Goal: Task Accomplishment & Management: Manage account settings

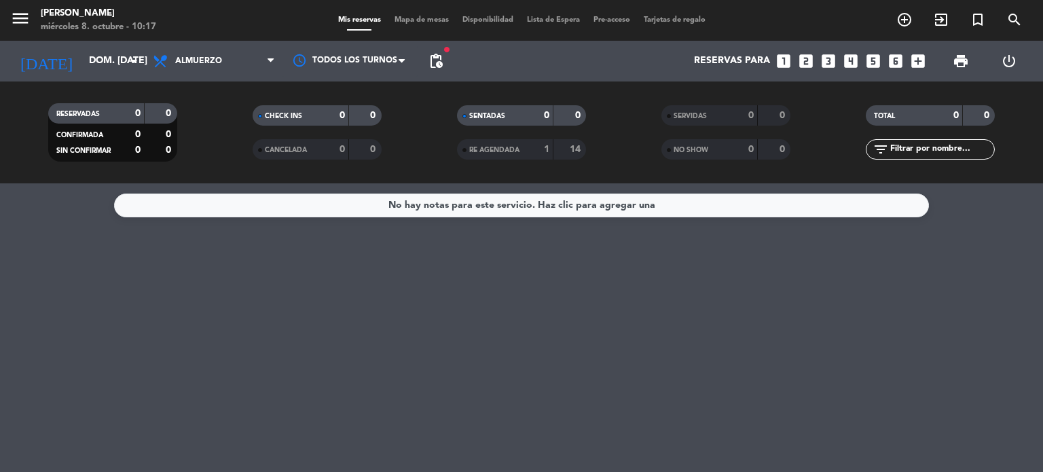
click at [215, 110] on filter-checkbox "CHECK INS 0 0" at bounding box center [316, 115] width 204 height 20
click at [899, 5] on div "menu [PERSON_NAME] miércoles 8. octubre - 10:17 Mis reservas Mapa de mesas Disp…" at bounding box center [521, 20] width 1043 height 41
click at [902, 15] on icon "add_circle_outline" at bounding box center [904, 20] width 16 height 16
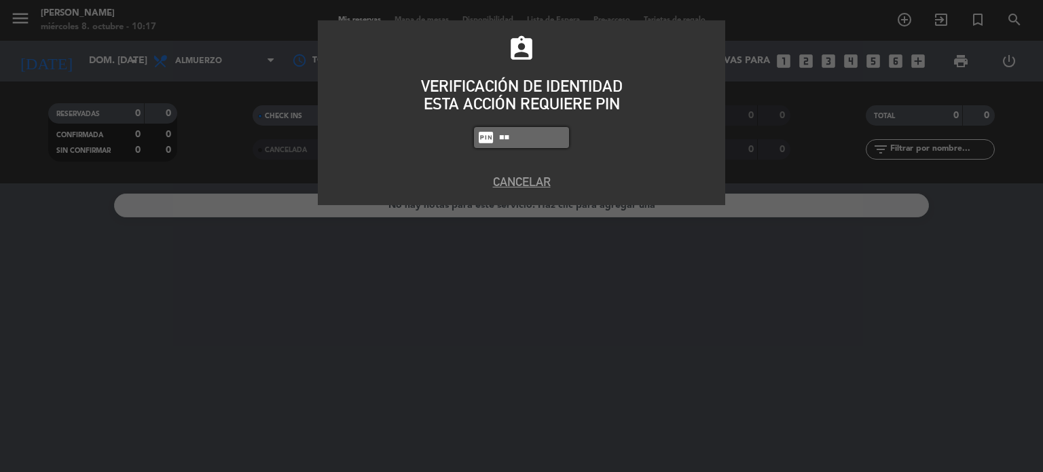
type input "4"
type input "4307"
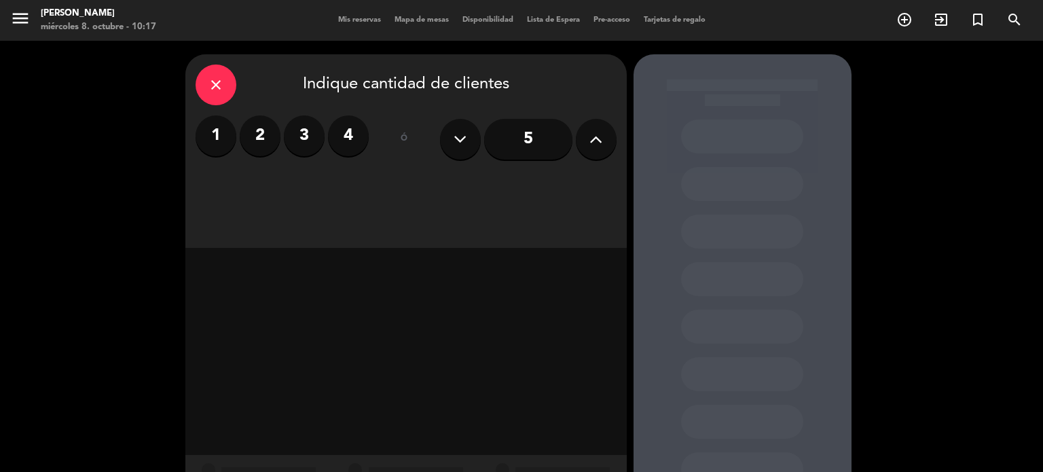
click at [615, 147] on div "5" at bounding box center [528, 139] width 176 height 48
drag, startPoint x: 615, startPoint y: 147, endPoint x: 598, endPoint y: 142, distance: 17.6
click at [612, 147] on div "5" at bounding box center [528, 139] width 176 height 48
click at [597, 141] on icon at bounding box center [595, 139] width 13 height 20
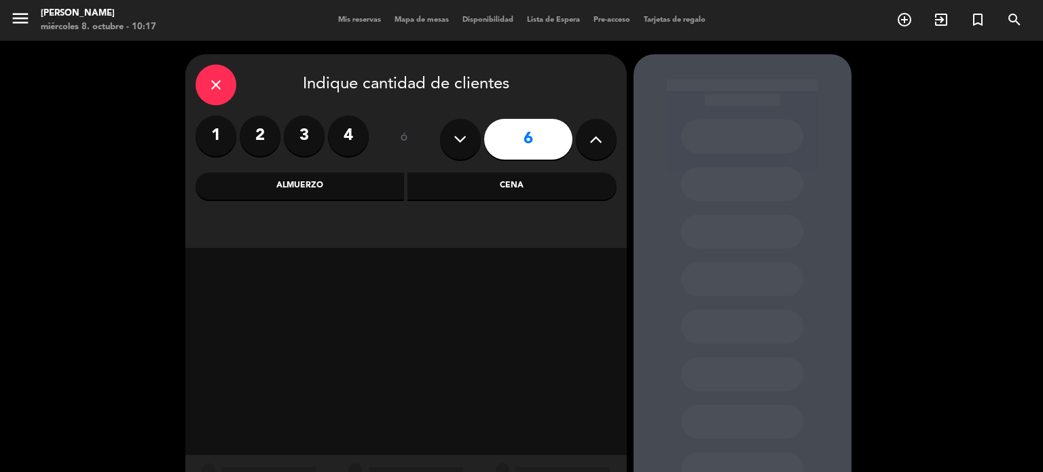
click at [597, 141] on icon at bounding box center [595, 139] width 13 height 20
click at [594, 141] on icon at bounding box center [595, 139] width 13 height 20
click at [595, 141] on icon at bounding box center [595, 139] width 13 height 20
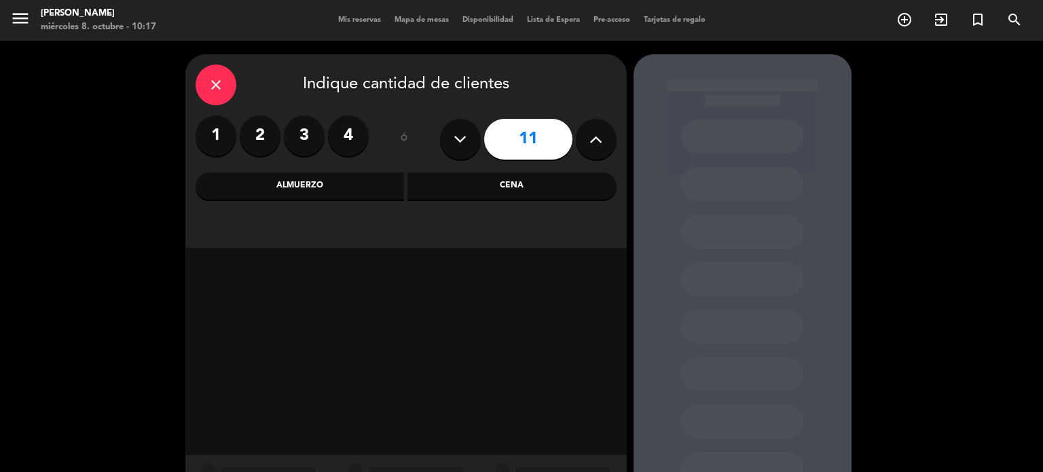
click at [595, 141] on icon at bounding box center [595, 139] width 13 height 20
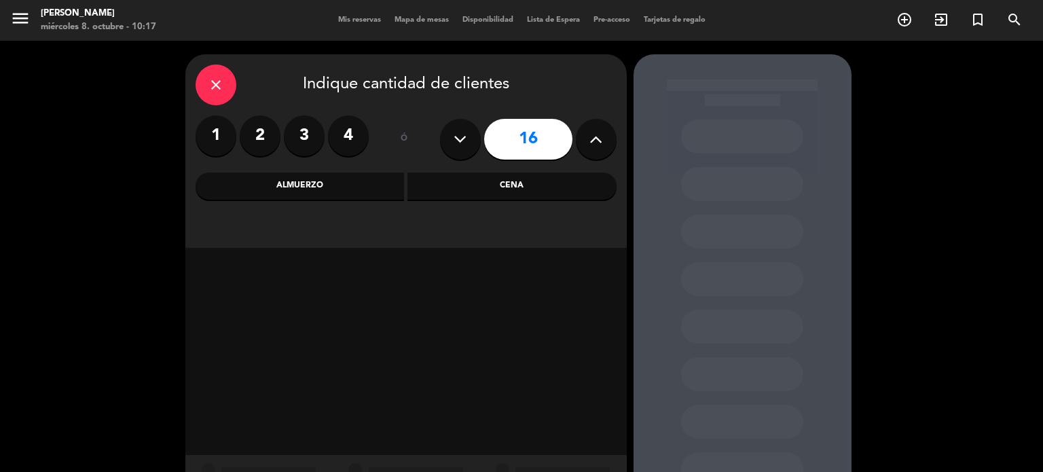
click at [591, 133] on icon at bounding box center [595, 139] width 13 height 20
click at [592, 134] on icon at bounding box center [595, 139] width 13 height 20
type input "20"
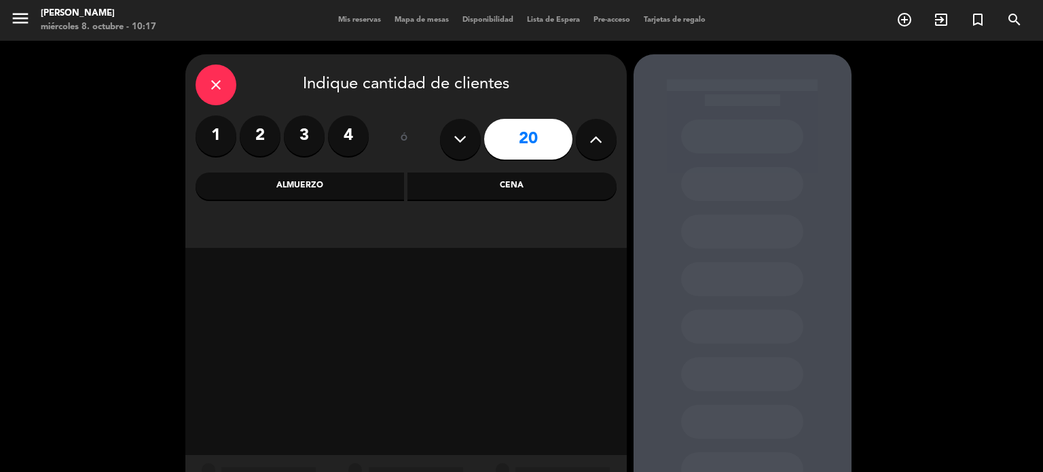
click at [286, 183] on div "Almuerzo" at bounding box center [299, 185] width 209 height 27
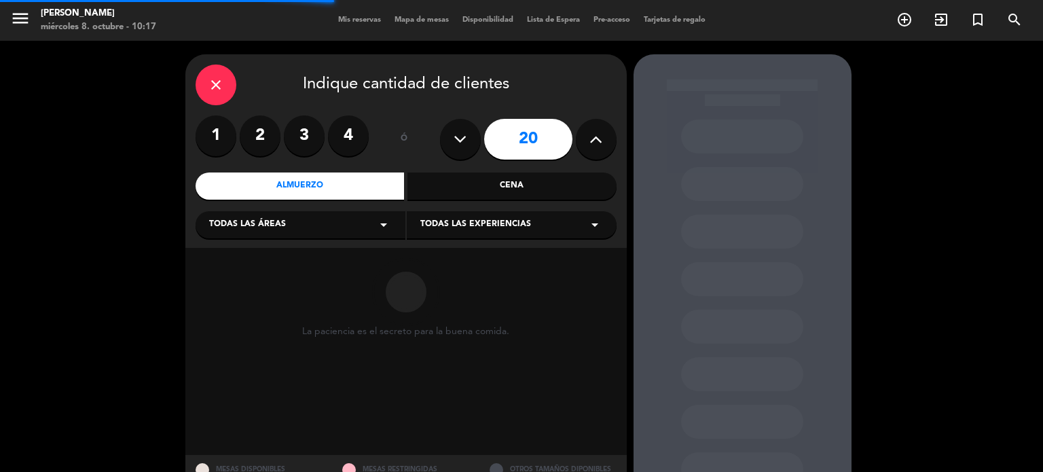
click at [491, 219] on span "Todas las experiencias" at bounding box center [475, 225] width 111 height 14
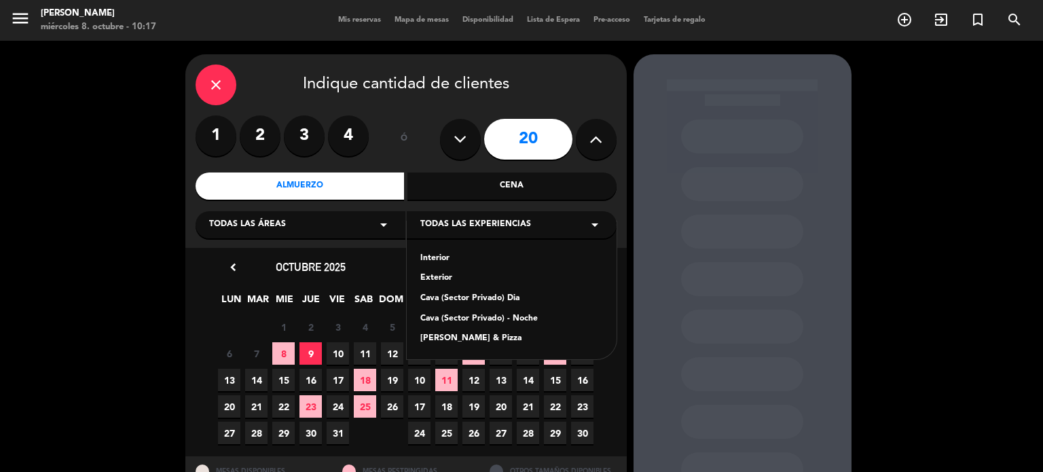
drag, startPoint x: 333, startPoint y: 216, endPoint x: 335, endPoint y: 230, distance: 14.4
click at [335, 218] on div "Todas las áreas arrow_drop_down" at bounding box center [300, 224] width 210 height 27
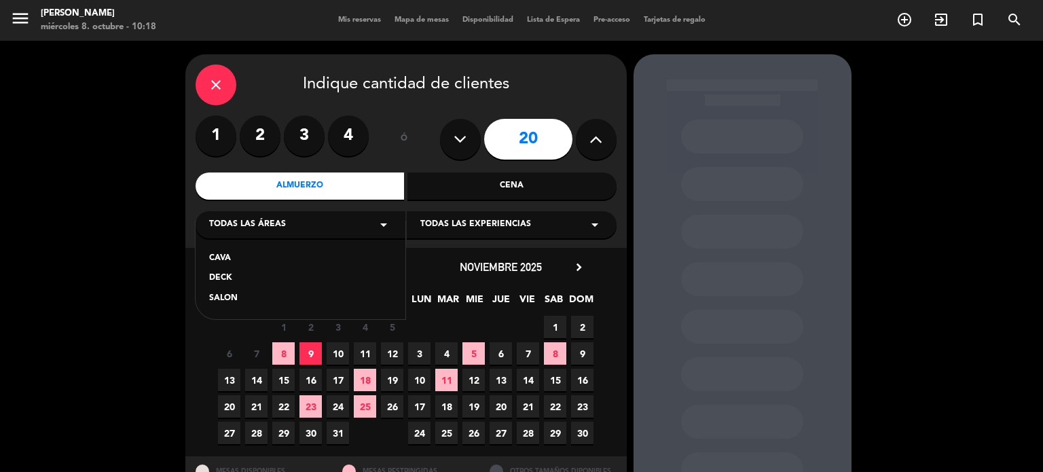
click at [219, 250] on div "CAVA DECK SALON" at bounding box center [300, 270] width 210 height 98
drag, startPoint x: 238, startPoint y: 252, endPoint x: 318, endPoint y: 230, distance: 83.2
click at [239, 252] on div "CAVA" at bounding box center [300, 259] width 183 height 14
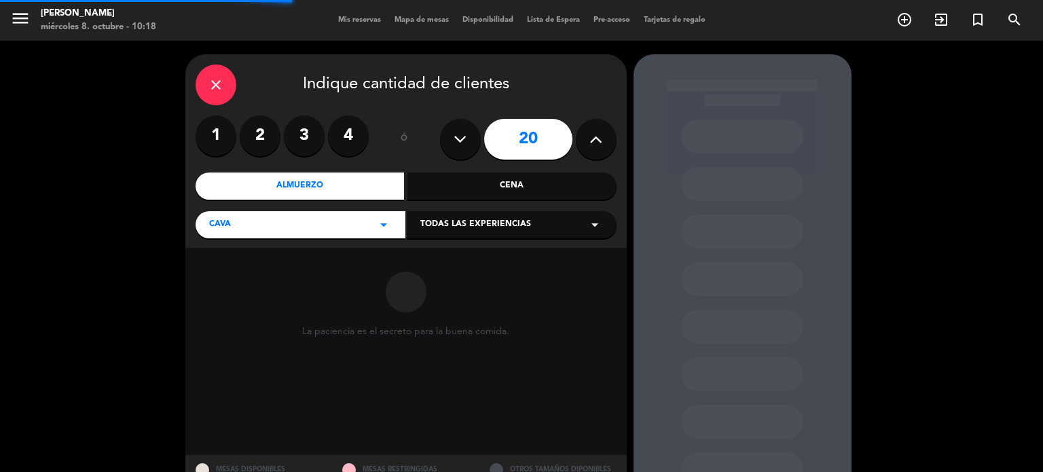
click at [434, 224] on span "Todas las experiencias" at bounding box center [475, 225] width 111 height 14
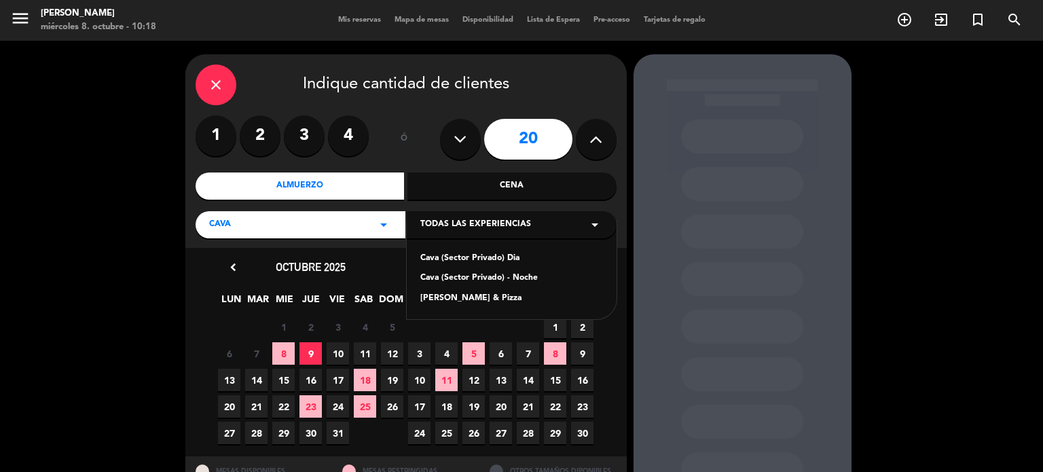
click at [472, 258] on div "Cava (Sector Privado) Dia" at bounding box center [511, 259] width 183 height 14
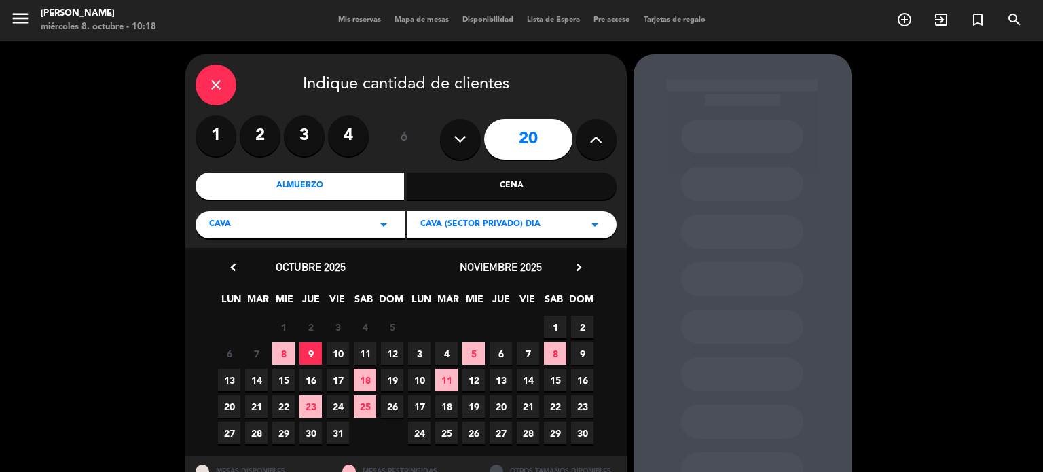
click at [388, 402] on span "26" at bounding box center [392, 406] width 22 height 22
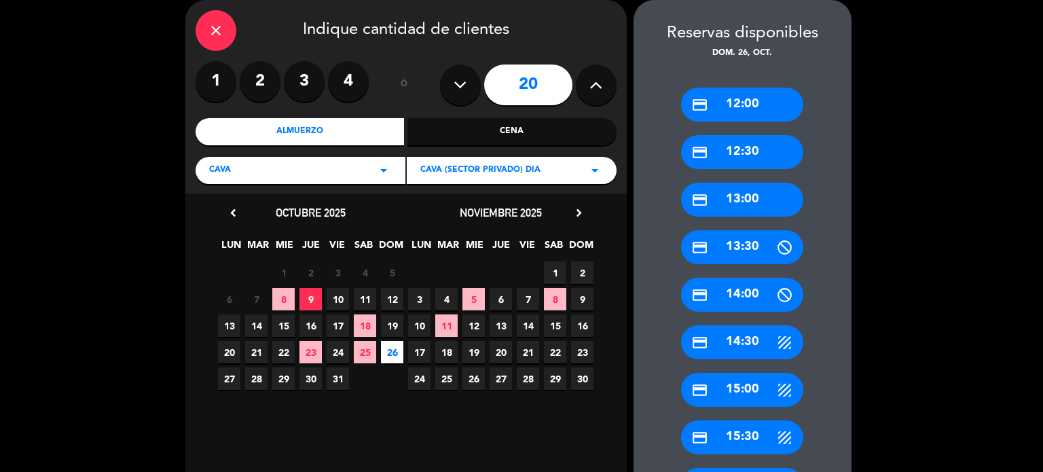
click at [724, 252] on div "credit_card 13:30" at bounding box center [742, 247] width 122 height 34
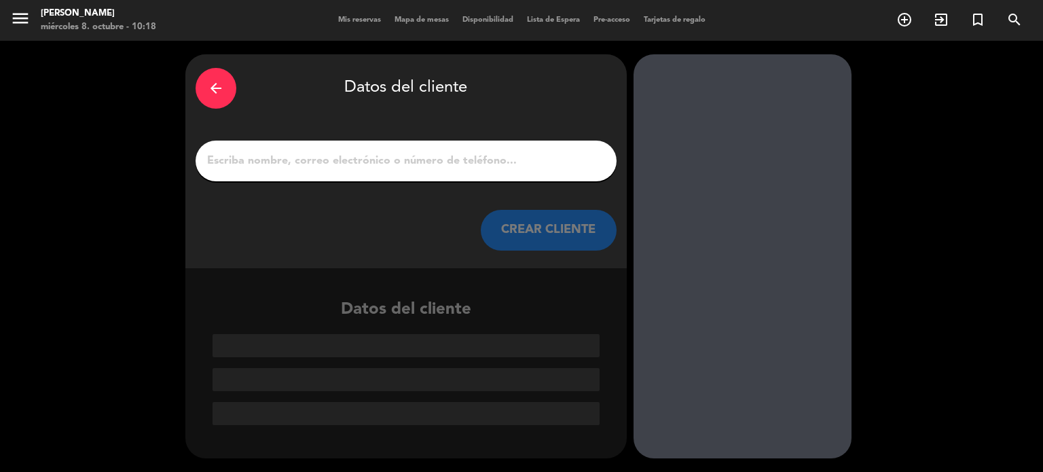
click at [450, 167] on input "1" at bounding box center [406, 160] width 400 height 19
click at [493, 164] on input "1" at bounding box center [406, 160] width 400 height 19
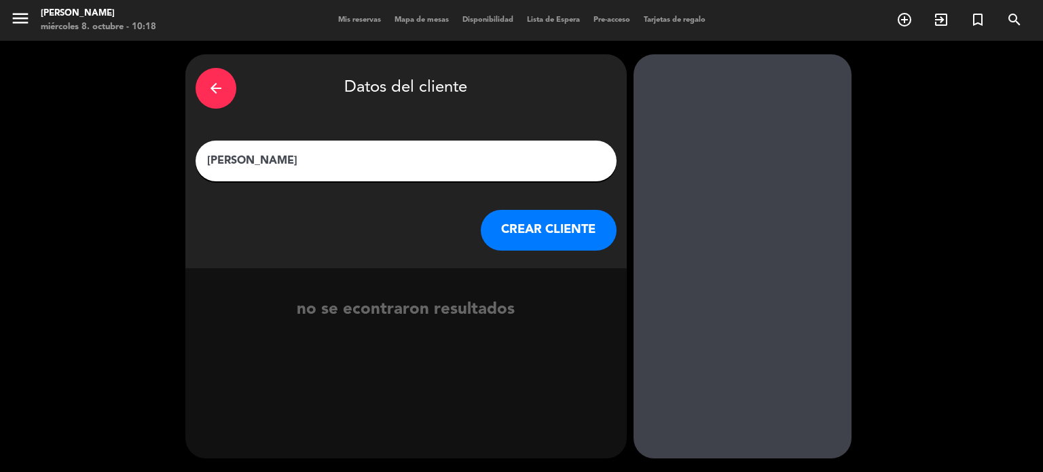
type input "[PERSON_NAME]"
click at [498, 227] on button "CREAR CLIENTE" at bounding box center [549, 230] width 136 height 41
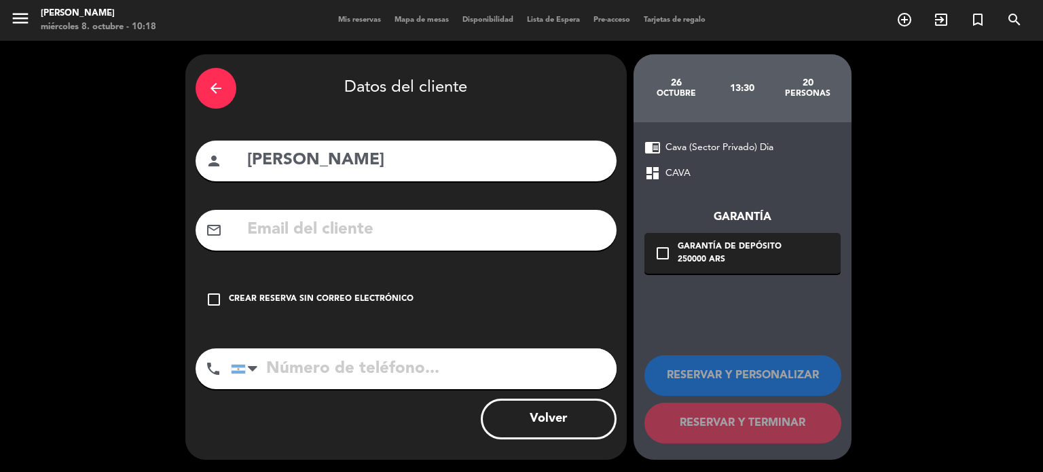
click at [477, 238] on input "text" at bounding box center [426, 230] width 360 height 28
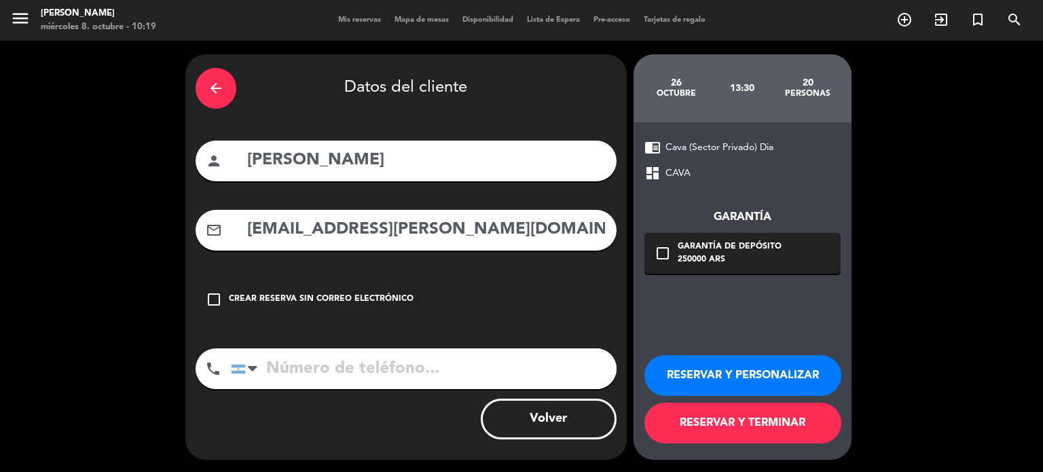
click at [698, 264] on div "250000 ARS" at bounding box center [729, 260] width 104 height 14
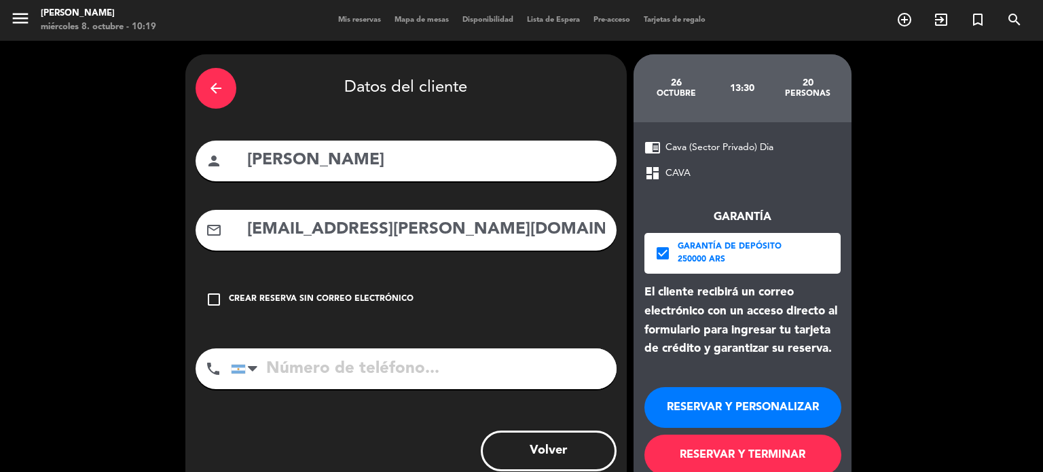
click at [392, 233] on input "[EMAIL_ADDRESS][PERSON_NAME][DOMAIN_NAME]" at bounding box center [426, 230] width 360 height 28
type input "[EMAIL_ADDRESS][PERSON_NAME][DOMAIN_NAME]"
click at [439, 383] on input "tel" at bounding box center [424, 368] width 386 height 41
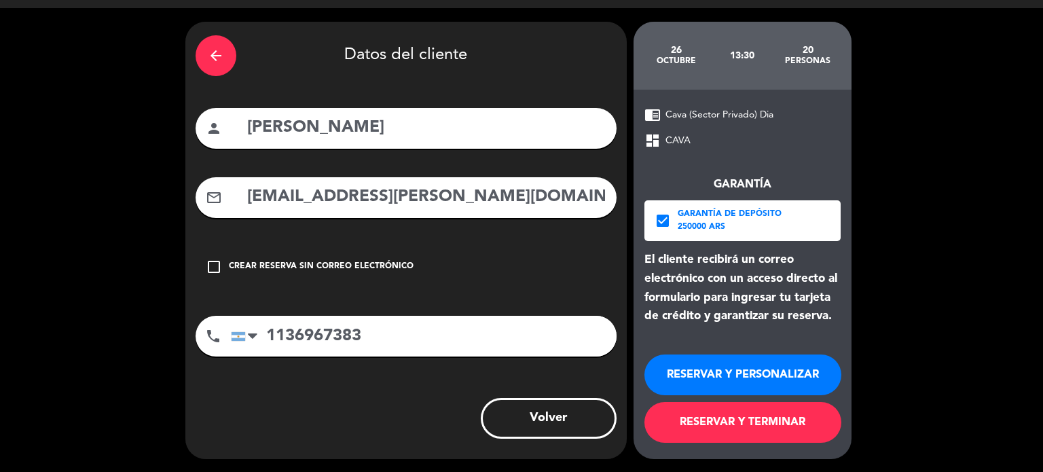
type input "1136967383"
click at [786, 428] on button "RESERVAR Y TERMINAR" at bounding box center [742, 422] width 197 height 41
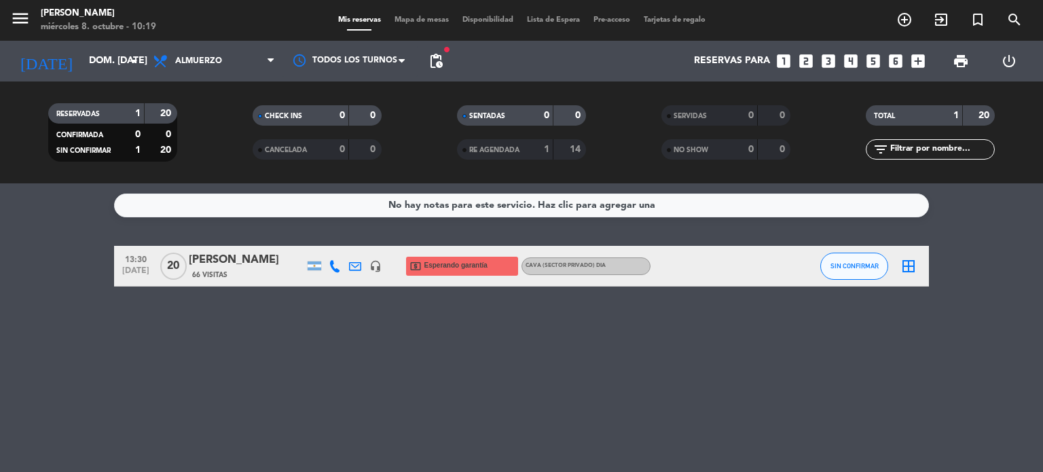
click at [912, 260] on icon "border_all" at bounding box center [908, 266] width 16 height 16
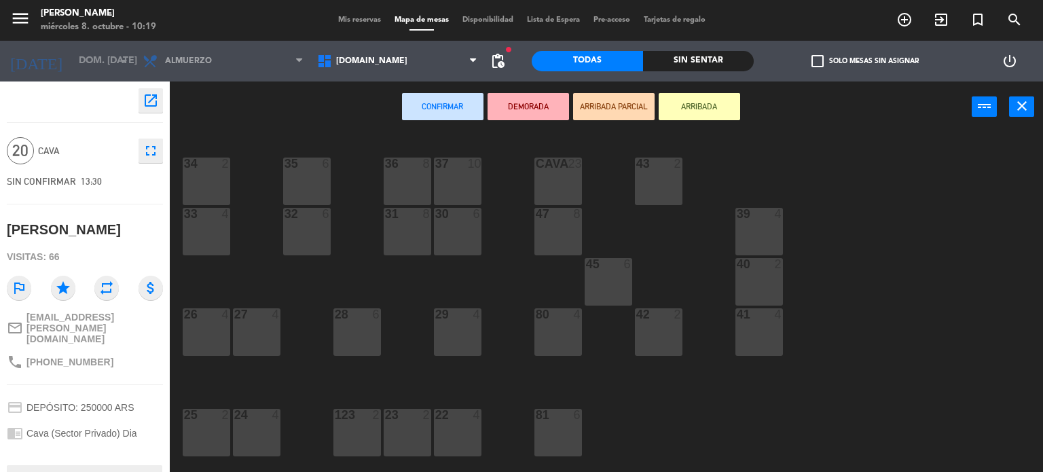
click at [542, 176] on div "CAVA 23" at bounding box center [558, 181] width 48 height 48
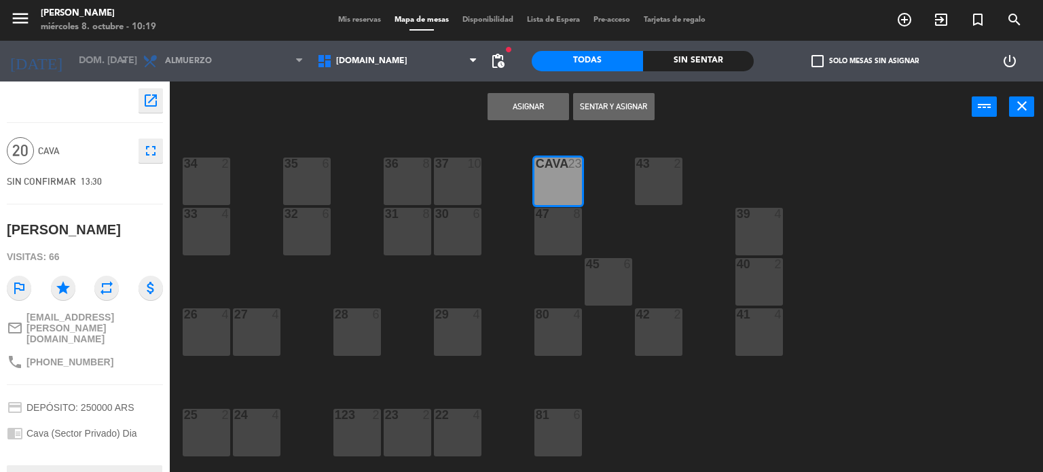
click at [540, 106] on button "Asignar" at bounding box center [527, 106] width 81 height 27
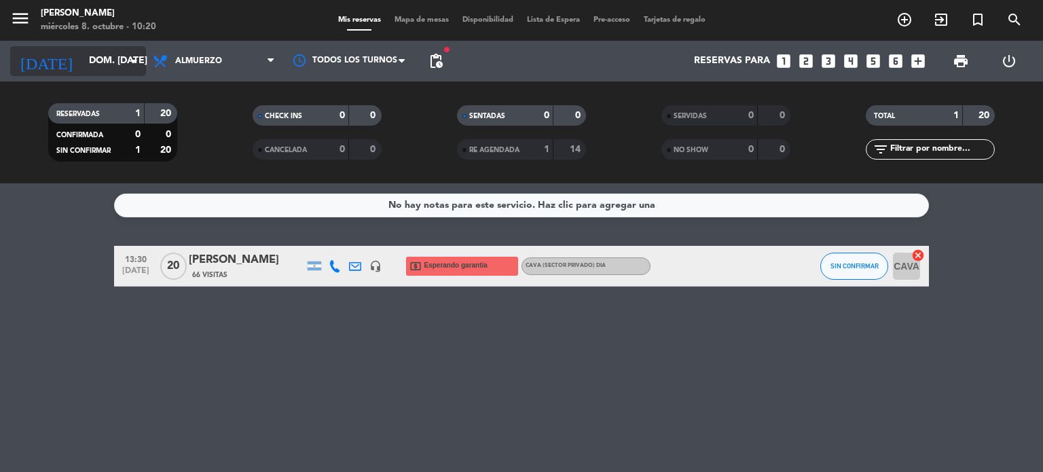
click at [113, 68] on input "dom. [DATE]" at bounding box center [146, 61] width 129 height 24
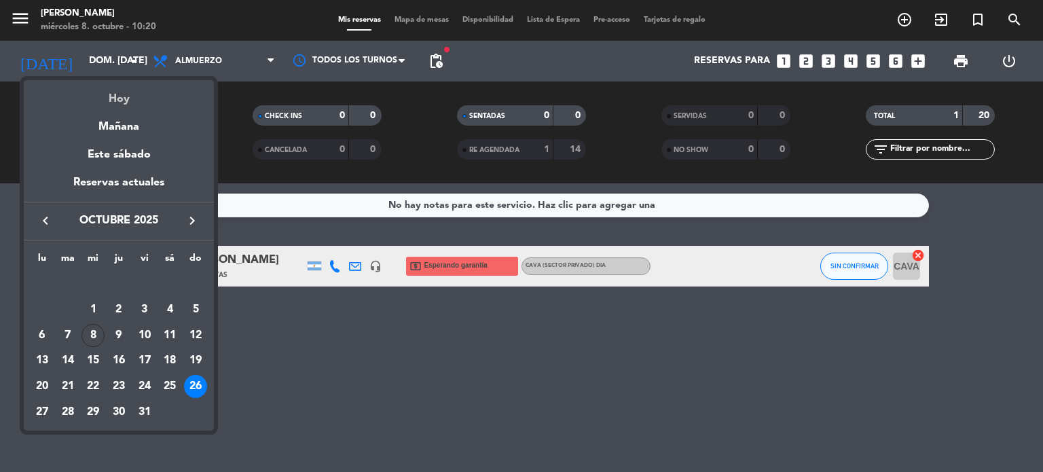
click at [129, 90] on div "Hoy" at bounding box center [119, 94] width 190 height 28
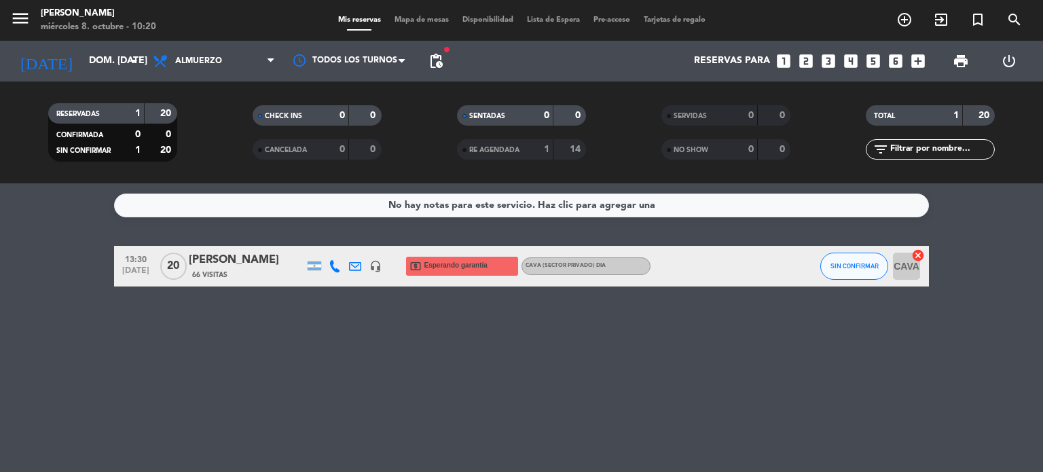
type input "mié. [DATE]"
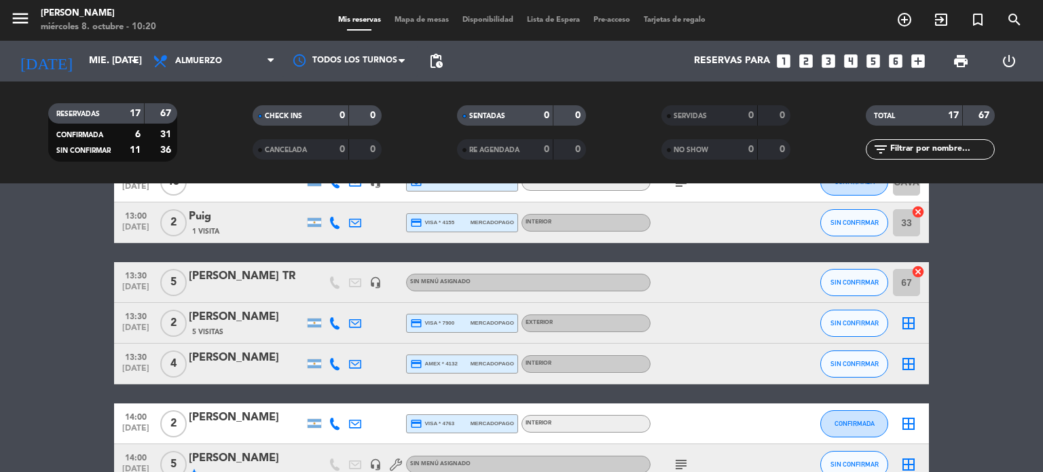
scroll to position [543, 0]
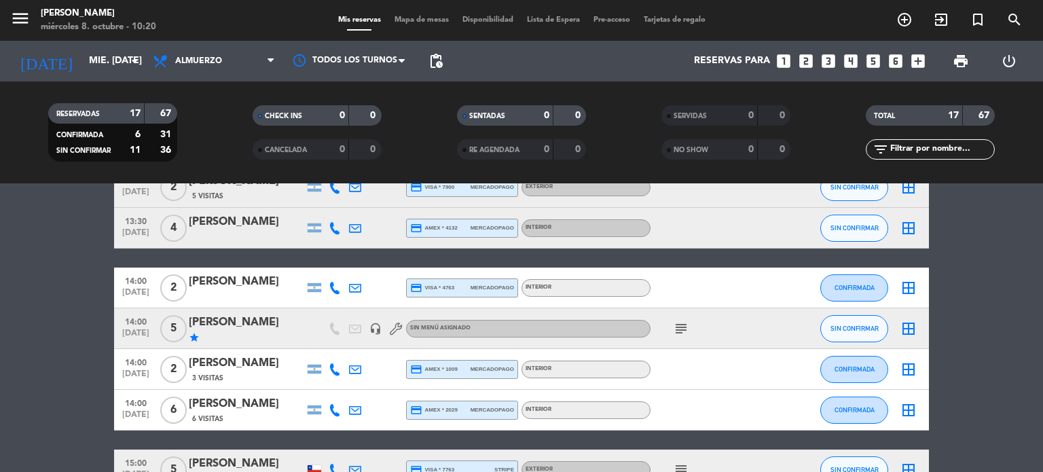
click at [684, 338] on div "subject" at bounding box center [711, 328] width 122 height 40
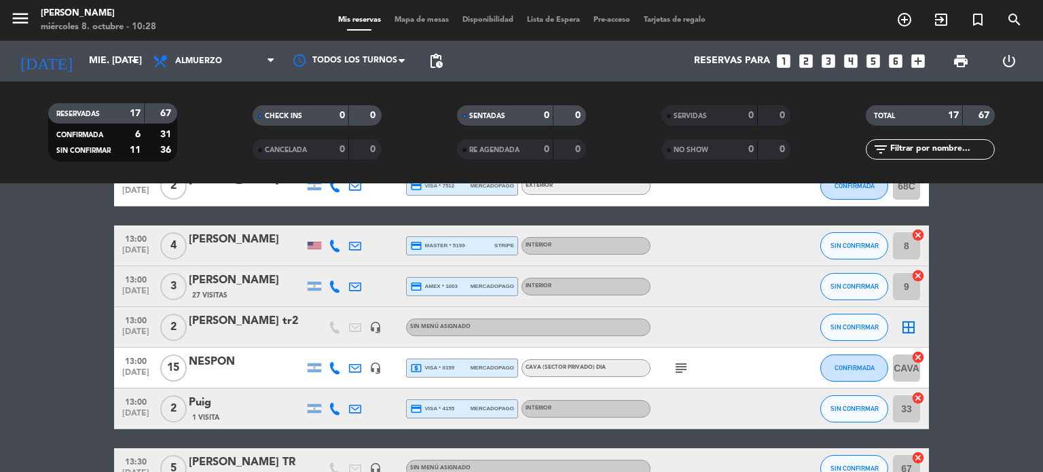
scroll to position [86, 0]
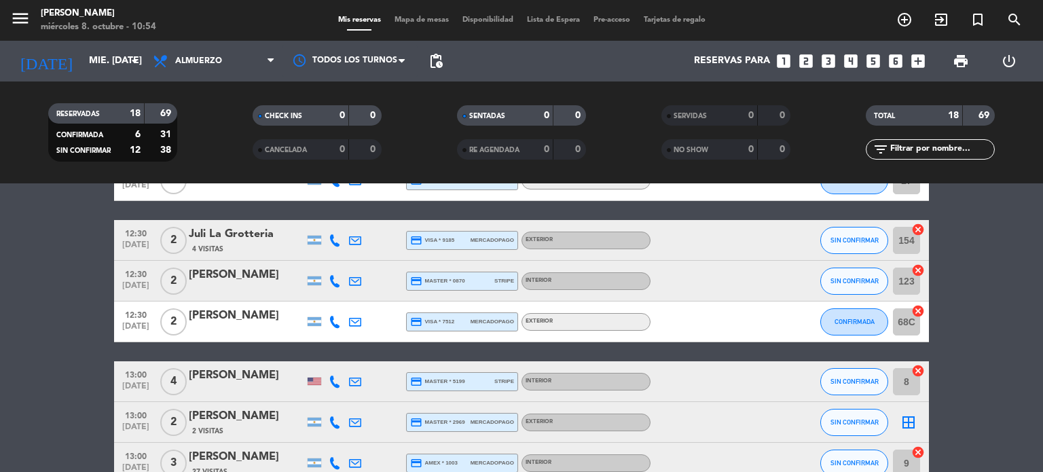
click at [804, 56] on icon "looks_two" at bounding box center [806, 61] width 18 height 18
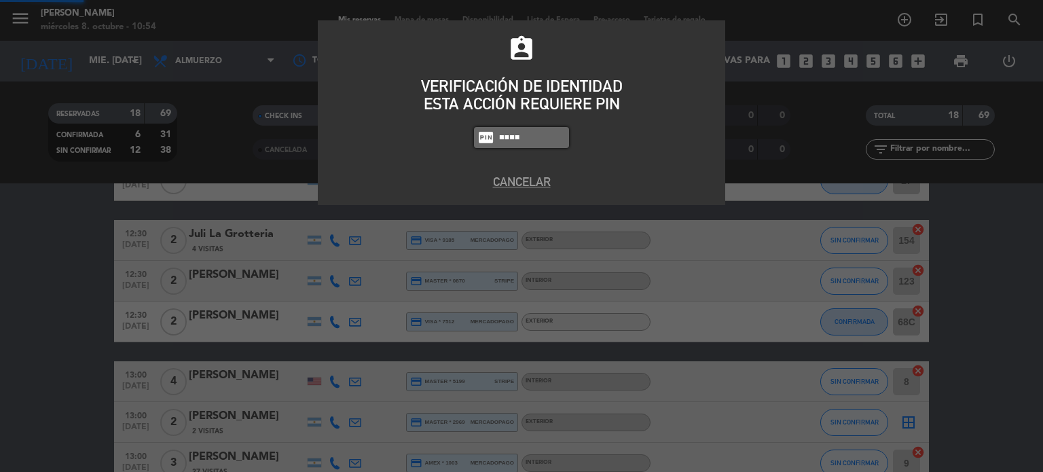
type input "4307"
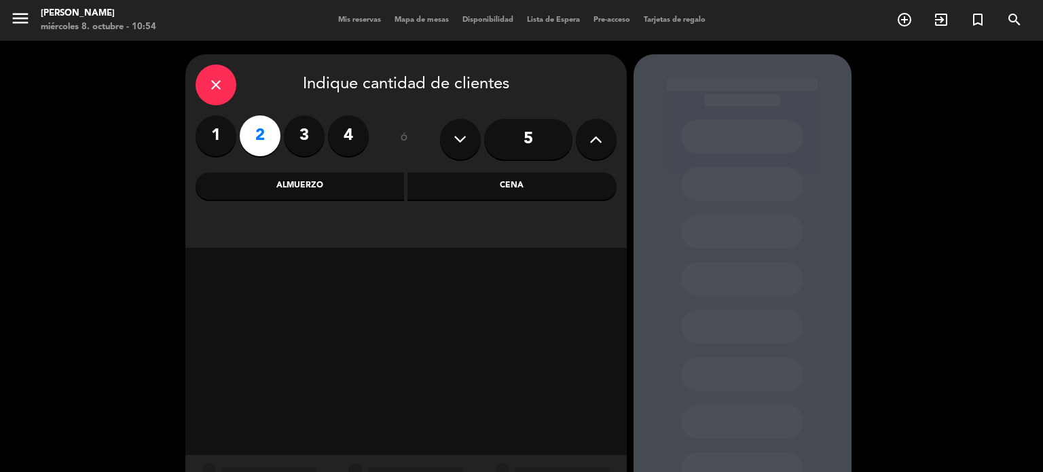
click at [458, 202] on div "close Indique cantidad de clientes 1 2 3 4 ó 5 Almuerzo Cena" at bounding box center [405, 150] width 441 height 193
click at [441, 194] on div "Cena" at bounding box center [511, 185] width 209 height 27
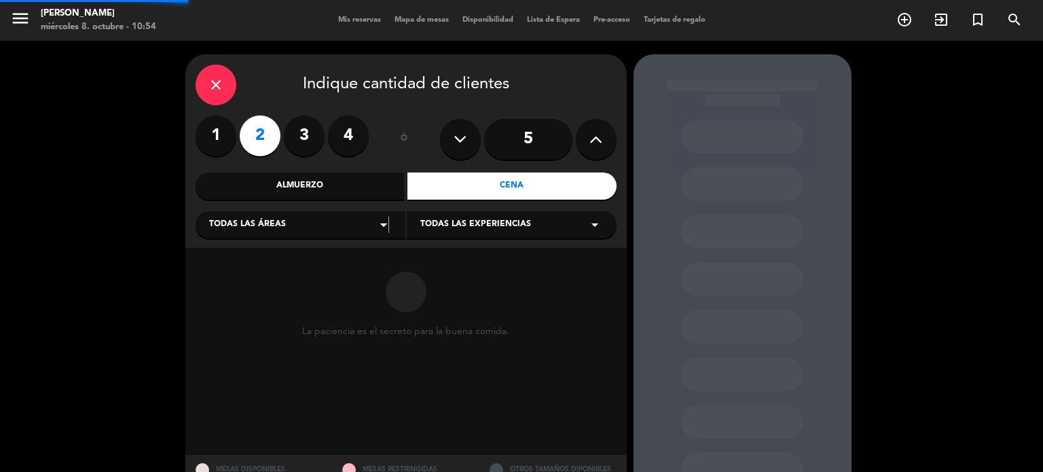
click at [387, 219] on icon "arrow_drop_down" at bounding box center [383, 225] width 16 height 16
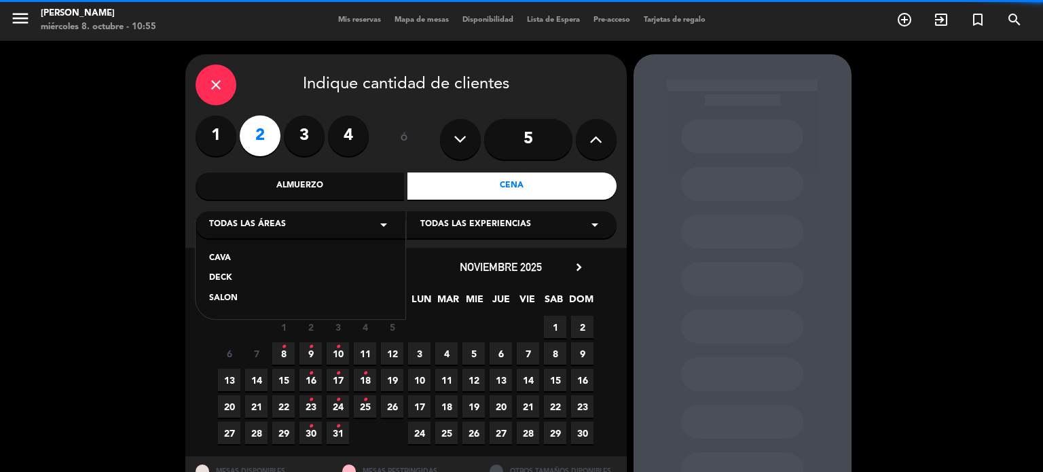
click at [218, 299] on div "SALON" at bounding box center [300, 299] width 183 height 14
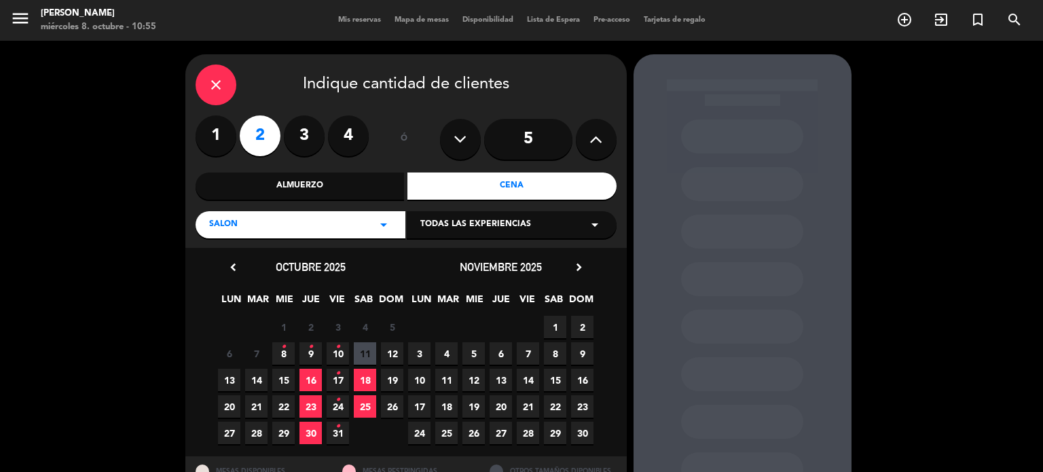
click at [312, 345] on icon "•" at bounding box center [310, 347] width 5 height 22
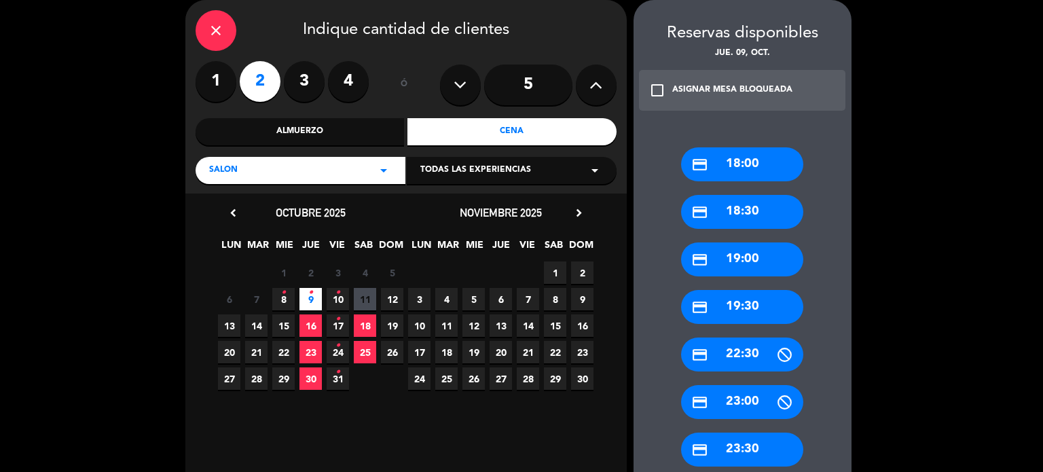
scroll to position [134, 0]
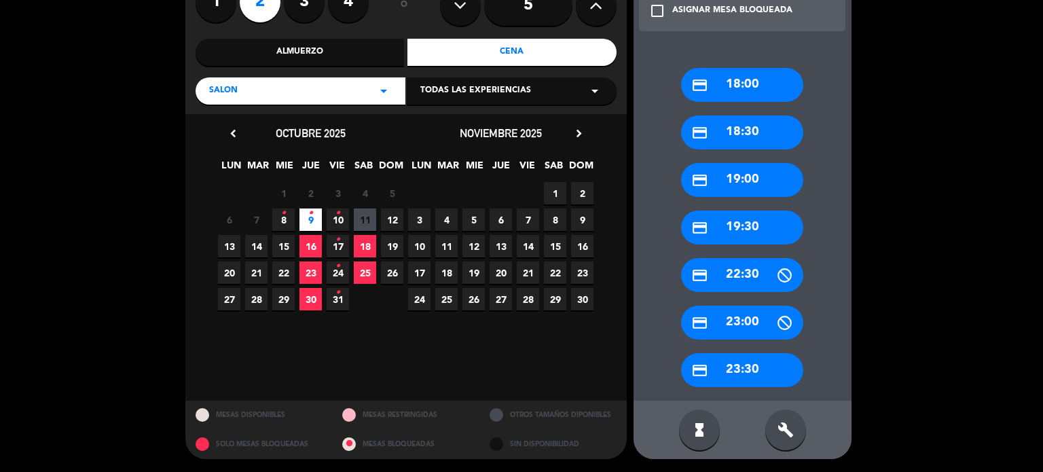
click at [791, 431] on icon "build" at bounding box center [785, 430] width 16 height 16
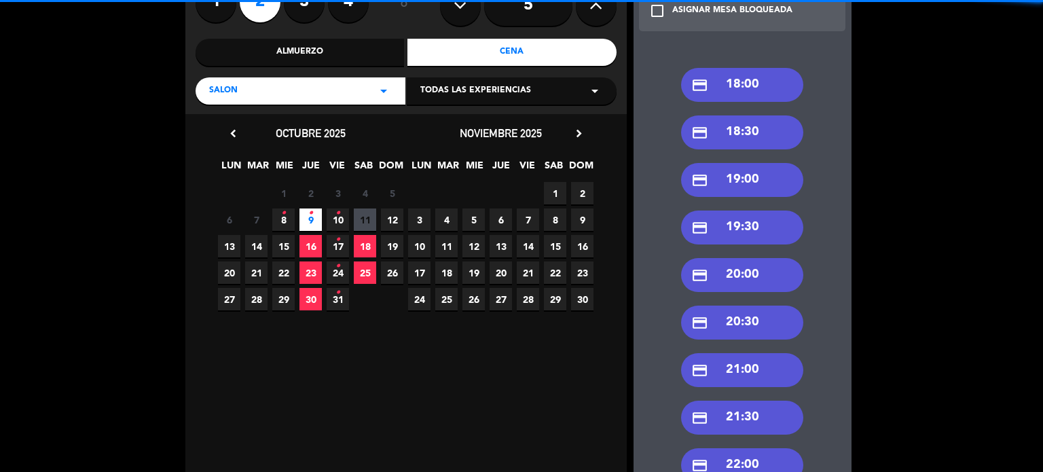
click at [745, 374] on div "credit_card 21:00" at bounding box center [742, 370] width 122 height 34
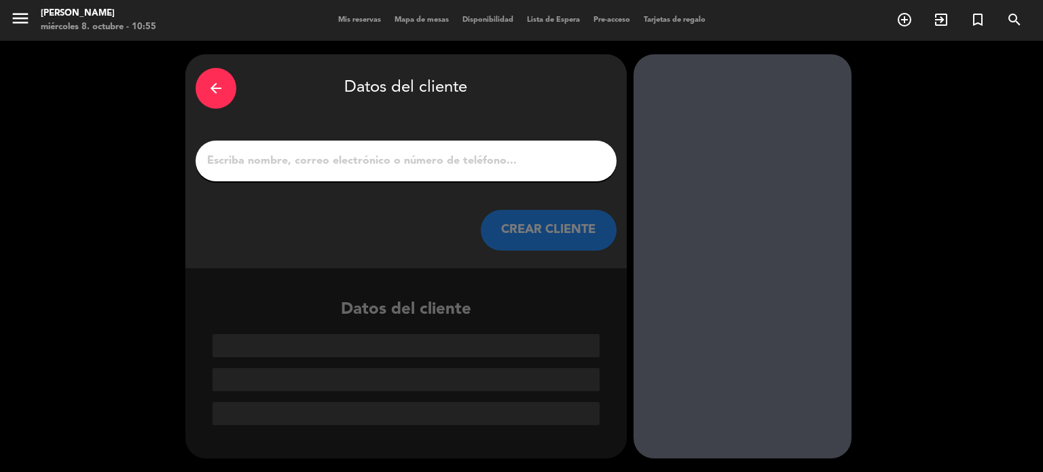
click at [289, 165] on input "1" at bounding box center [406, 160] width 400 height 19
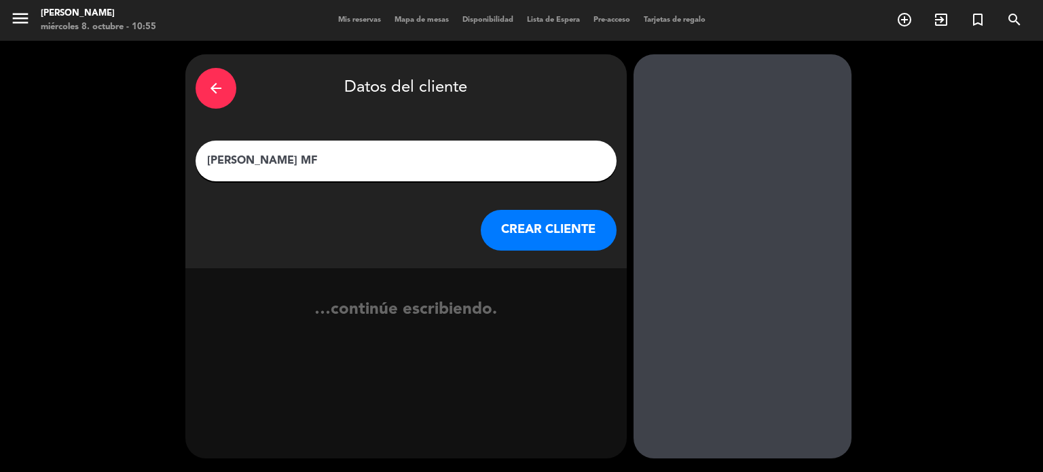
type input "[PERSON_NAME] MF"
click at [555, 252] on div "arrow_back Datos del cliente [PERSON_NAME] [PERSON_NAME] CLIENTE" at bounding box center [405, 161] width 441 height 214
click at [555, 243] on button "CREAR CLIENTE" at bounding box center [549, 230] width 136 height 41
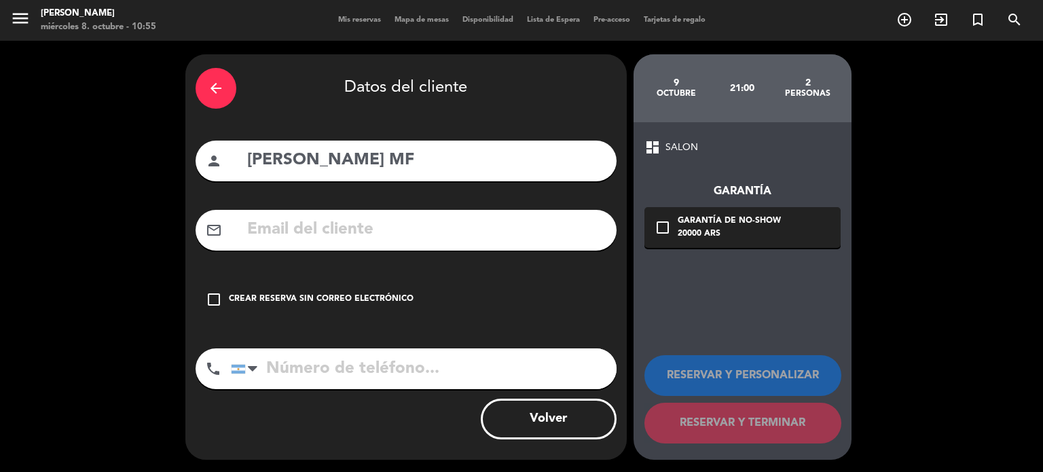
click at [527, 299] on div "check_box_outline_blank Crear reserva sin correo electrónico" at bounding box center [405, 299] width 421 height 41
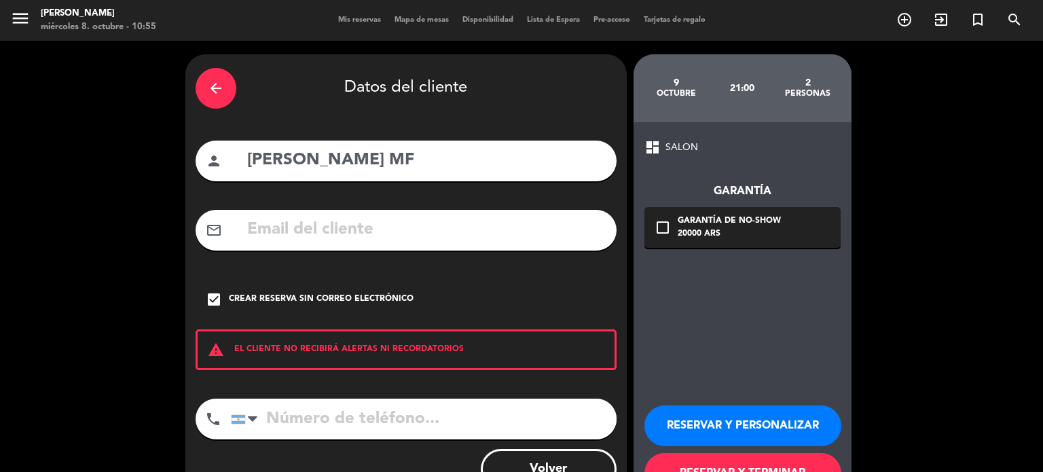
click at [747, 459] on button "RESERVAR Y TERMINAR" at bounding box center [742, 473] width 197 height 41
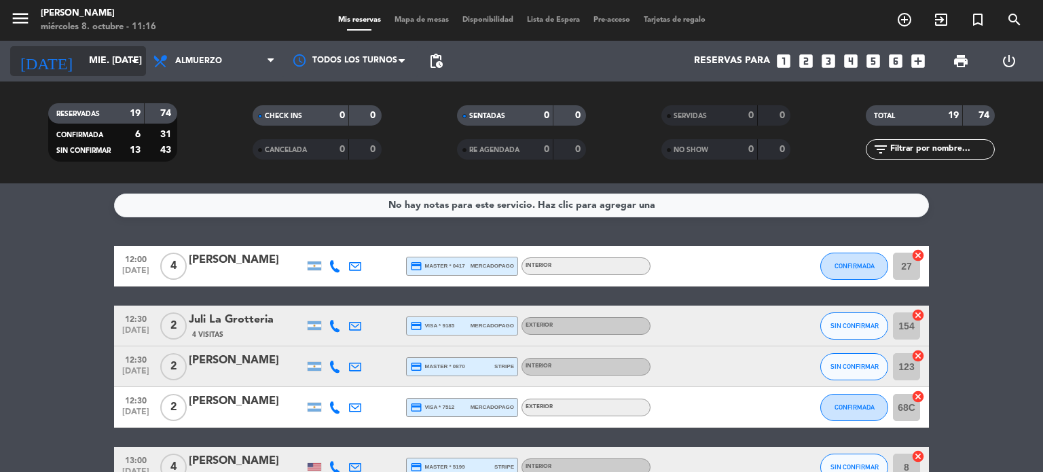
click at [108, 57] on input "mié. [DATE]" at bounding box center [146, 61] width 129 height 24
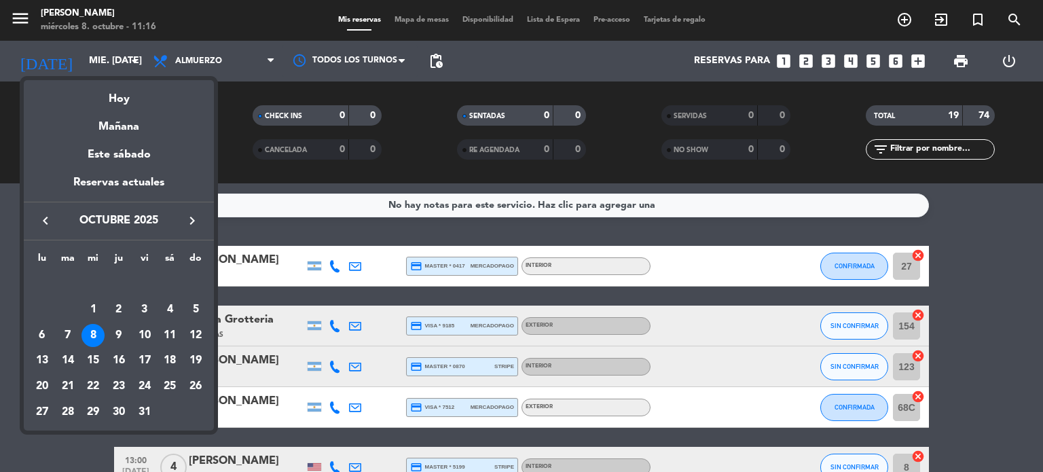
click at [248, 59] on div at bounding box center [521, 236] width 1043 height 472
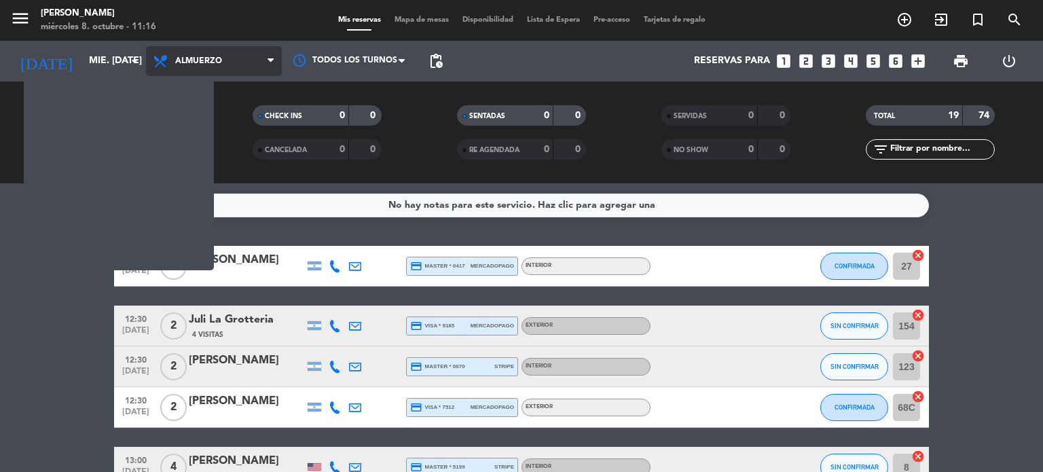
drag, startPoint x: 248, startPoint y: 59, endPoint x: 252, endPoint y: 66, distance: 8.3
click at [252, 64] on span "Almuerzo" at bounding box center [214, 61] width 136 height 30
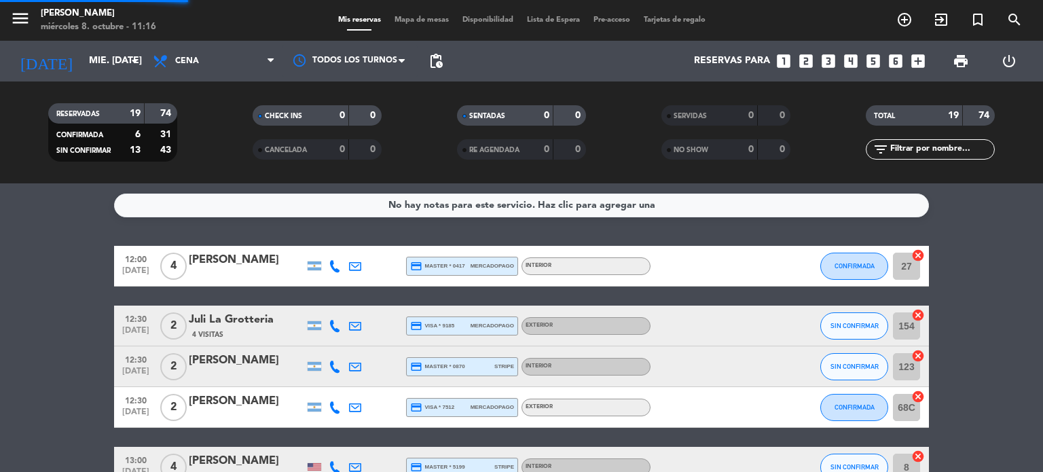
drag, startPoint x: 174, startPoint y: 151, endPoint x: 190, endPoint y: 136, distance: 21.6
click at [182, 144] on div "menu [PERSON_NAME] miércoles 8. octubre - 11:16 Mis reservas Mapa de mesas Disp…" at bounding box center [521, 91] width 1043 height 183
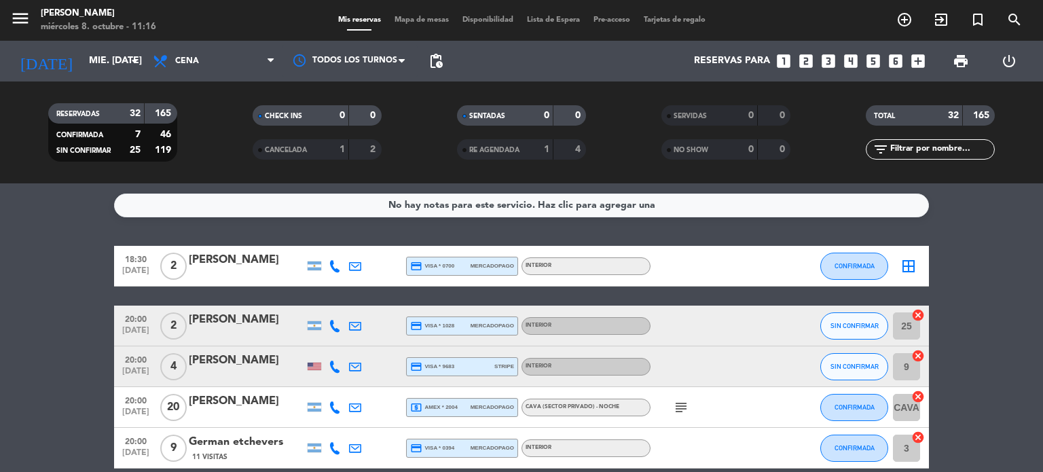
click at [428, 20] on span "Mapa de mesas" at bounding box center [422, 19] width 68 height 7
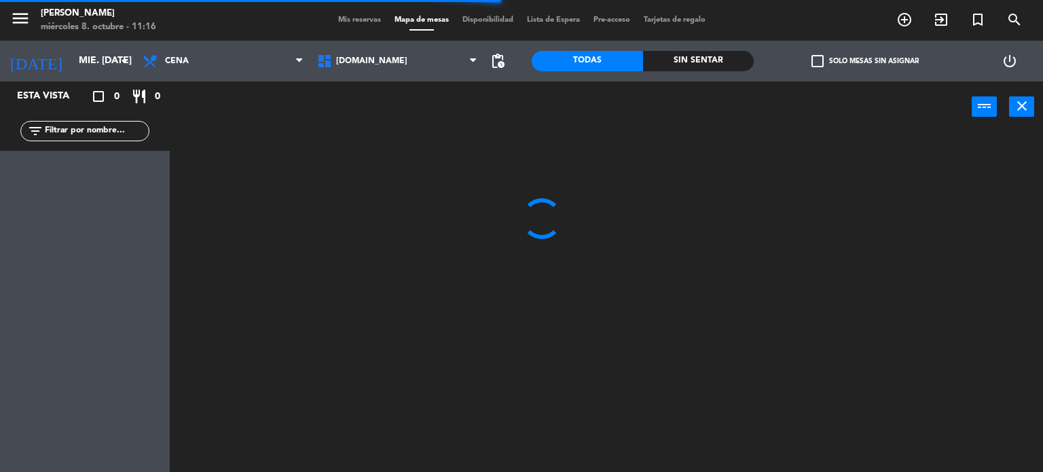
click at [848, 64] on label "check_box_outline_blank Solo mesas sin asignar" at bounding box center [864, 61] width 107 height 12
click at [865, 61] on input "check_box_outline_blank Solo mesas sin asignar" at bounding box center [865, 61] width 0 height 0
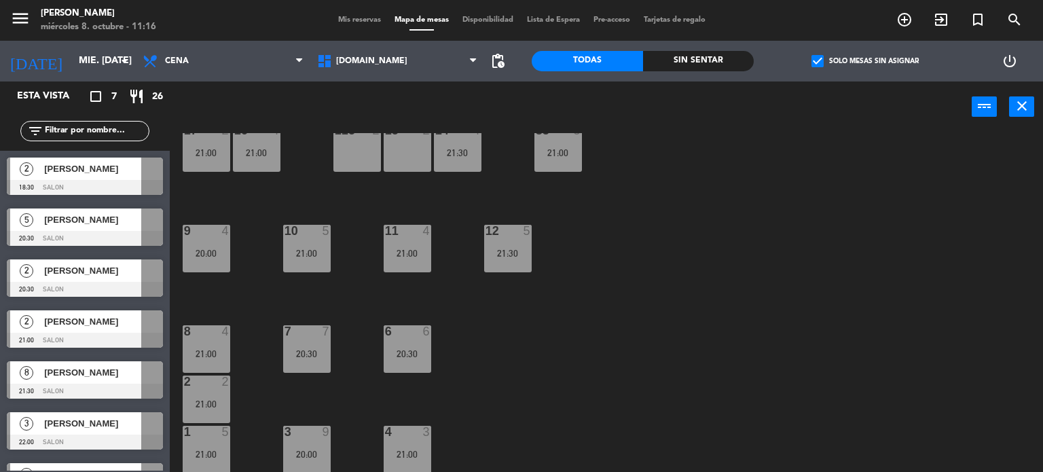
scroll to position [147, 0]
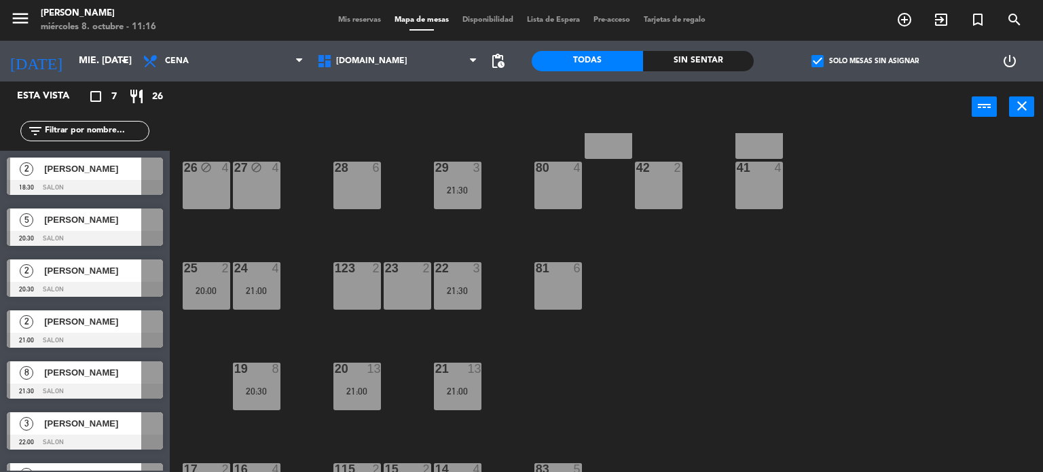
click at [434, 45] on div "[DOMAIN_NAME] [DOMAIN_NAME] [DOMAIN_NAME] [DOMAIN_NAME] [DOMAIN_NAME]" at bounding box center [397, 61] width 174 height 41
click at [438, 65] on span "[DOMAIN_NAME]" at bounding box center [397, 61] width 174 height 30
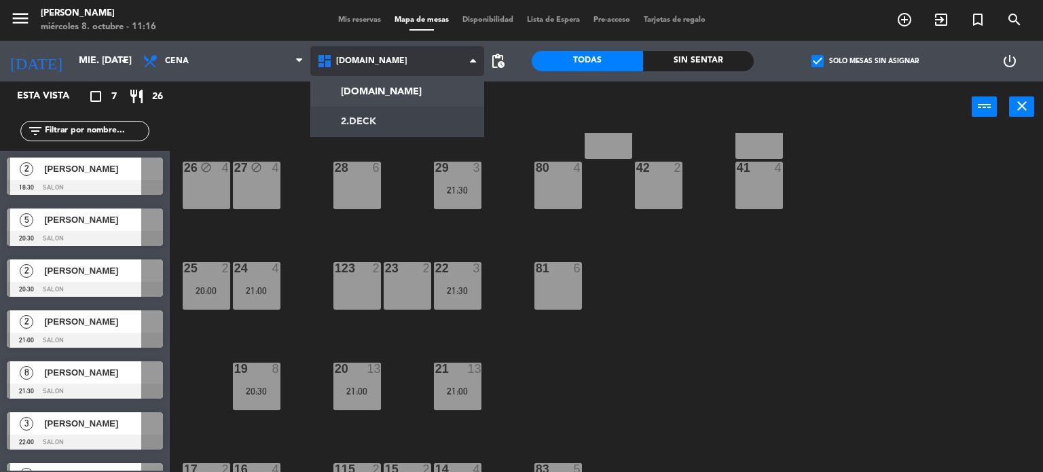
click at [364, 115] on ng-component "menu [PERSON_NAME] miércoles 8. octubre - 11:16 Mis reservas Mapa de mesas Disp…" at bounding box center [521, 236] width 1043 height 472
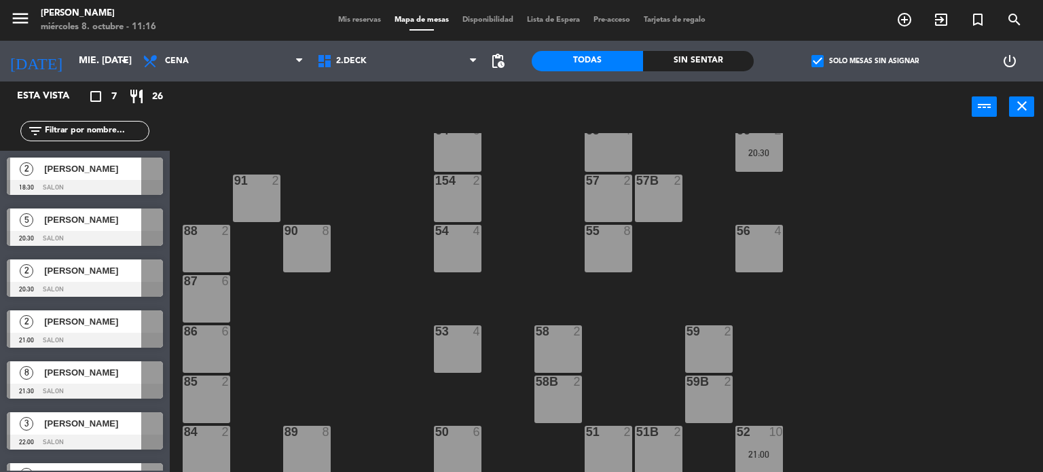
scroll to position [0, 0]
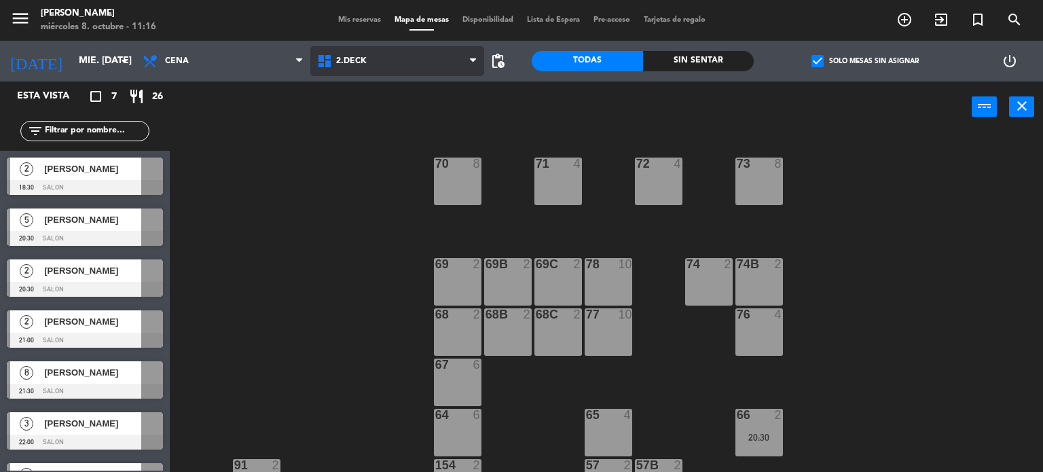
click at [402, 57] on span "2.DECK" at bounding box center [397, 61] width 174 height 30
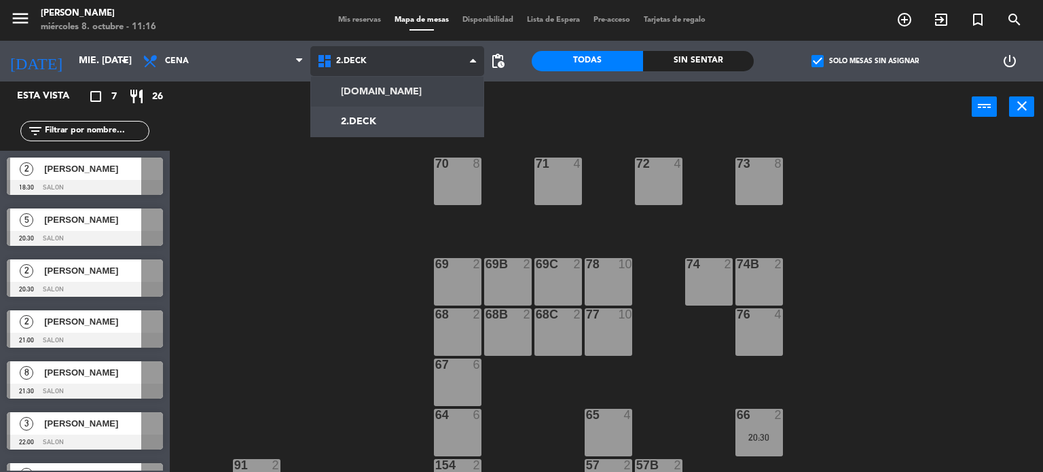
click at [378, 90] on ng-component "menu [PERSON_NAME] miércoles 8. octubre - 11:16 Mis reservas Mapa de mesas Disp…" at bounding box center [521, 236] width 1043 height 472
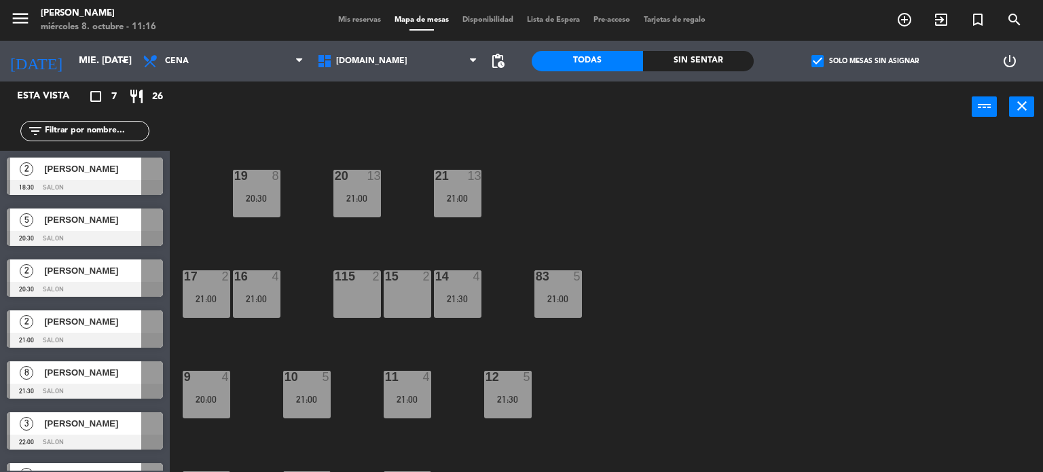
scroll to position [485, 0]
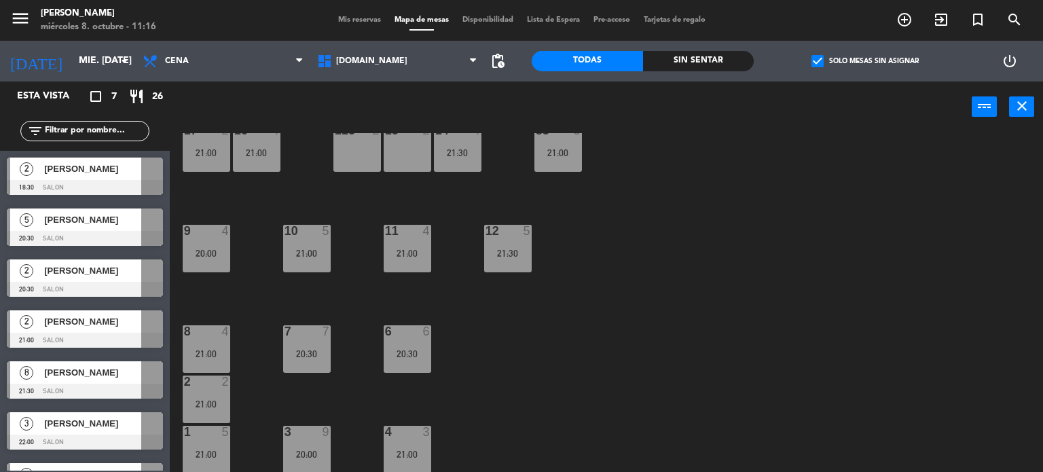
click at [138, 44] on div "Almuerzo Cena Cena Almuerzo Cena" at bounding box center [223, 61] width 174 height 41
click at [130, 54] on icon "arrow_drop_down" at bounding box center [124, 61] width 16 height 16
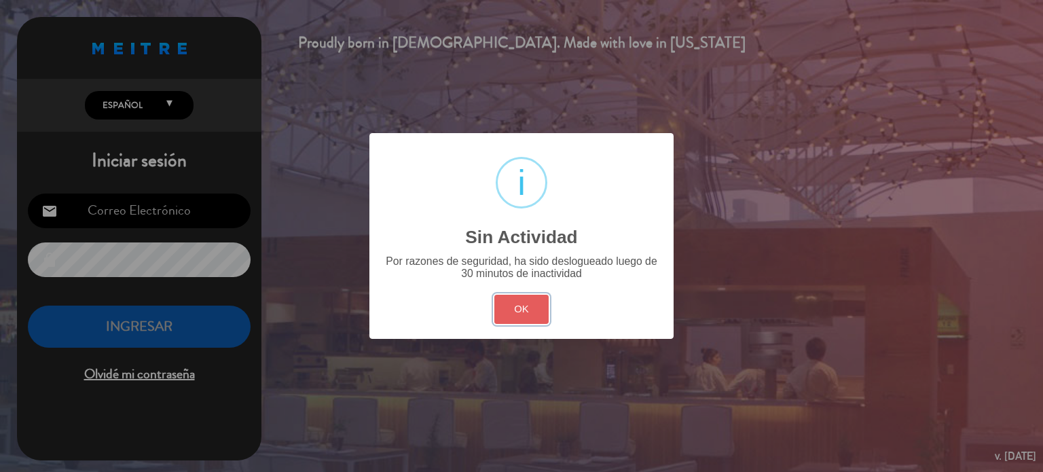
drag, startPoint x: 498, startPoint y: 295, endPoint x: 504, endPoint y: 308, distance: 14.0
click at [500, 297] on button "OK" at bounding box center [521, 309] width 55 height 29
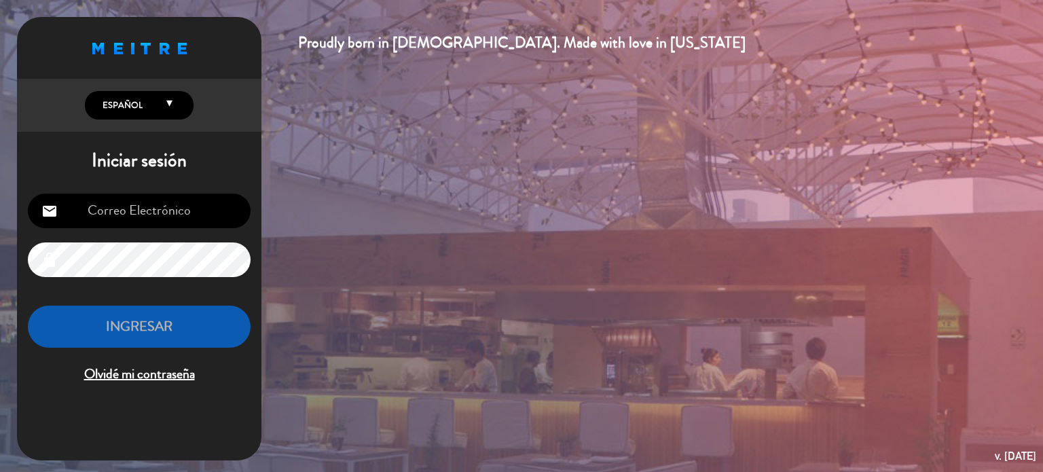
click at [134, 223] on input "email" at bounding box center [139, 210] width 223 height 35
type input "[EMAIL_ADDRESS][DOMAIN_NAME]"
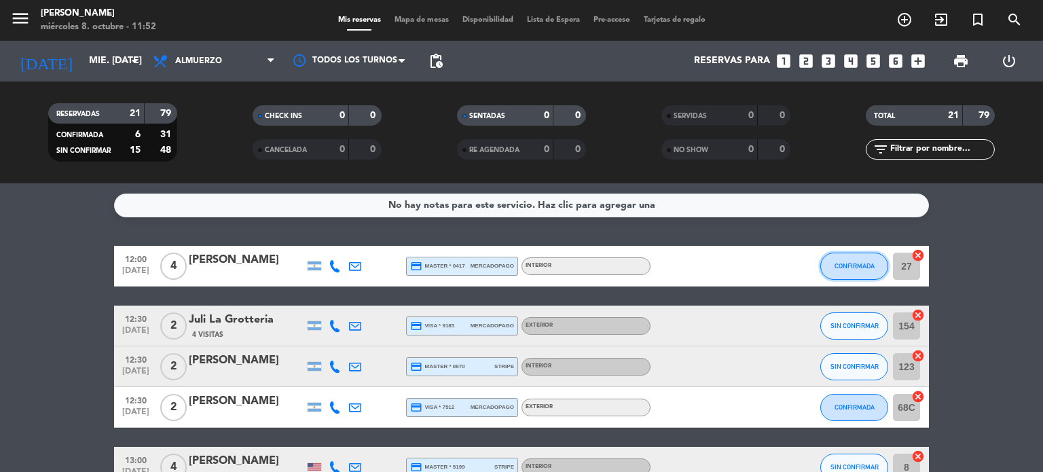
click at [855, 264] on span "CONFIRMADA" at bounding box center [854, 265] width 40 height 7
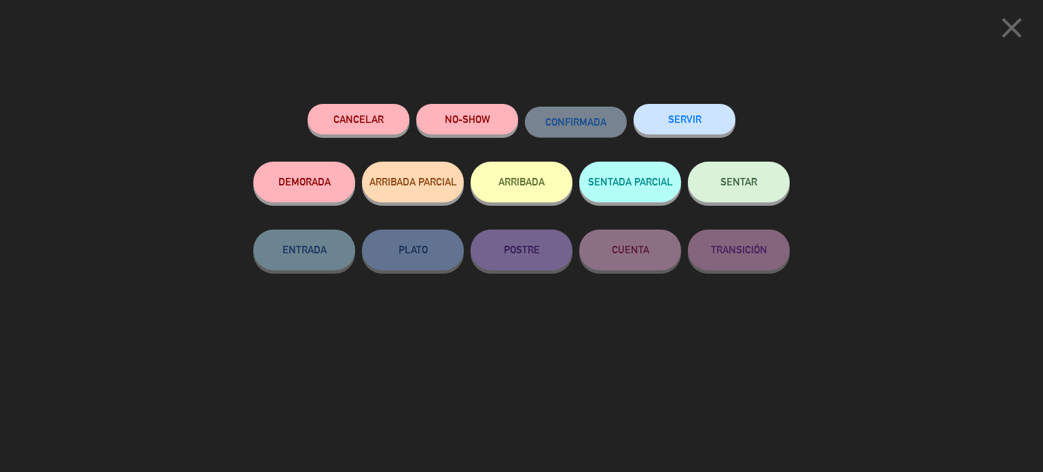
click at [543, 187] on button "ARRIBADA" at bounding box center [521, 182] width 102 height 41
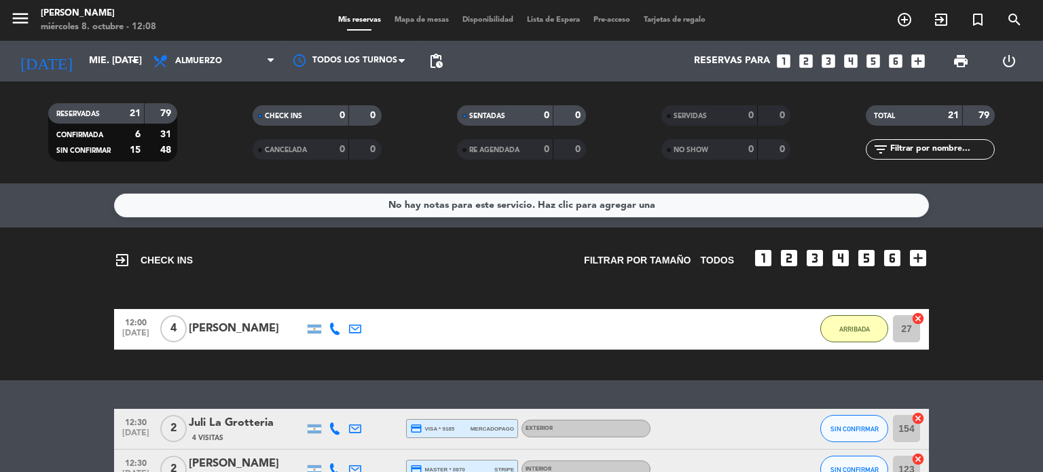
click at [440, 13] on div "menu [PERSON_NAME] miércoles 8. octubre - 12:08 Mis reservas Mapa de mesas Disp…" at bounding box center [521, 20] width 1043 height 41
click at [440, 23] on span "Mapa de mesas" at bounding box center [422, 19] width 68 height 7
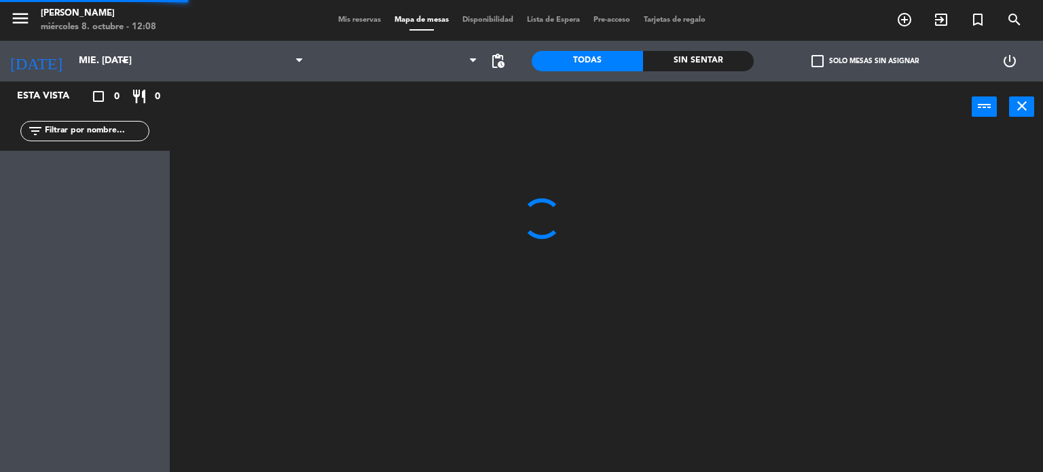
drag, startPoint x: 345, startPoint y: 43, endPoint x: 350, endPoint y: 70, distance: 27.7
click at [345, 45] on div at bounding box center [397, 61] width 174 height 41
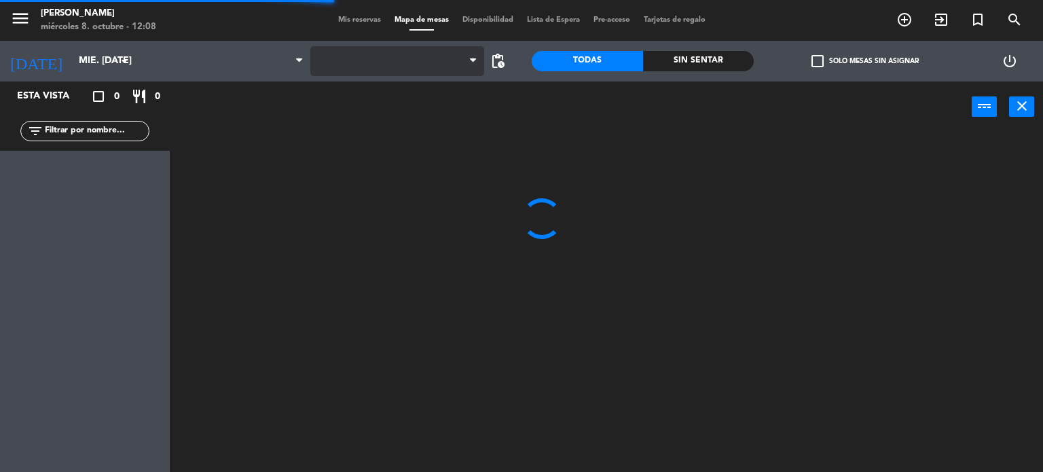
click at [354, 66] on span at bounding box center [397, 61] width 174 height 30
click at [357, 53] on span at bounding box center [397, 61] width 174 height 30
click at [345, 75] on span "[DOMAIN_NAME]" at bounding box center [397, 61] width 174 height 30
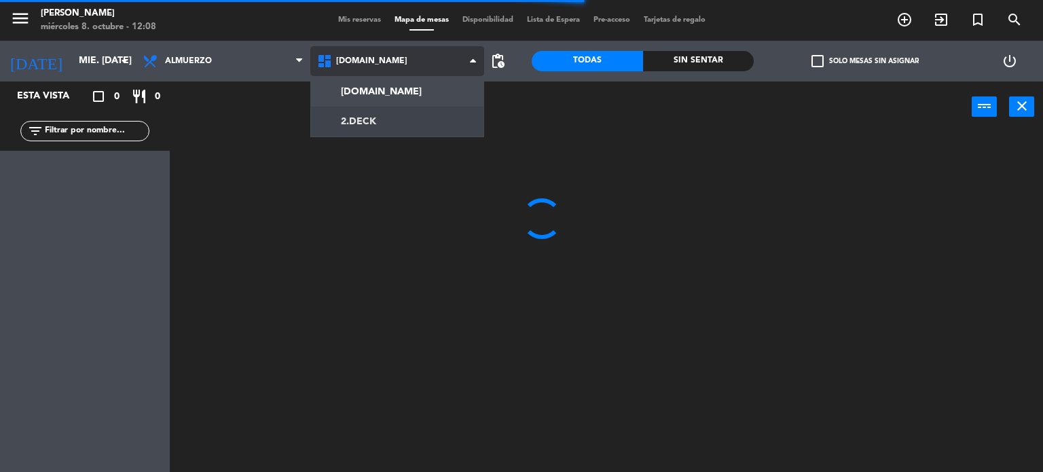
click at [338, 119] on ng-component "menu [PERSON_NAME] miércoles 8. octubre - 12:08 Mis reservas Mapa de mesas Disp…" at bounding box center [521, 236] width 1043 height 472
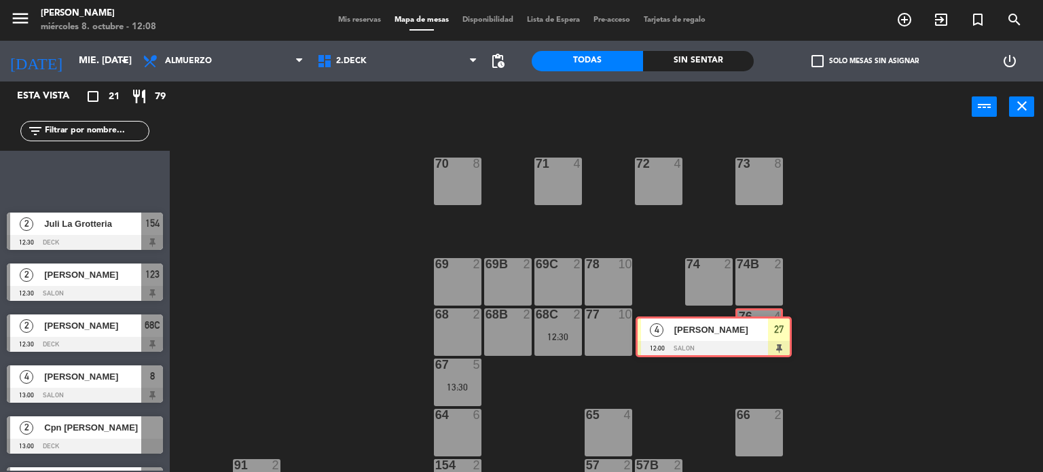
drag, startPoint x: 315, startPoint y: 273, endPoint x: 771, endPoint y: 325, distance: 459.1
click at [774, 328] on div "76 4" at bounding box center [758, 334] width 43 height 48
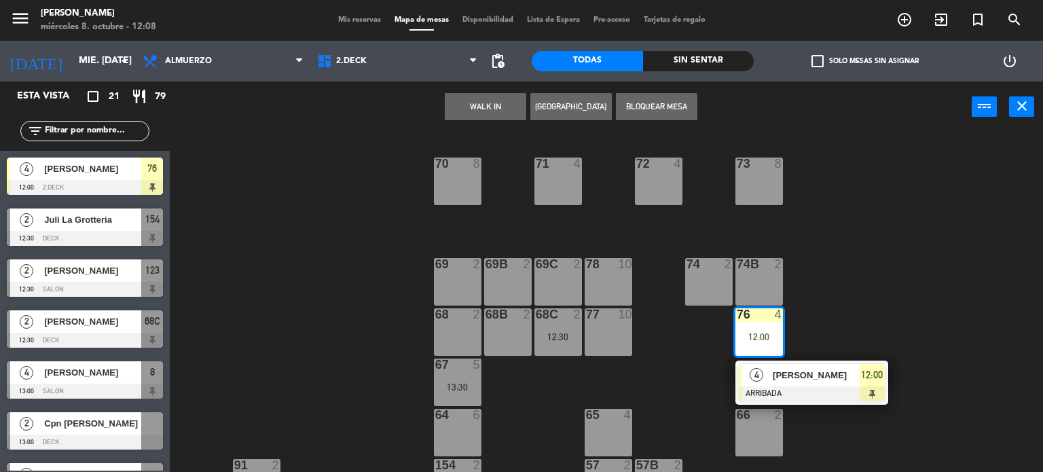
click at [812, 371] on span "[PERSON_NAME]" at bounding box center [815, 375] width 87 height 14
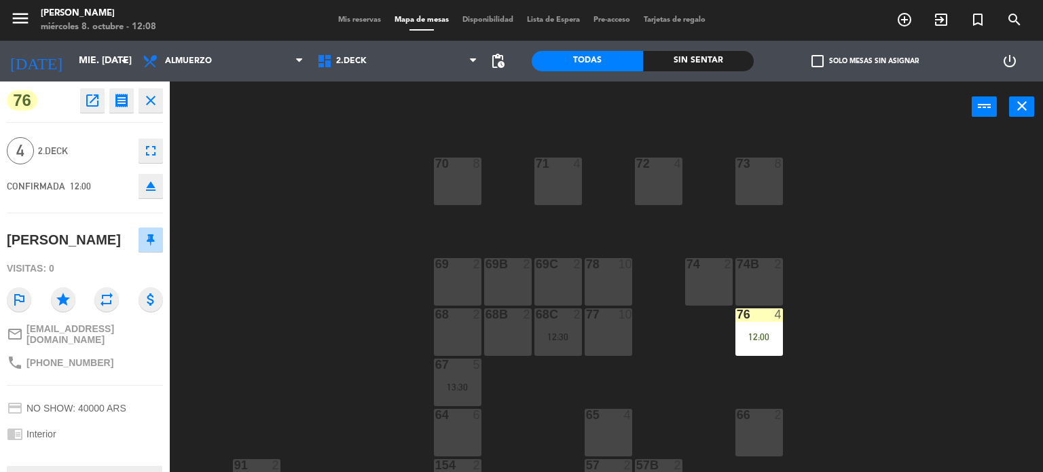
click at [348, 23] on span "Mis reservas" at bounding box center [359, 19] width 56 height 7
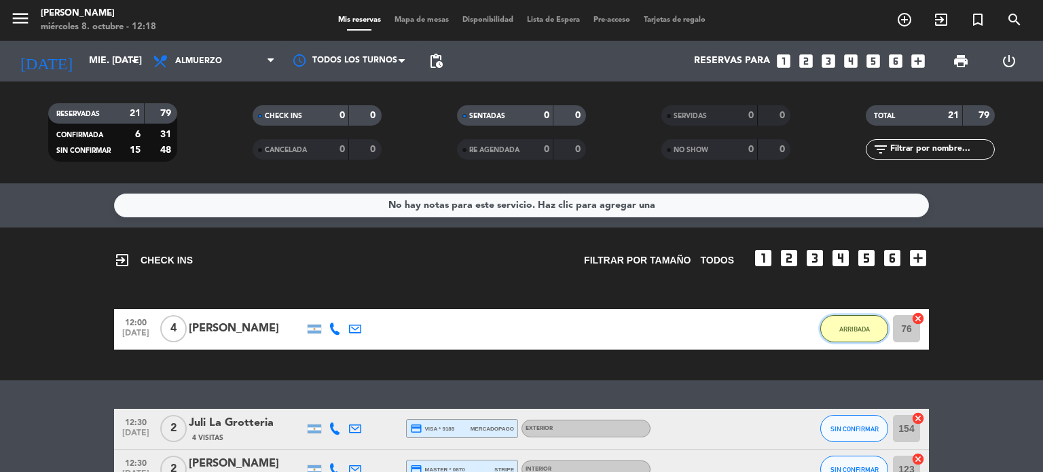
click at [848, 333] on button "ARRIBADA" at bounding box center [854, 328] width 68 height 27
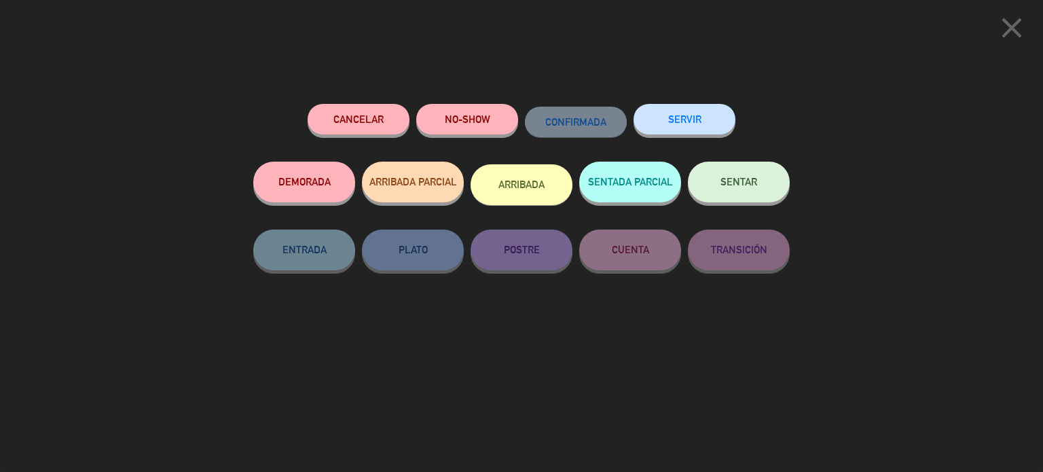
click at [771, 190] on button "SENTAR" at bounding box center [739, 182] width 102 height 41
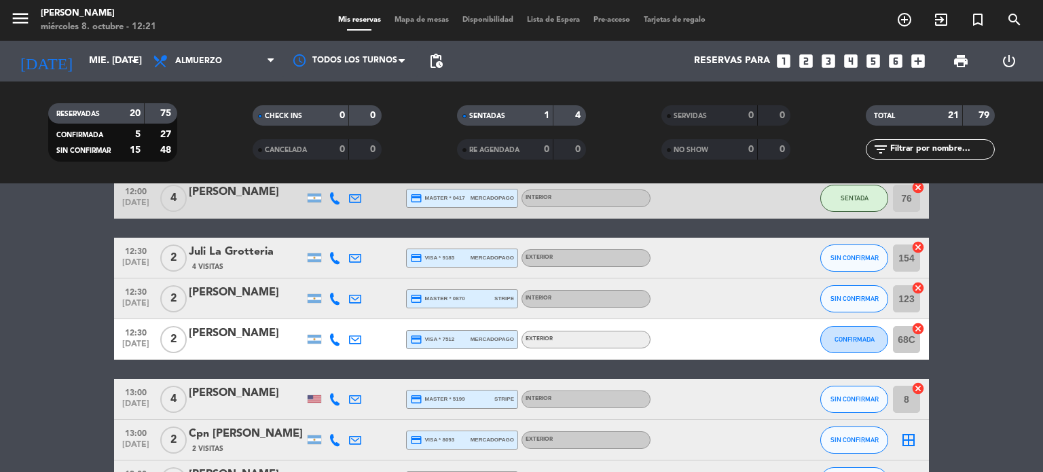
click at [356, 257] on icon at bounding box center [355, 258] width 12 height 12
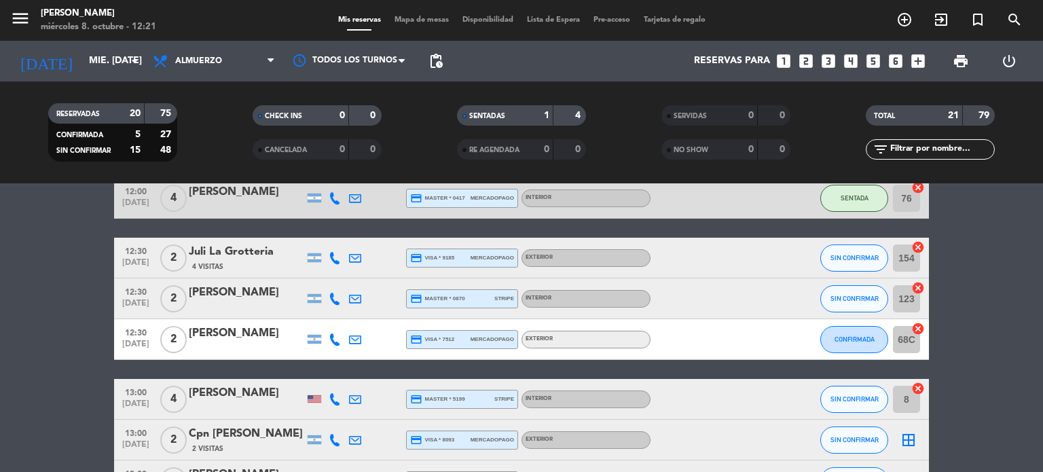
click at [166, 254] on span "2" at bounding box center [173, 257] width 26 height 27
click at [869, 256] on span "SIN CONFIRMAR" at bounding box center [854, 257] width 48 height 7
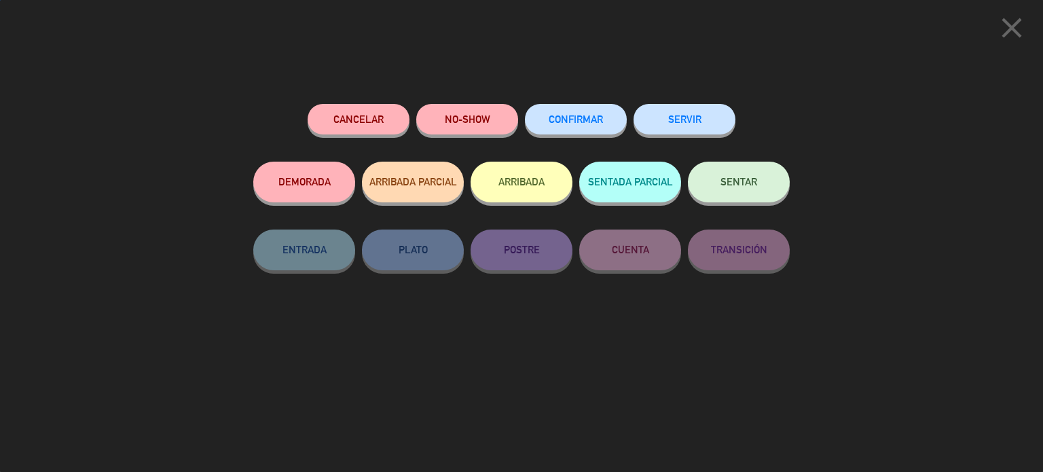
click at [538, 168] on button "ARRIBADA" at bounding box center [521, 182] width 102 height 41
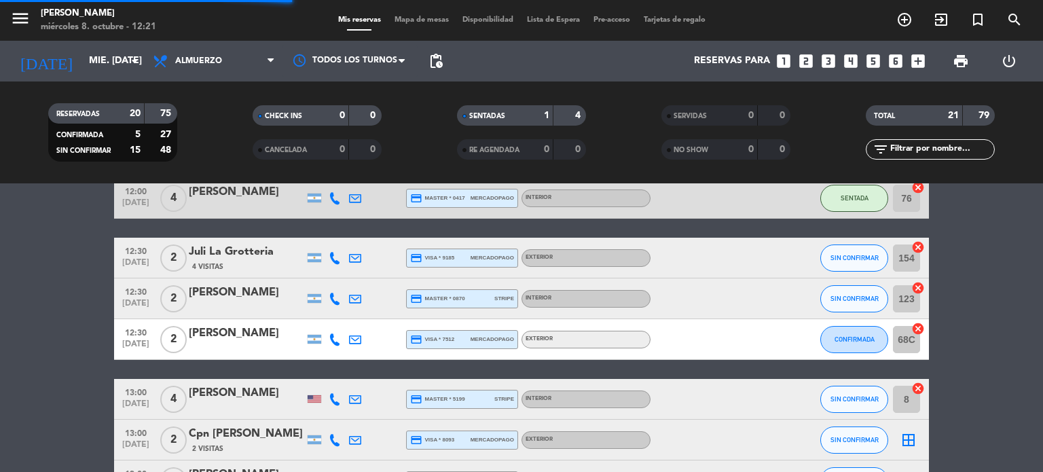
scroll to position [231, 0]
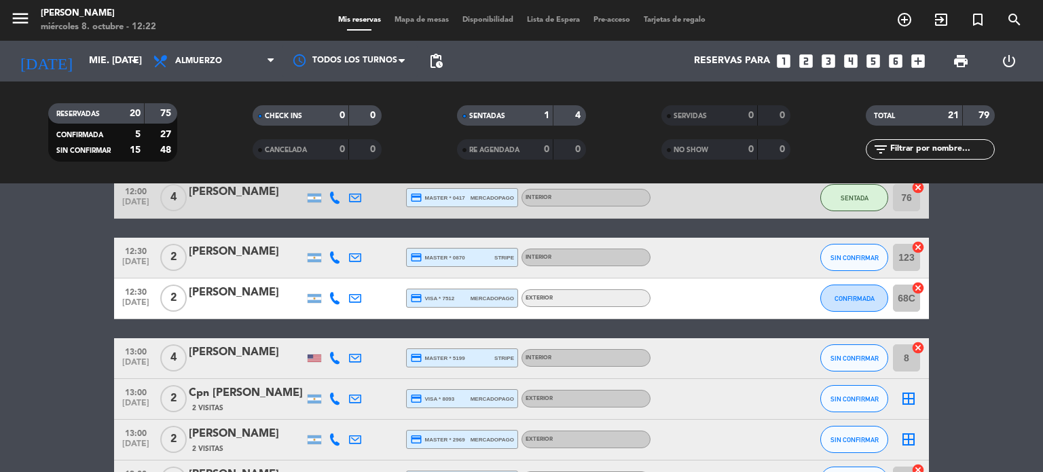
click at [408, 24] on span "Mapa de mesas" at bounding box center [422, 19] width 68 height 7
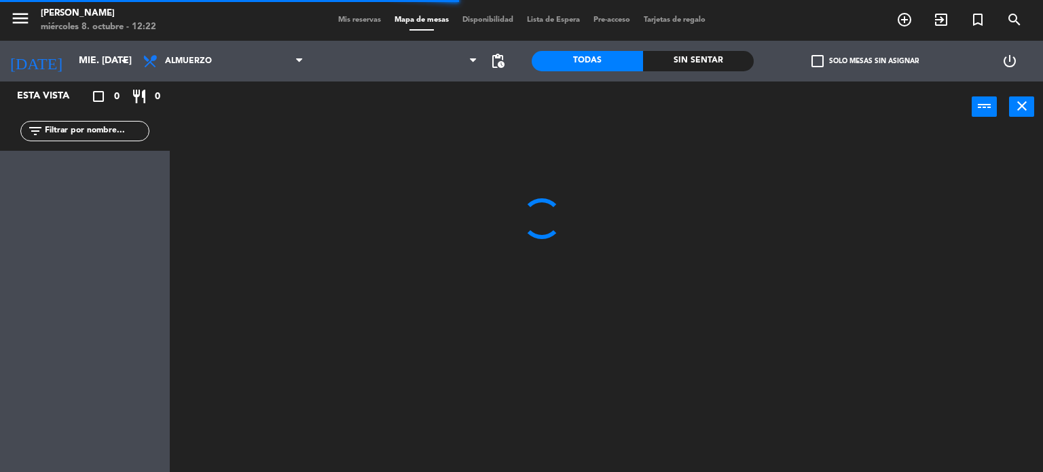
drag, startPoint x: 128, startPoint y: 136, endPoint x: 122, endPoint y: 141, distance: 7.2
click at [122, 141] on div "filter_list" at bounding box center [84, 131] width 129 height 20
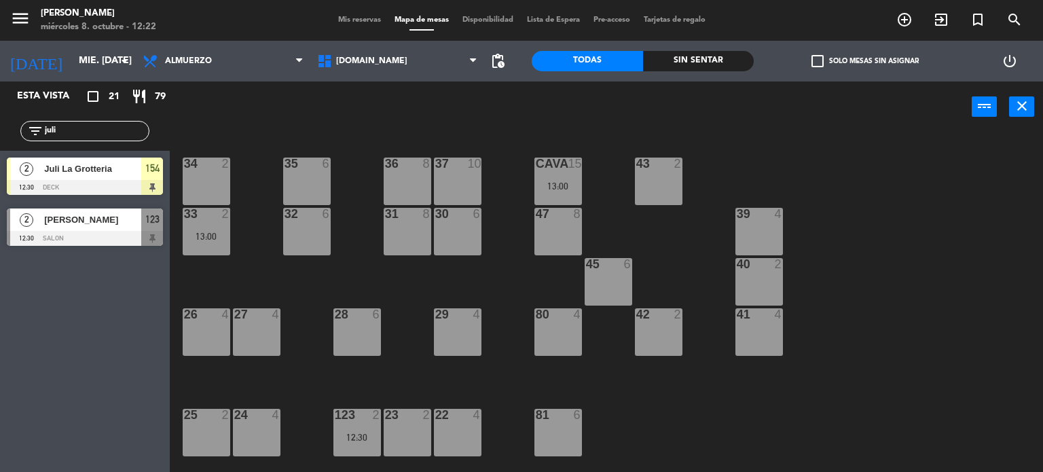
type input "juli"
click at [265, 111] on div "power_input close" at bounding box center [571, 107] width 802 height 52
click at [368, 56] on span "[DOMAIN_NAME]" at bounding box center [371, 61] width 71 height 10
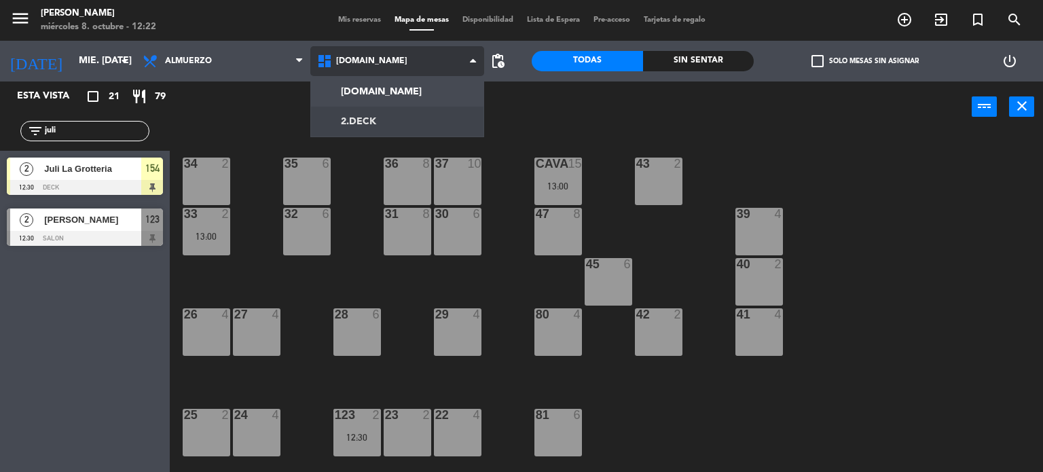
click at [375, 125] on ng-component "menu [PERSON_NAME] miércoles 8. octubre - 12:22 Mis reservas Mapa de mesas Disp…" at bounding box center [521, 236] width 1043 height 472
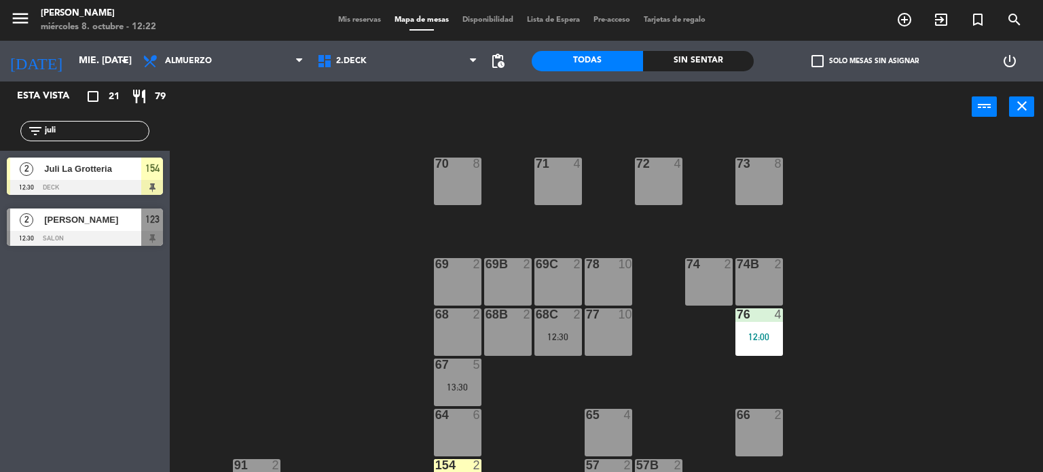
scroll to position [136, 0]
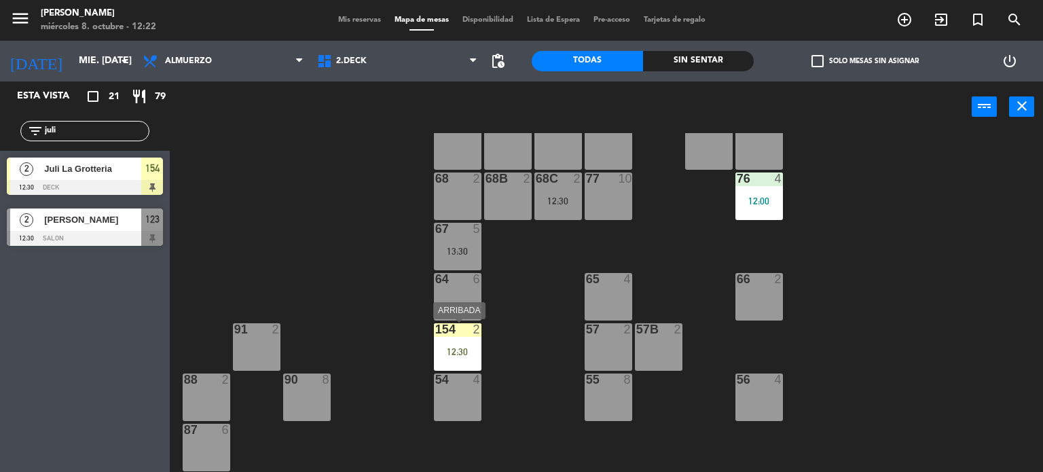
click at [447, 350] on div "12:30" at bounding box center [458, 352] width 48 height 10
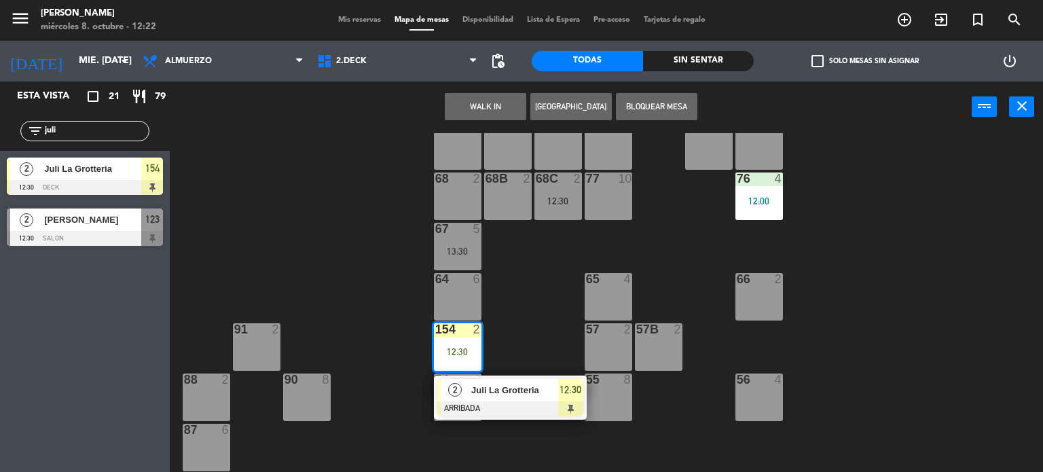
click at [523, 402] on div at bounding box center [510, 408] width 146 height 15
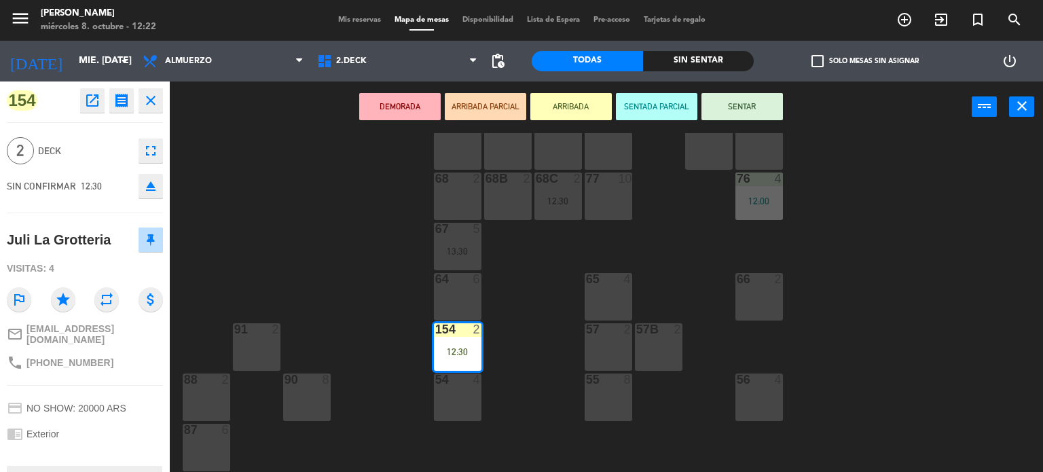
click at [757, 109] on button "SENTAR" at bounding box center [741, 106] width 81 height 27
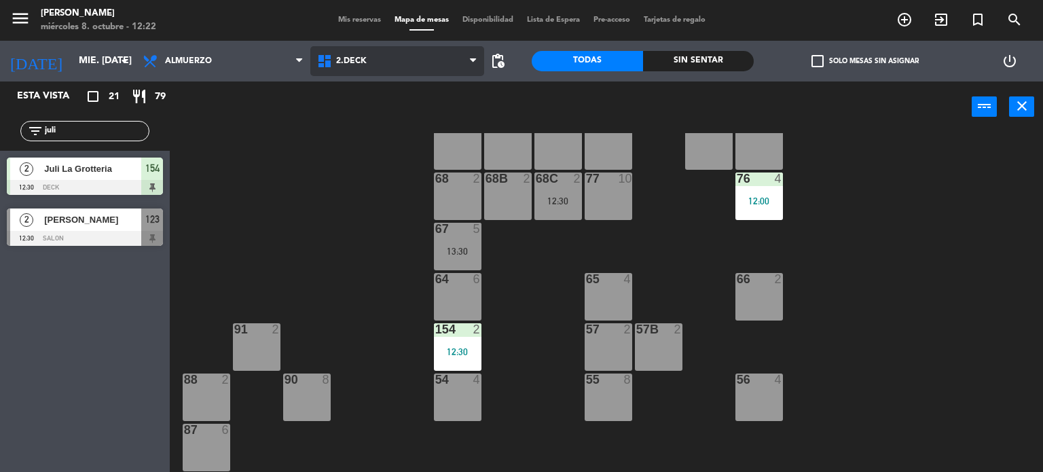
click at [394, 67] on span "2.DECK" at bounding box center [397, 61] width 174 height 30
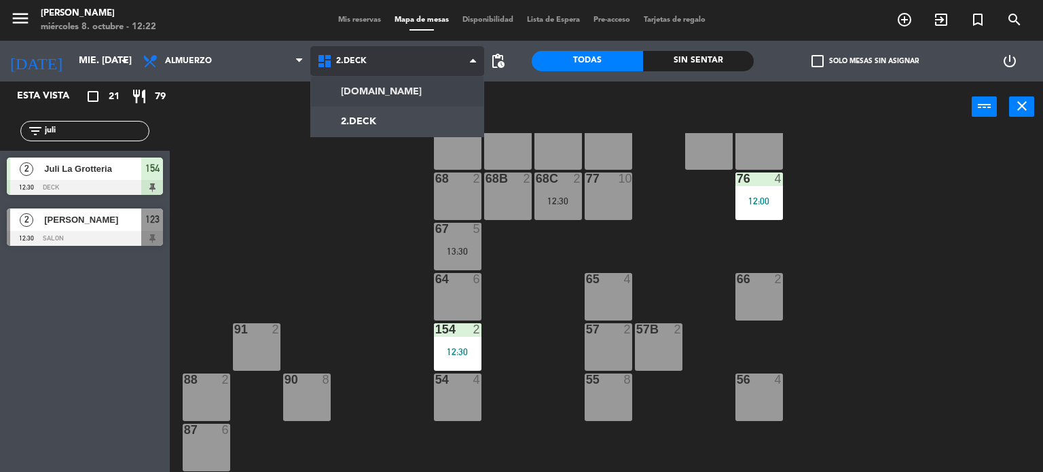
click at [369, 79] on div "[DOMAIN_NAME] [DOMAIN_NAME] [DOMAIN_NAME] [DOMAIN_NAME] [DOMAIN_NAME]" at bounding box center [397, 61] width 174 height 41
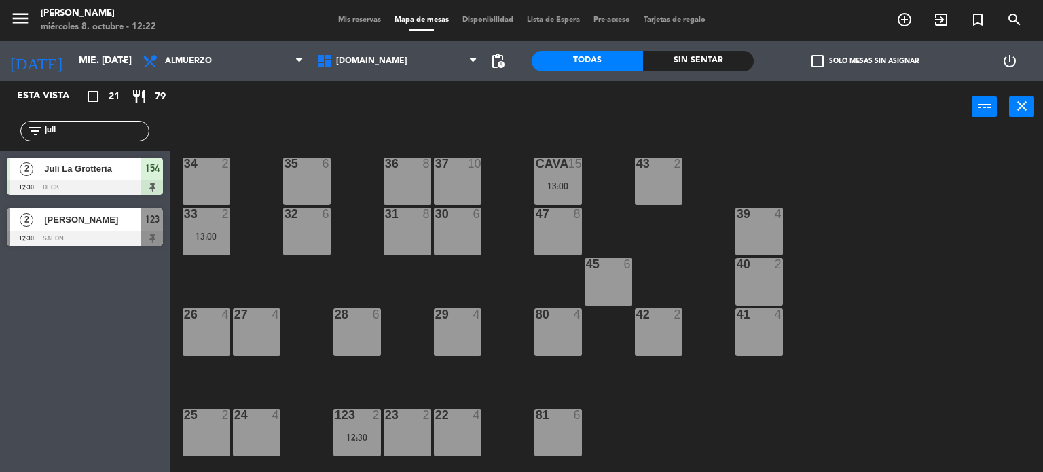
click at [93, 134] on input "juli" at bounding box center [95, 131] width 105 height 15
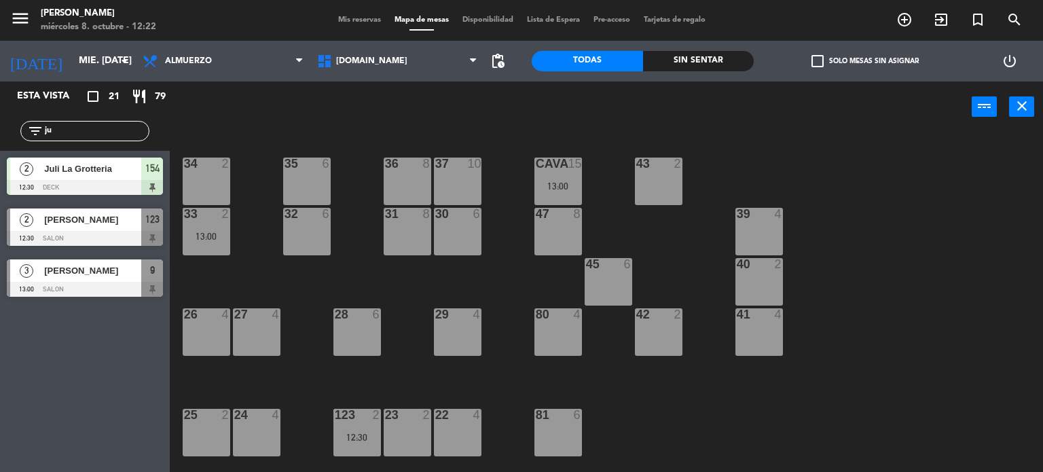
type input "j"
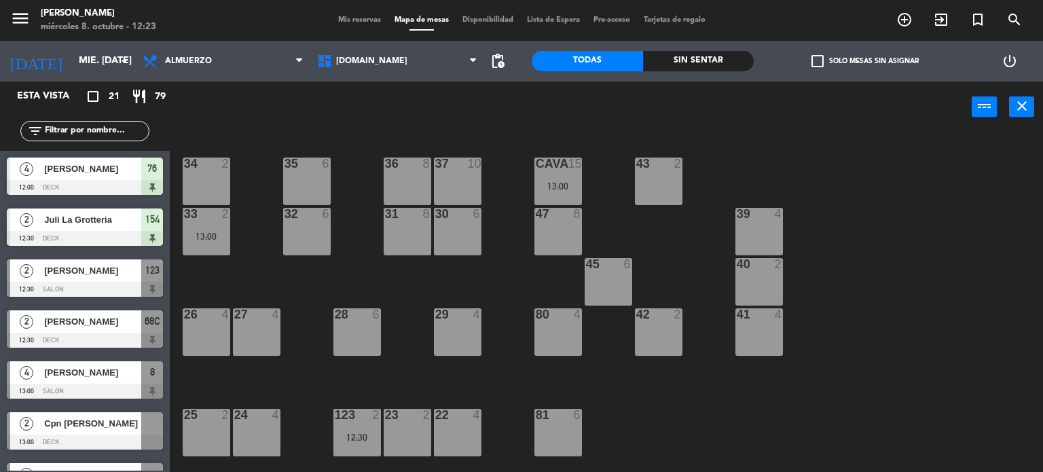
scroll to position [68, 0]
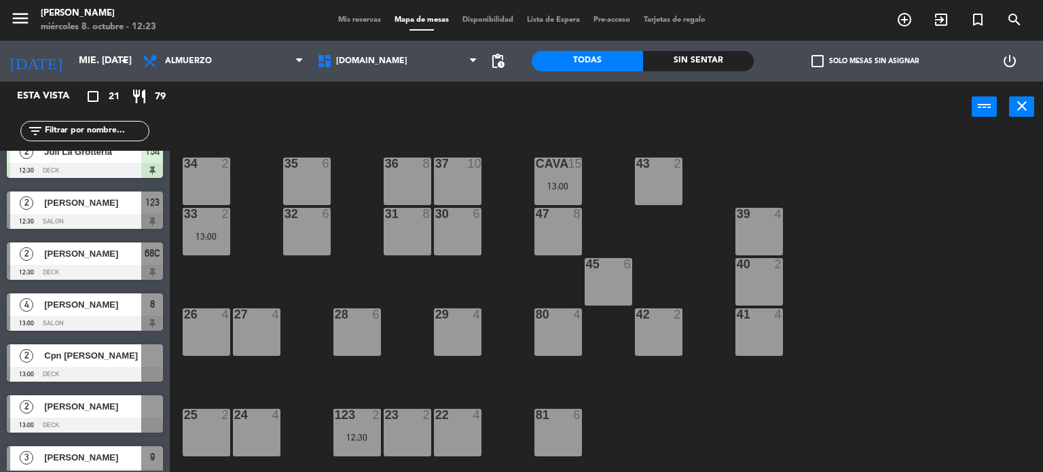
click at [356, 18] on span "Mis reservas" at bounding box center [359, 19] width 56 height 7
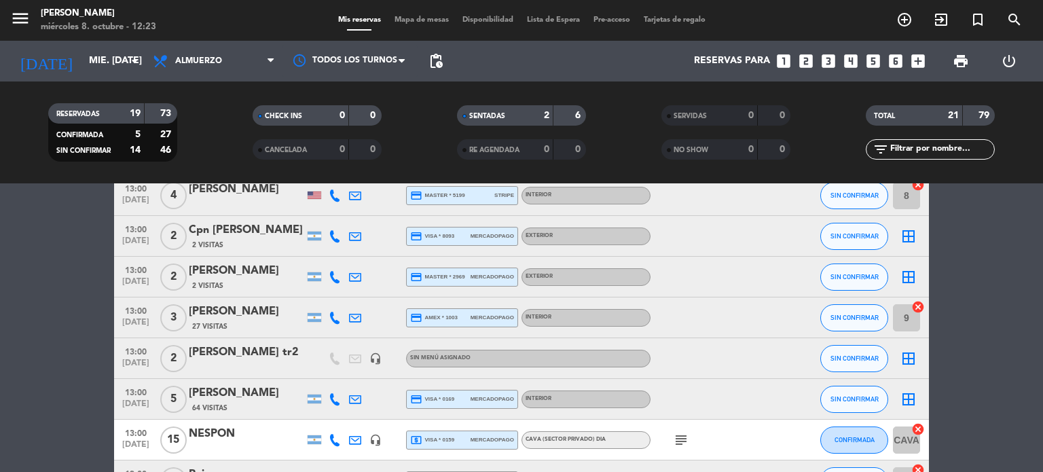
scroll to position [339, 0]
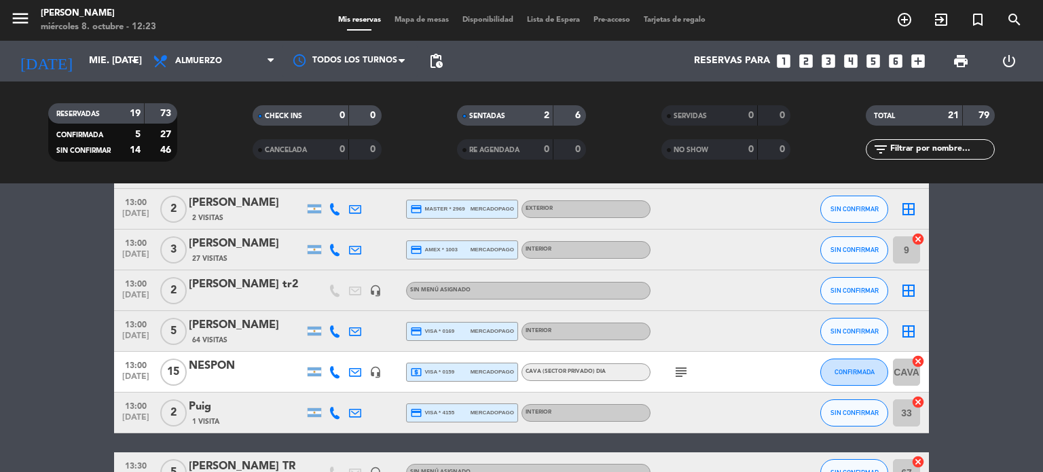
click at [171, 369] on span "15" at bounding box center [173, 371] width 26 height 27
click at [58, 328] on bookings-row "12:00 [DATE] 4 [PERSON_NAME] credit_card master * 0417 mercadopago Interior SEN…" at bounding box center [521, 381] width 1043 height 950
click at [979, 279] on bookings-row "12:00 [DATE] 4 [PERSON_NAME] credit_card master * 0417 mercadopago Interior SEN…" at bounding box center [521, 381] width 1043 height 950
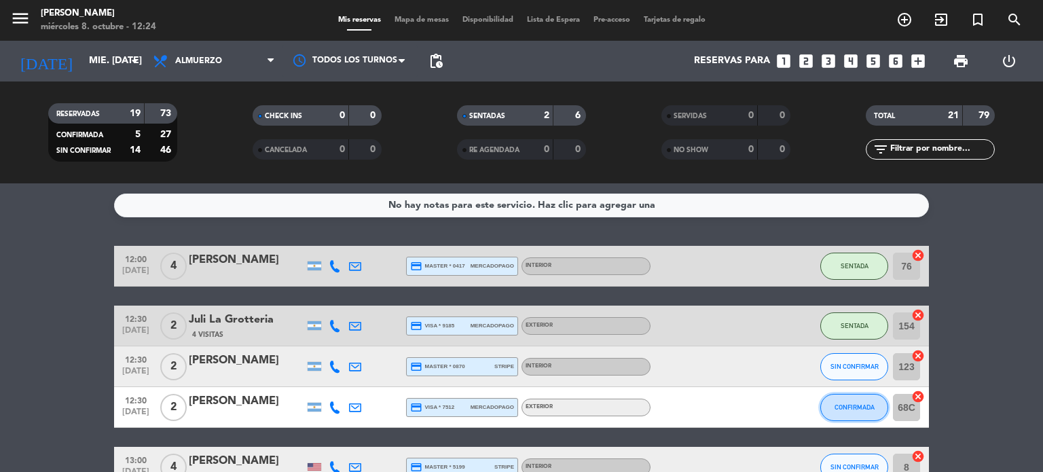
click at [847, 413] on button "CONFIRMADA" at bounding box center [854, 407] width 68 height 27
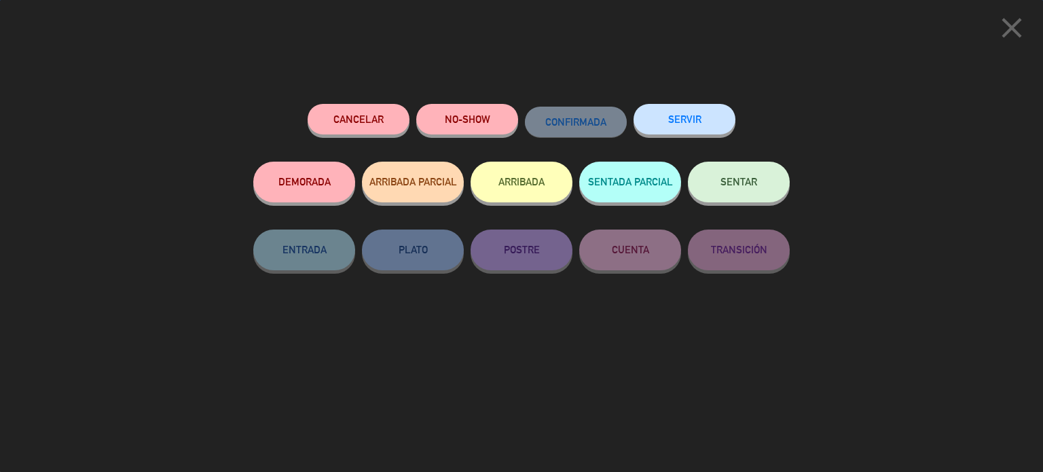
click at [517, 187] on button "ARRIBADA" at bounding box center [521, 182] width 102 height 41
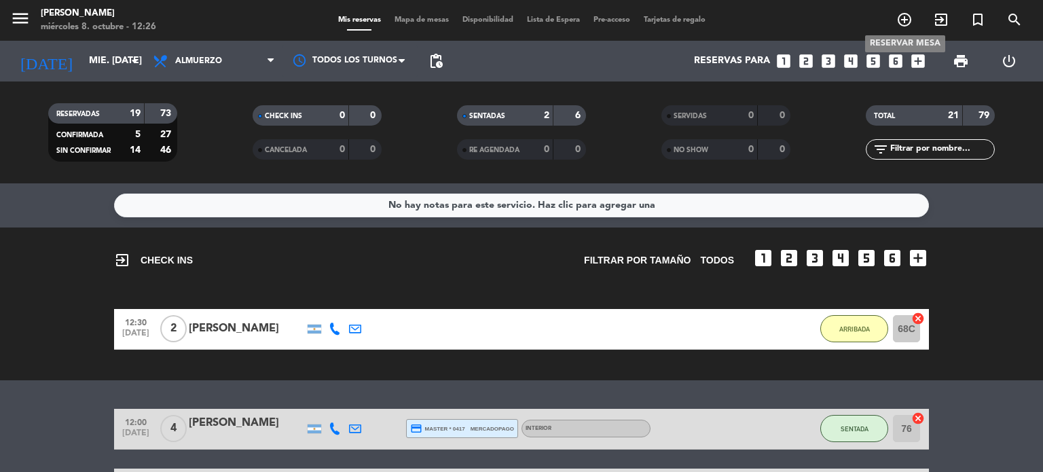
click at [914, 13] on span "add_circle_outline" at bounding box center [904, 19] width 37 height 23
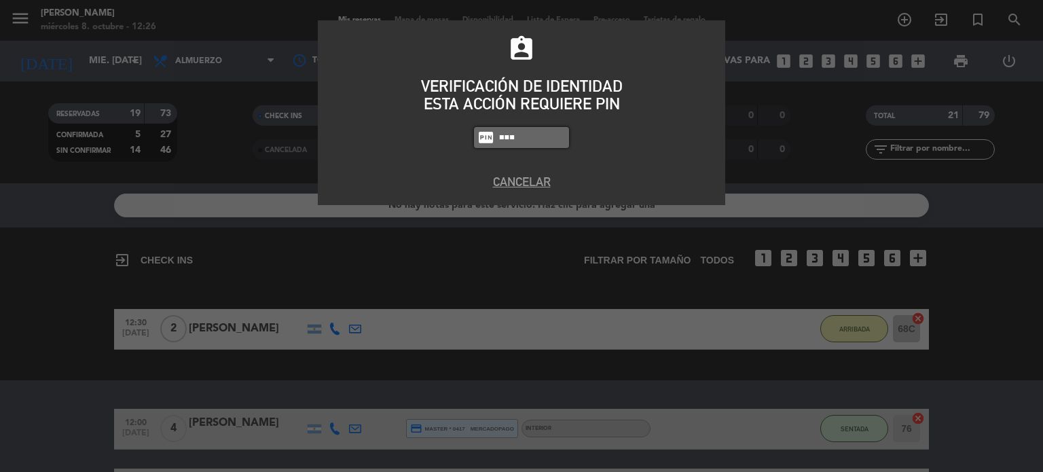
type input "2104"
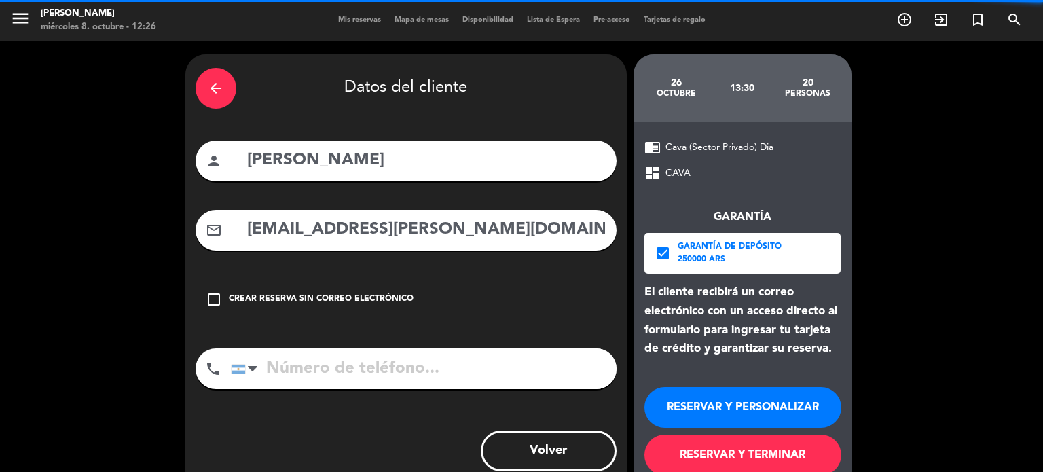
click at [221, 84] on icon "arrow_back" at bounding box center [216, 88] width 16 height 16
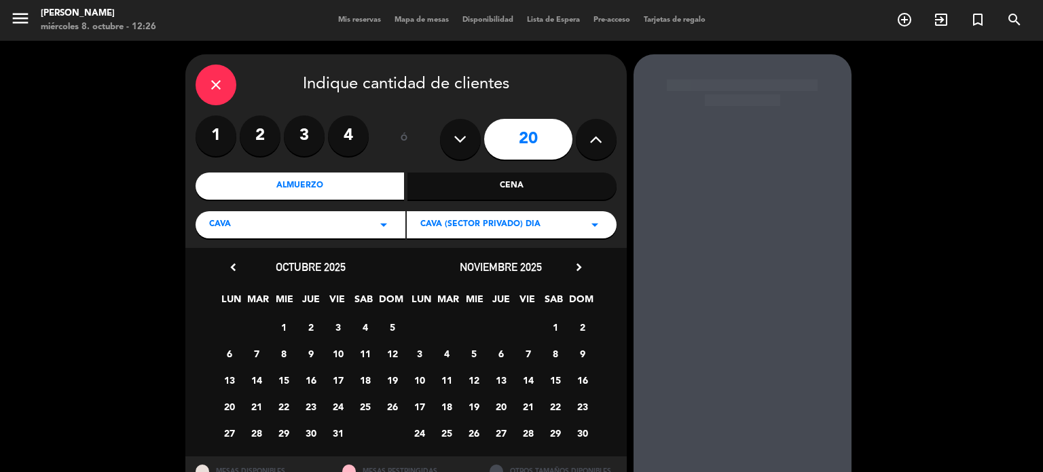
click at [221, 84] on icon "close" at bounding box center [216, 85] width 16 height 16
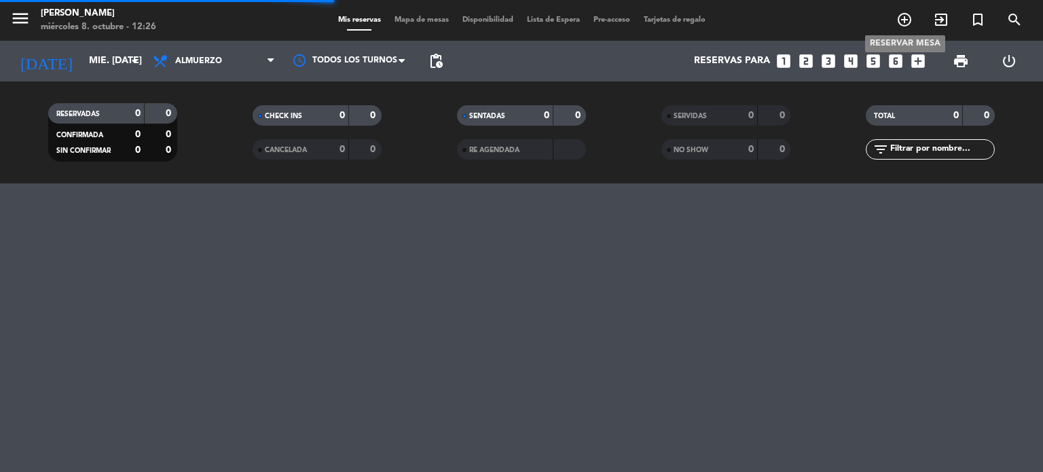
click at [904, 16] on icon "add_circle_outline" at bounding box center [904, 20] width 16 height 16
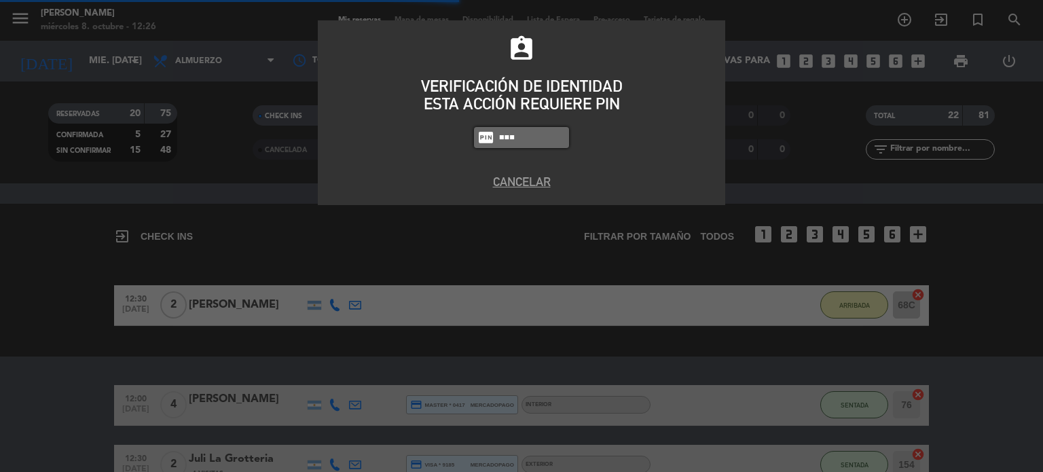
type input "2104"
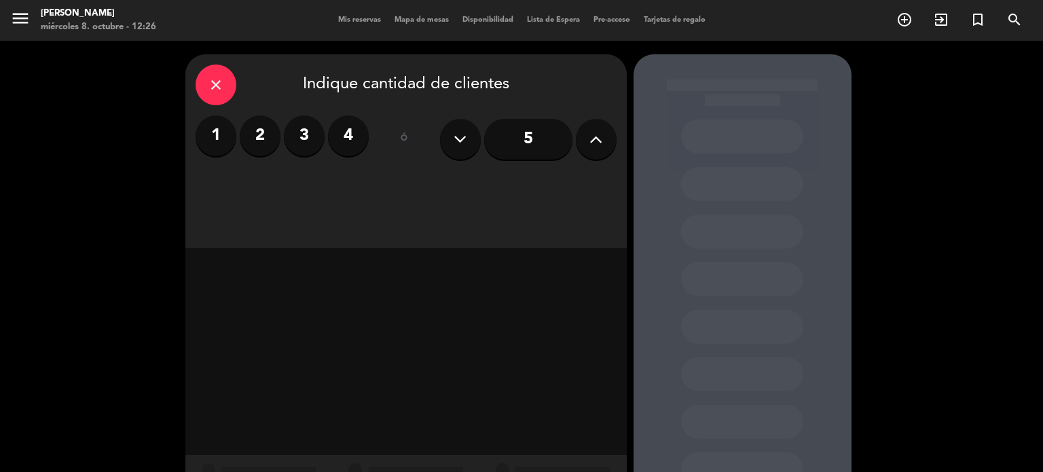
click at [593, 149] on button at bounding box center [596, 139] width 41 height 41
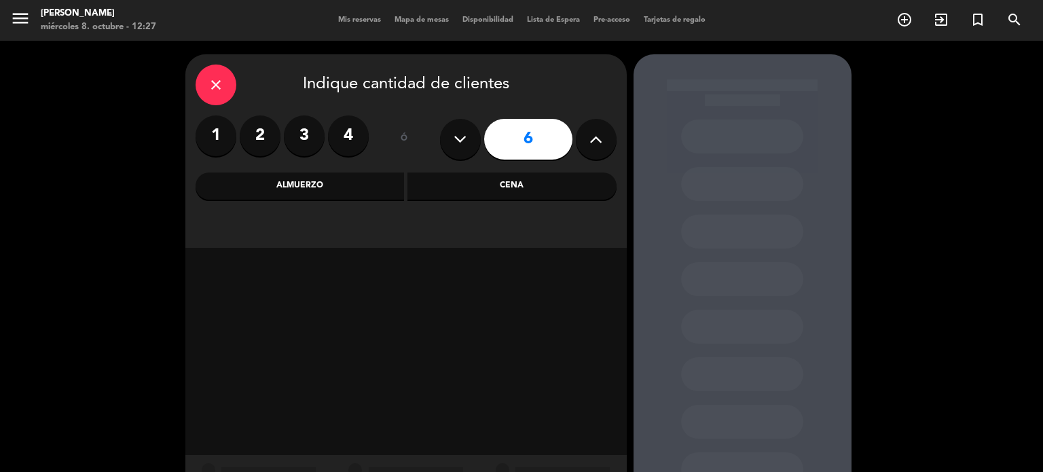
click at [369, 187] on div "Almuerzo" at bounding box center [299, 185] width 209 height 27
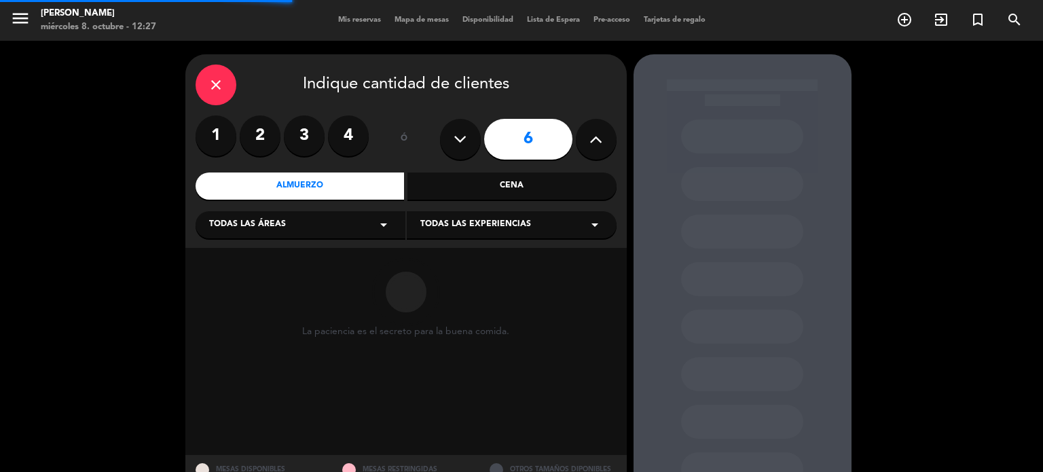
click at [291, 225] on div "Todas las áreas arrow_drop_down" at bounding box center [300, 224] width 210 height 27
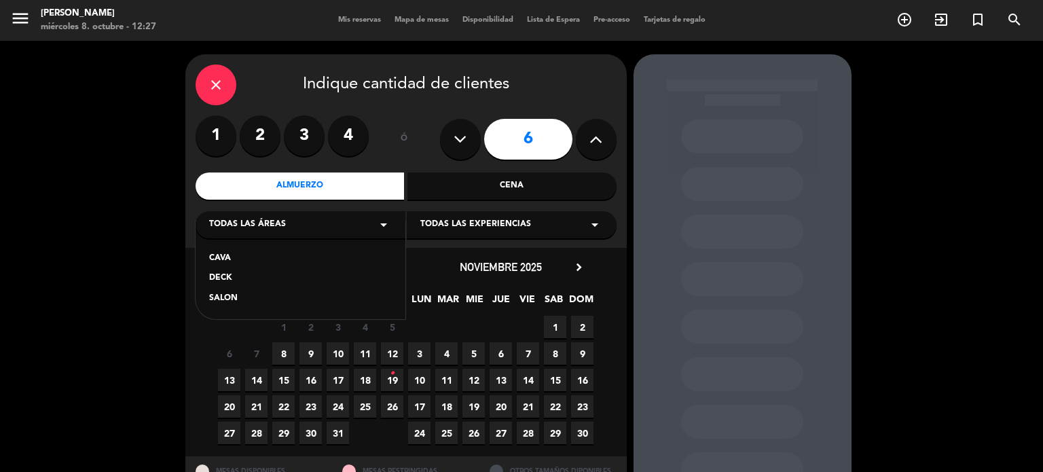
click at [223, 276] on div "DECK" at bounding box center [300, 278] width 183 height 14
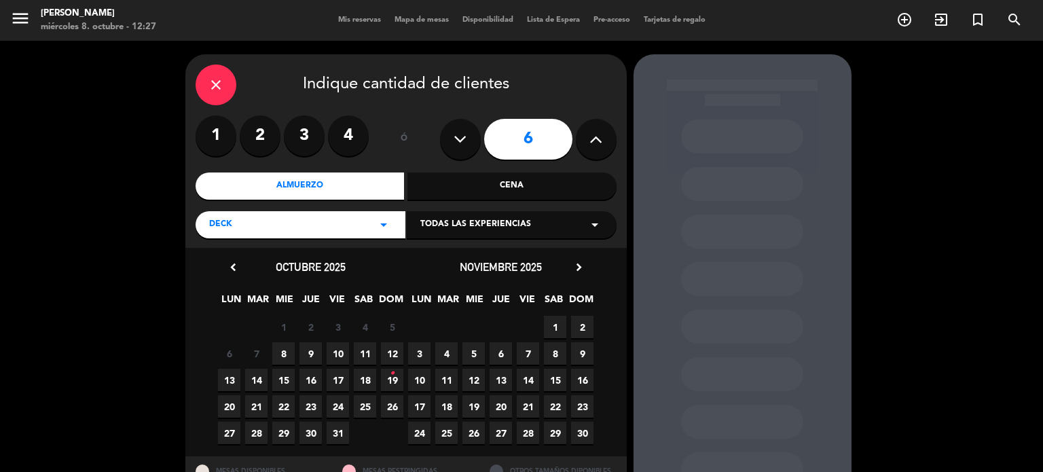
scroll to position [55, 0]
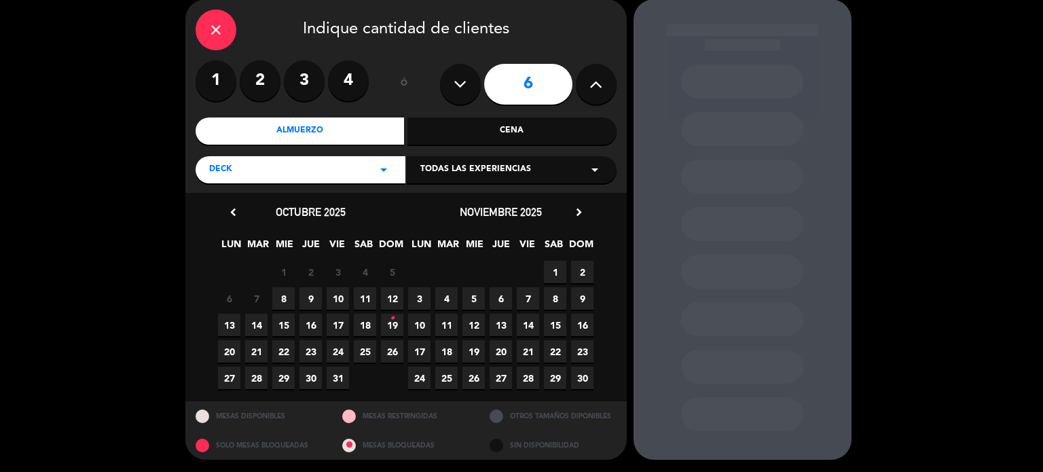
click at [391, 318] on icon "•" at bounding box center [392, 318] width 5 height 22
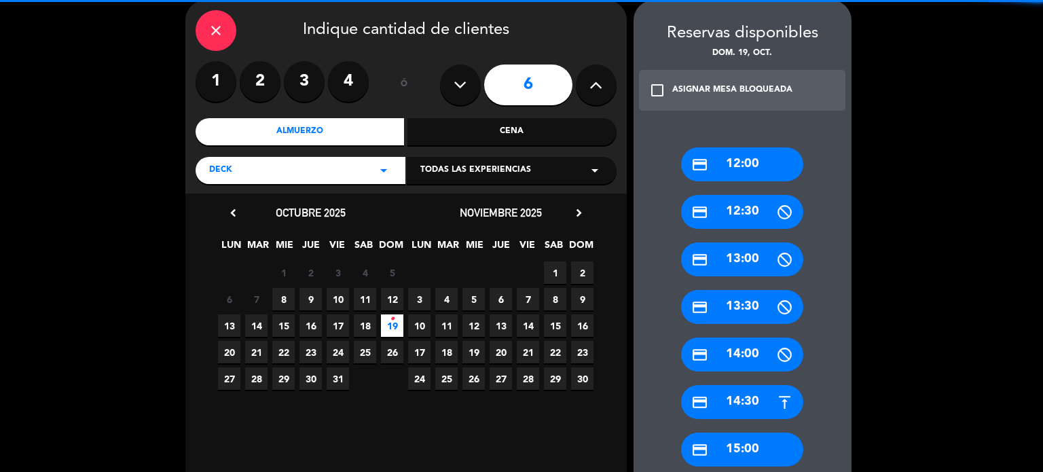
scroll to position [371, 0]
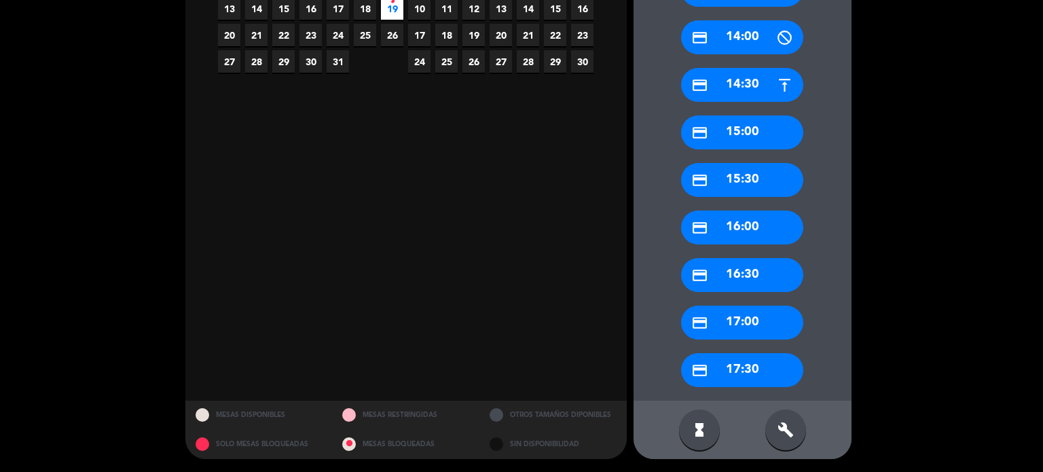
click at [790, 437] on div "build" at bounding box center [785, 429] width 41 height 41
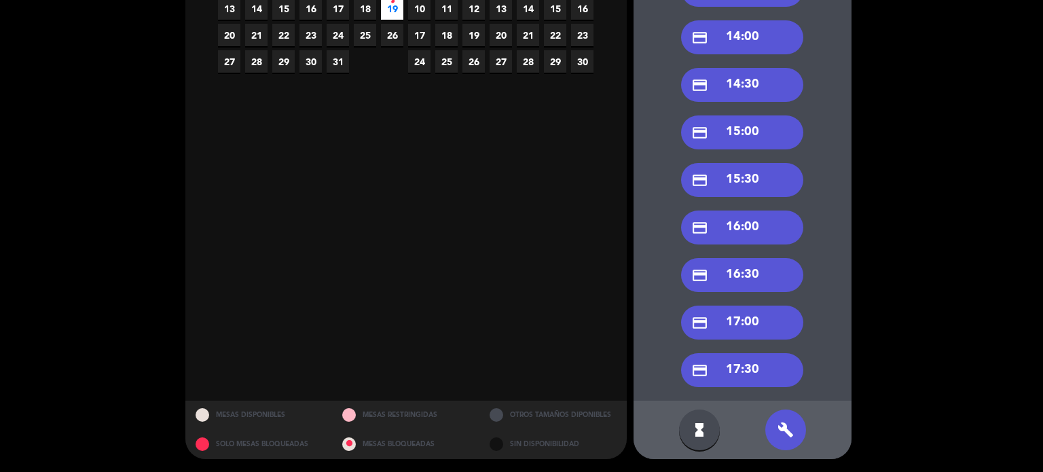
click at [755, 83] on div "credit_card 14:30" at bounding box center [742, 85] width 122 height 34
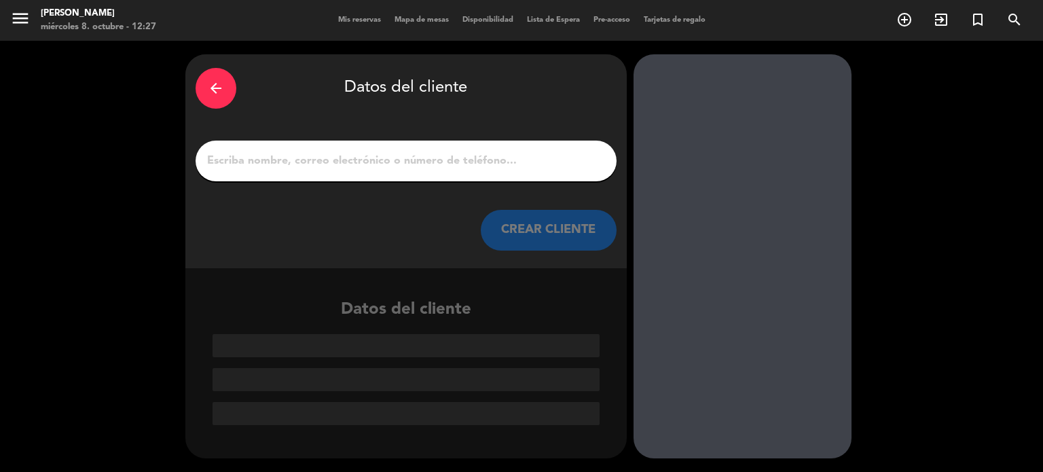
click at [472, 162] on input "1" at bounding box center [406, 160] width 400 height 19
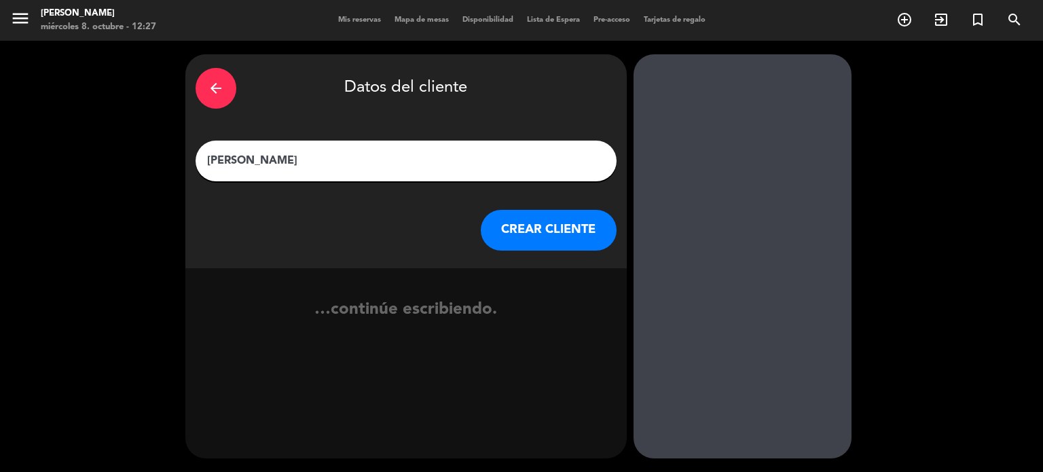
type input "[PERSON_NAME]"
click at [546, 233] on button "CREAR CLIENTE" at bounding box center [549, 230] width 136 height 41
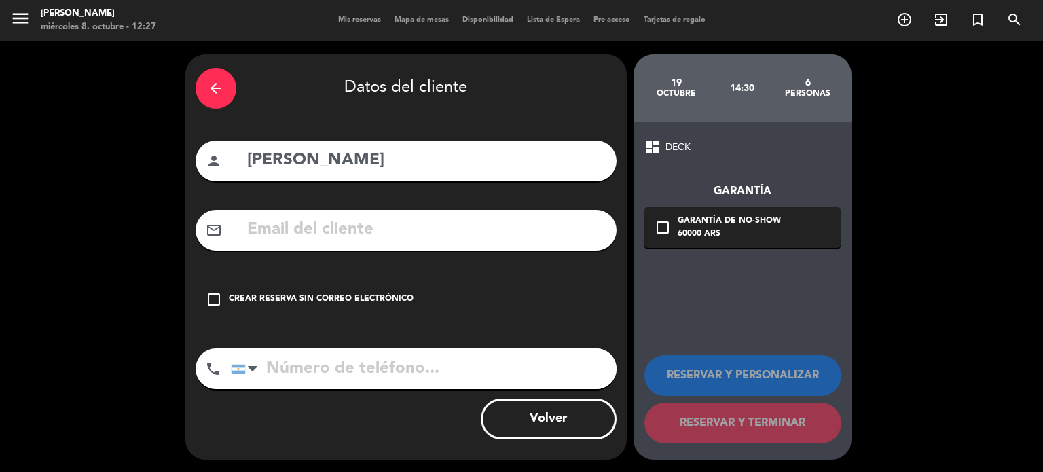
click at [360, 295] on div "Crear reserva sin correo electrónico" at bounding box center [321, 300] width 185 height 14
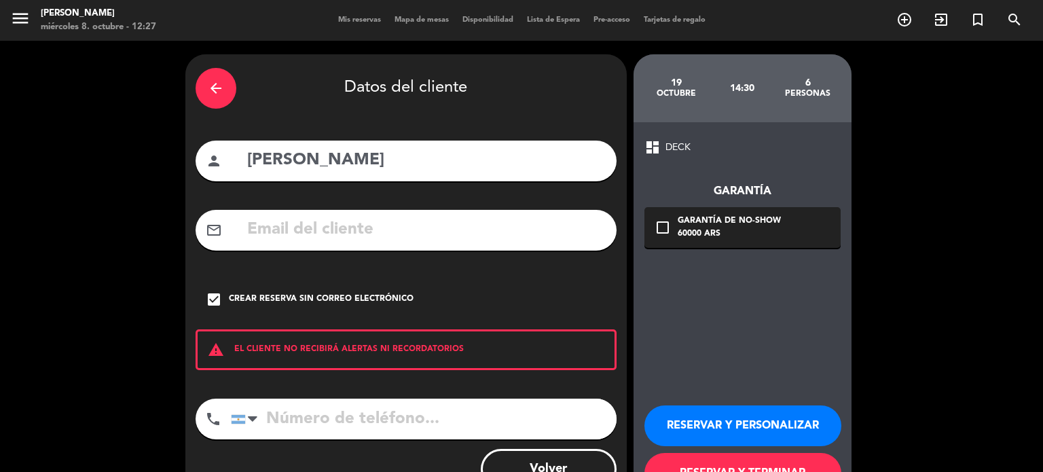
click at [730, 426] on button "RESERVAR Y PERSONALIZAR" at bounding box center [742, 425] width 197 height 41
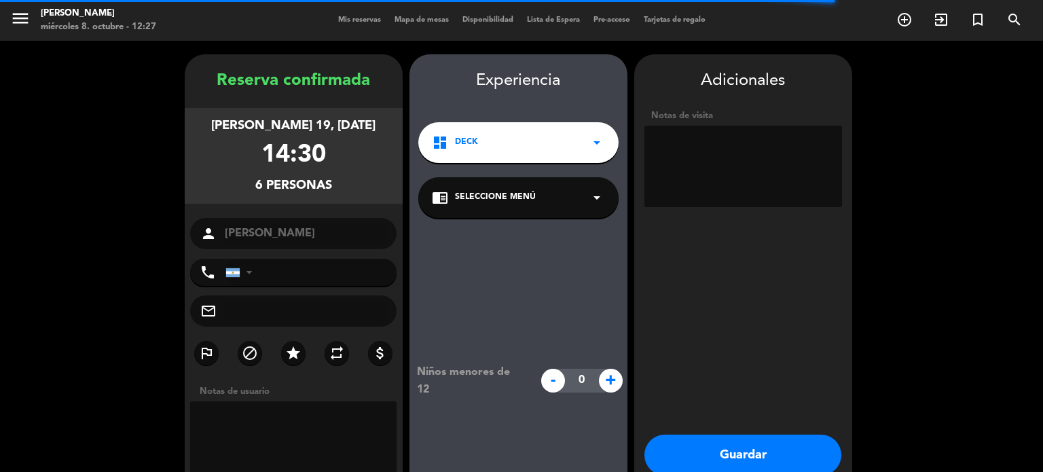
scroll to position [54, 0]
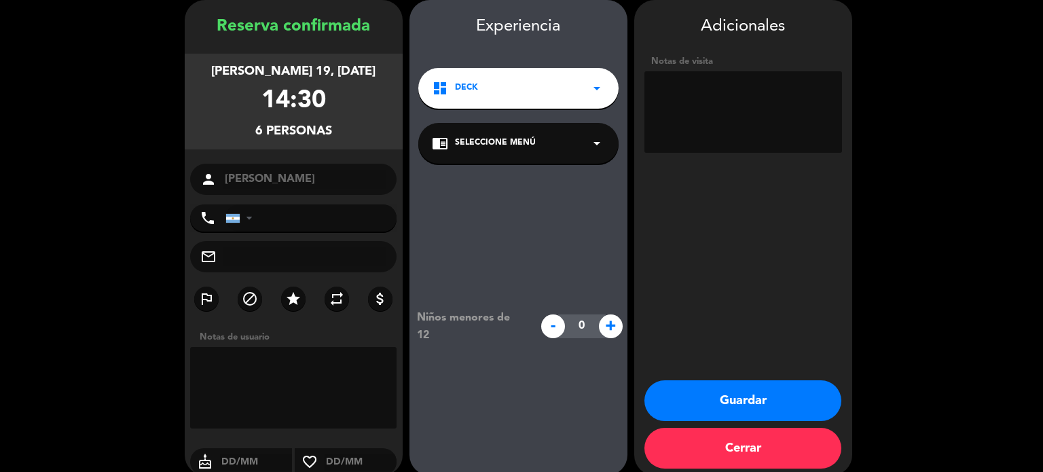
click at [749, 97] on textarea at bounding box center [743, 111] width 198 height 81
type textarea "sobrina de [PERSON_NAME] TR"
click at [745, 409] on button "Guardar" at bounding box center [742, 400] width 197 height 41
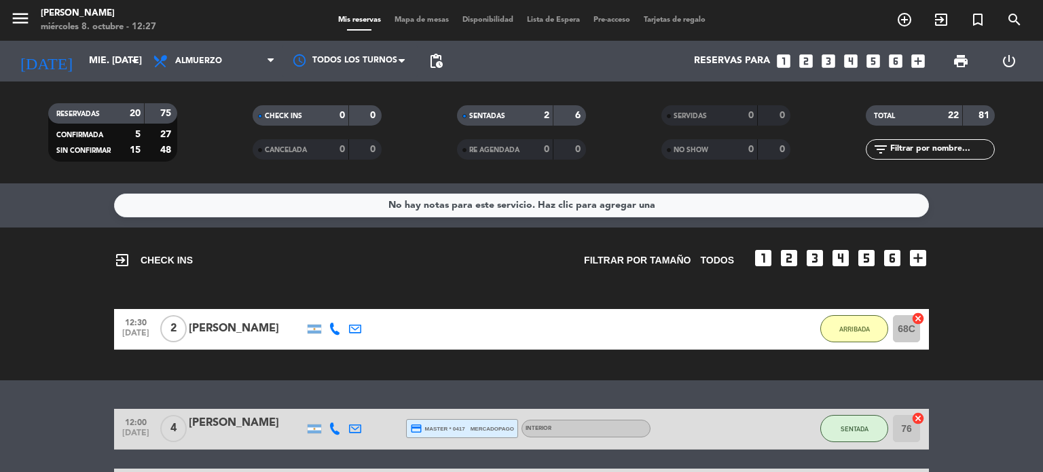
click at [1013, 276] on div "exit_to_app CHECK INS Filtrar por tamaño TODOS looks_one looks_two looks_3 look…" at bounding box center [521, 303] width 1043 height 153
click at [926, 150] on input "text" at bounding box center [940, 149] width 105 height 15
type input "p"
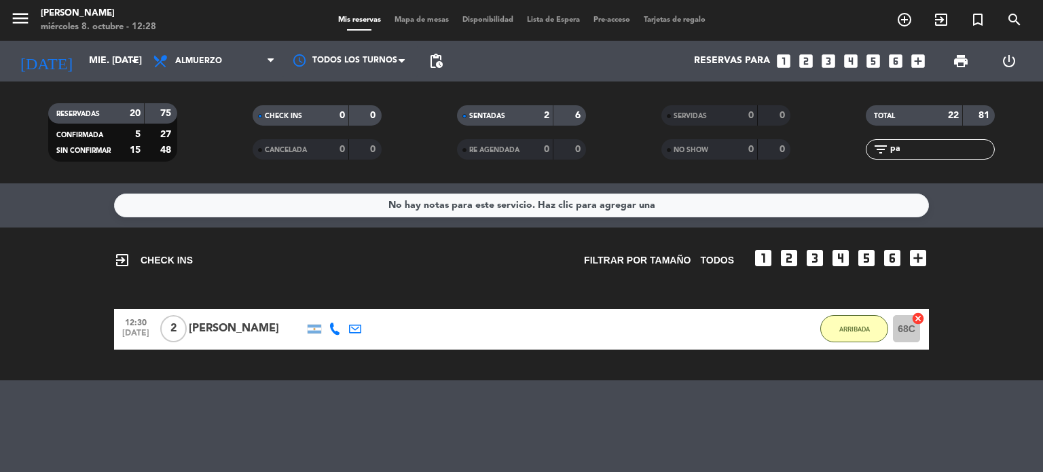
type input "p"
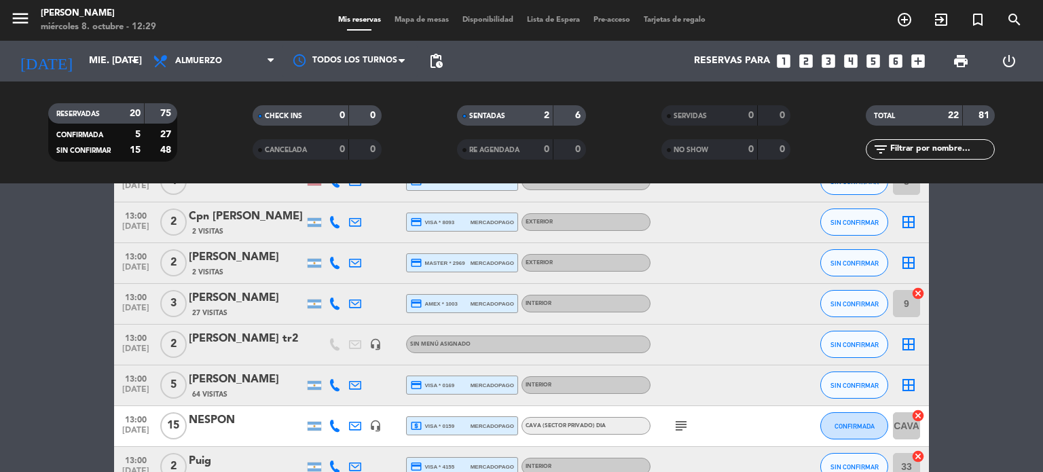
scroll to position [475, 0]
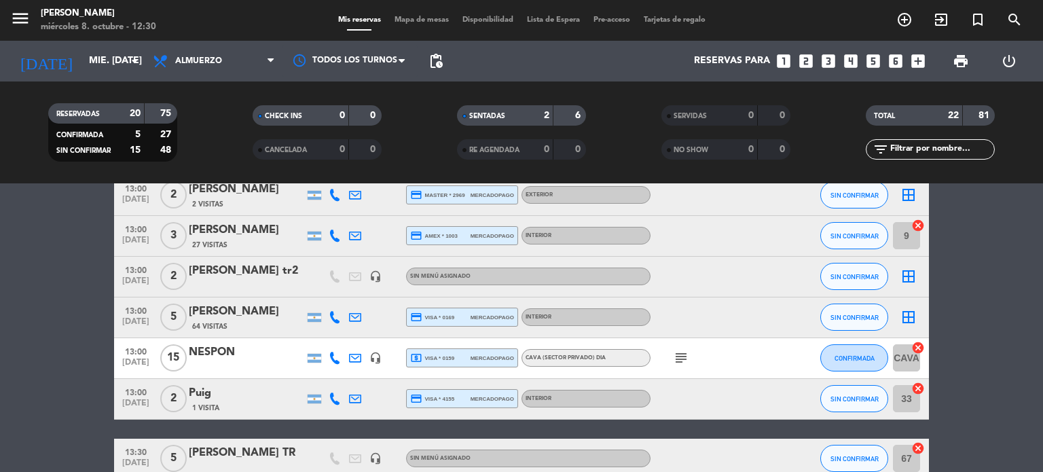
click at [179, 391] on span "2" at bounding box center [173, 398] width 26 height 27
click at [357, 402] on icon at bounding box center [355, 398] width 12 height 12
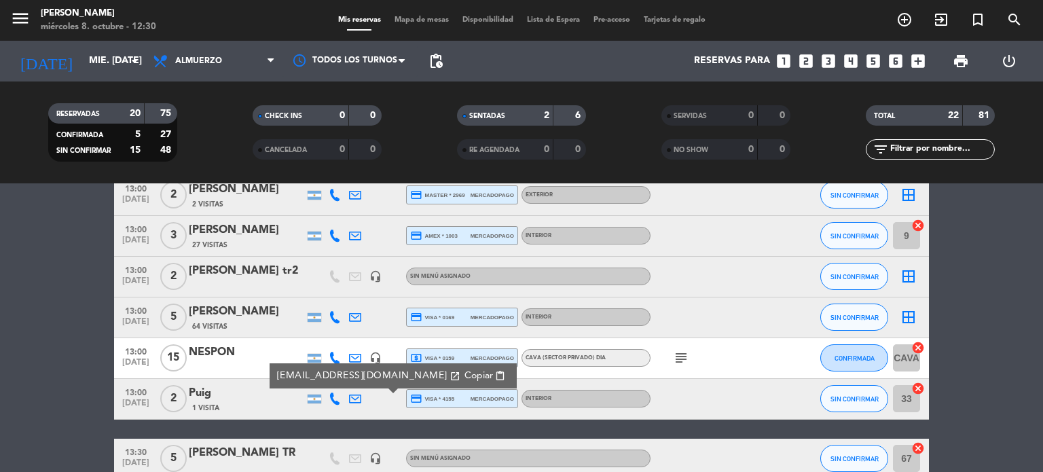
click at [53, 317] on bookings-row "12:00 [DATE] 4 [PERSON_NAME] credit_card master * 0417 mercadopago Interior SEN…" at bounding box center [521, 408] width 1043 height 950
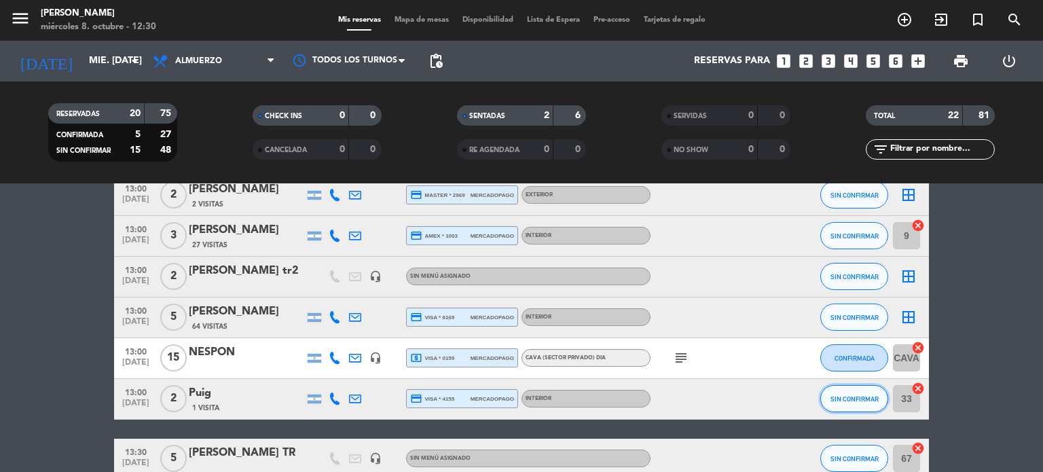
click at [867, 396] on span "SIN CONFIRMAR" at bounding box center [854, 398] width 48 height 7
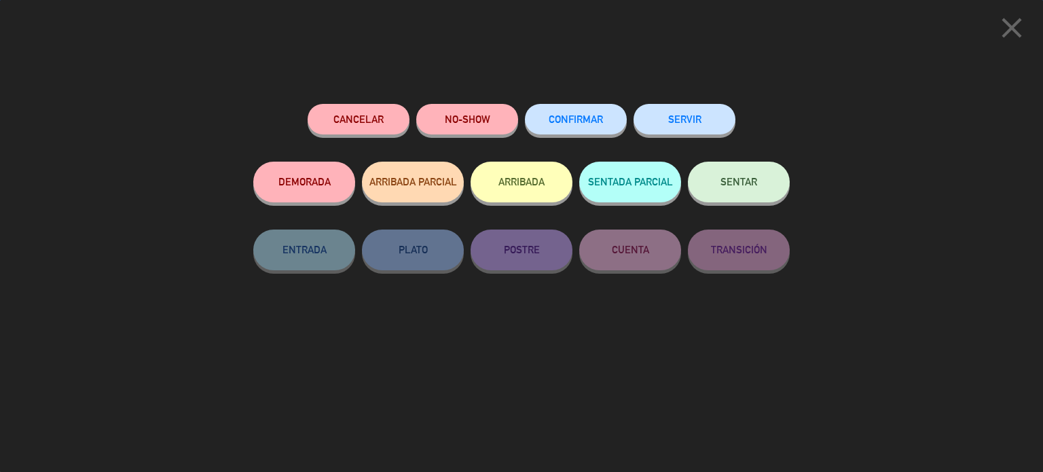
click at [516, 189] on button "ARRIBADA" at bounding box center [521, 182] width 102 height 41
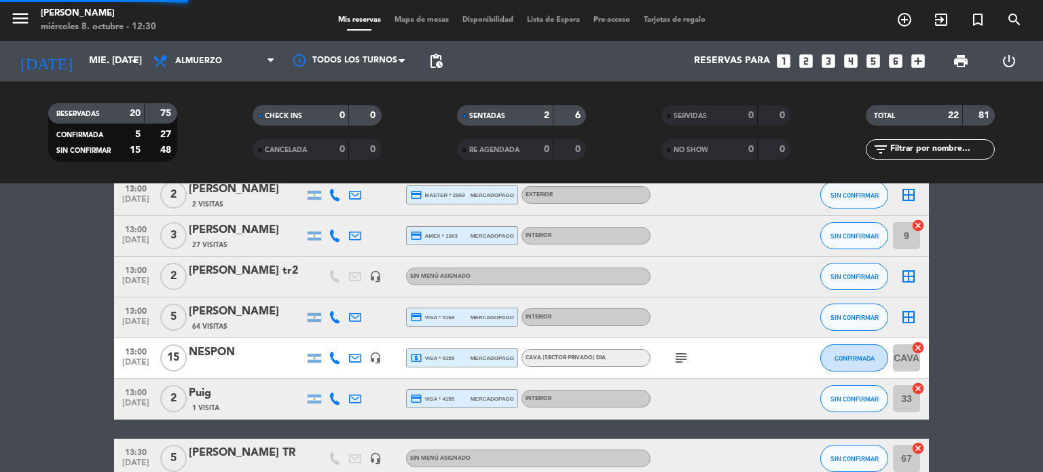
click at [986, 263] on bookings-row "12:00 [DATE] 4 [PERSON_NAME] credit_card master * 0417 mercadopago Interior SEN…" at bounding box center [521, 408] width 1043 height 950
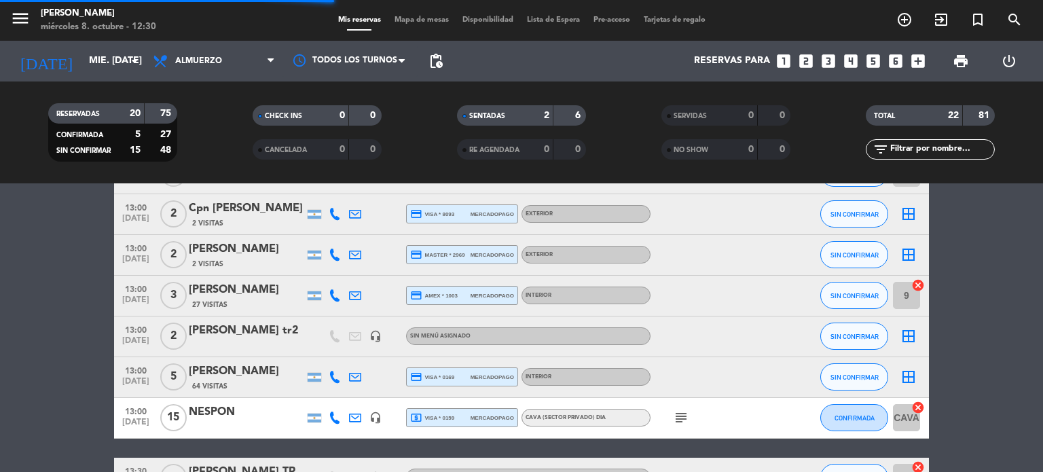
scroll to position [535, 0]
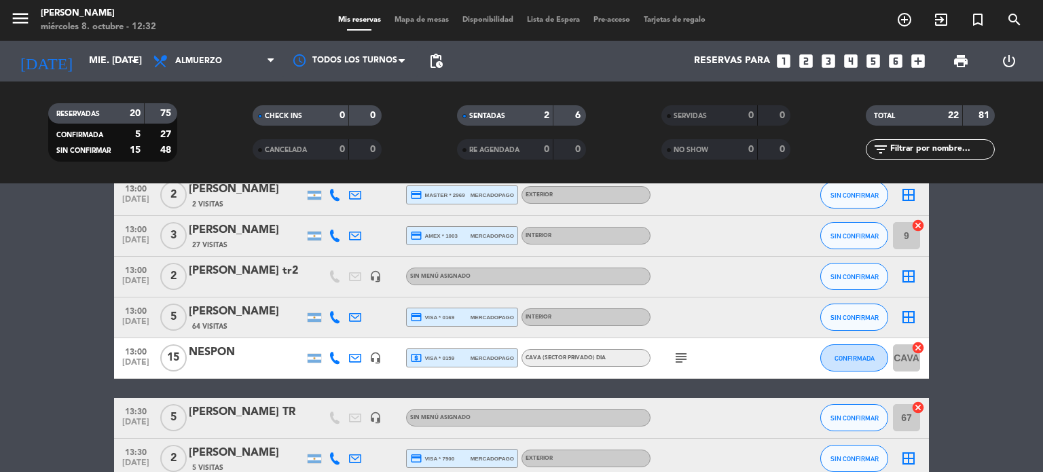
click at [411, 16] on span "Mapa de mesas" at bounding box center [422, 19] width 68 height 7
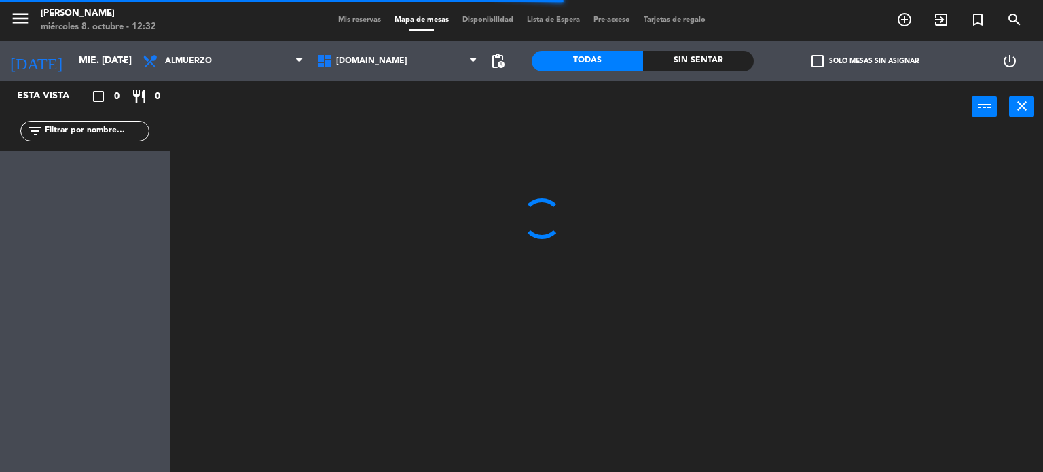
click at [456, 73] on span "[DOMAIN_NAME]" at bounding box center [397, 61] width 174 height 30
click at [364, 125] on ng-component "menu [PERSON_NAME] miércoles 8. octubre - 12:32 Mis reservas Mapa de mesas Disp…" at bounding box center [521, 236] width 1043 height 472
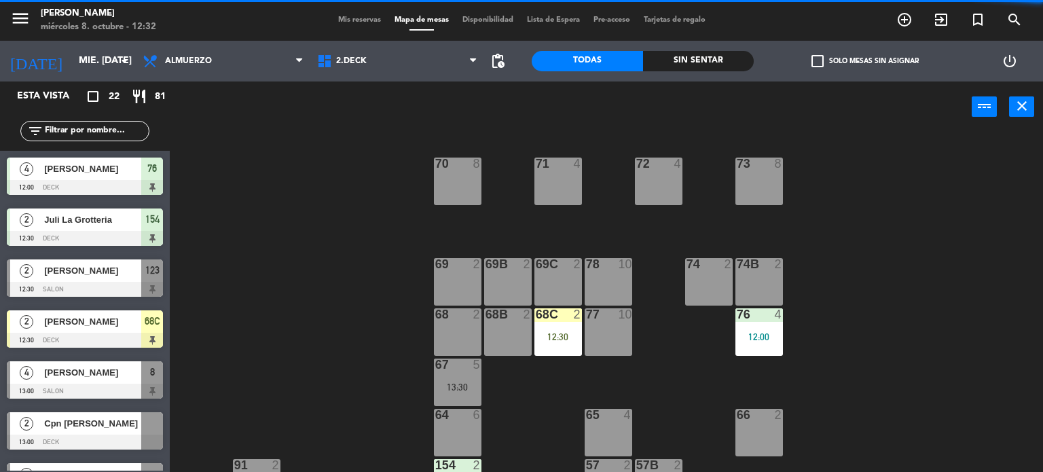
scroll to position [136, 0]
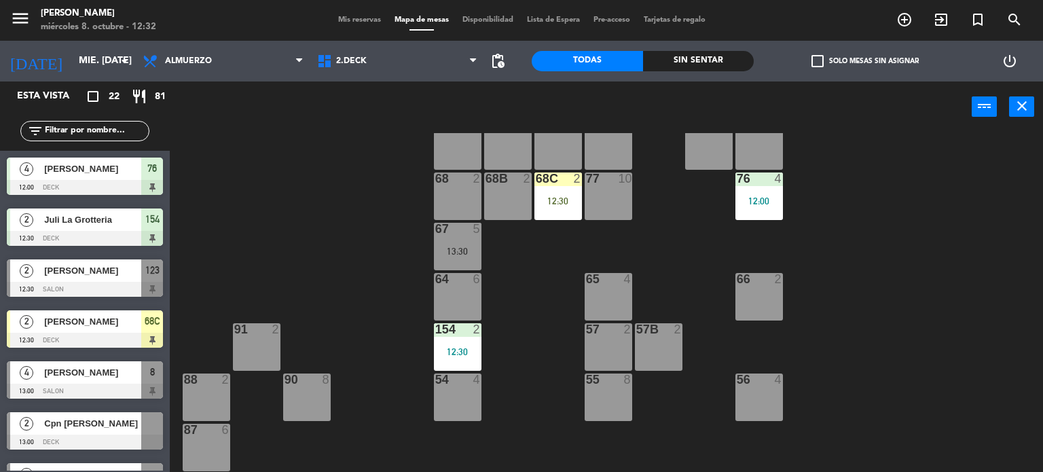
click at [453, 200] on div "68 2" at bounding box center [458, 196] width 48 height 48
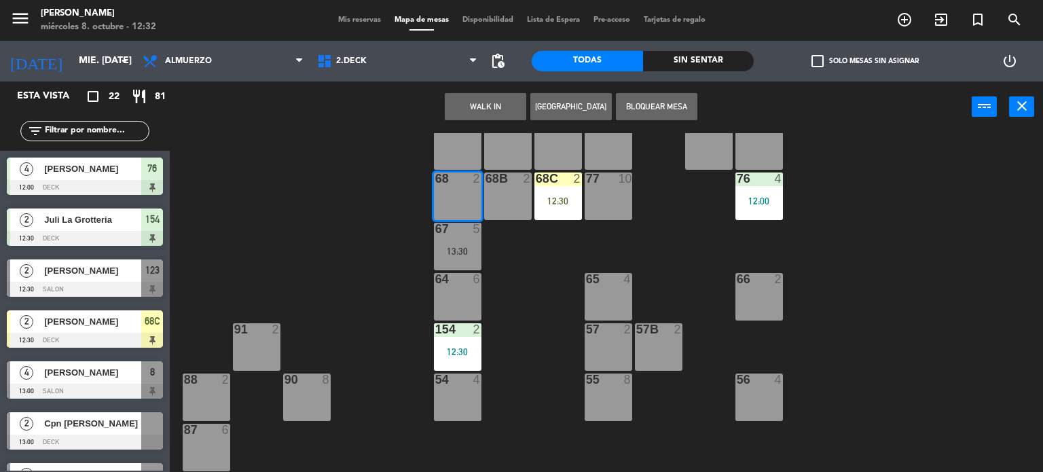
click at [500, 198] on div "68B 2" at bounding box center [508, 196] width 48 height 48
click at [487, 110] on button "WALK IN" at bounding box center [485, 106] width 81 height 27
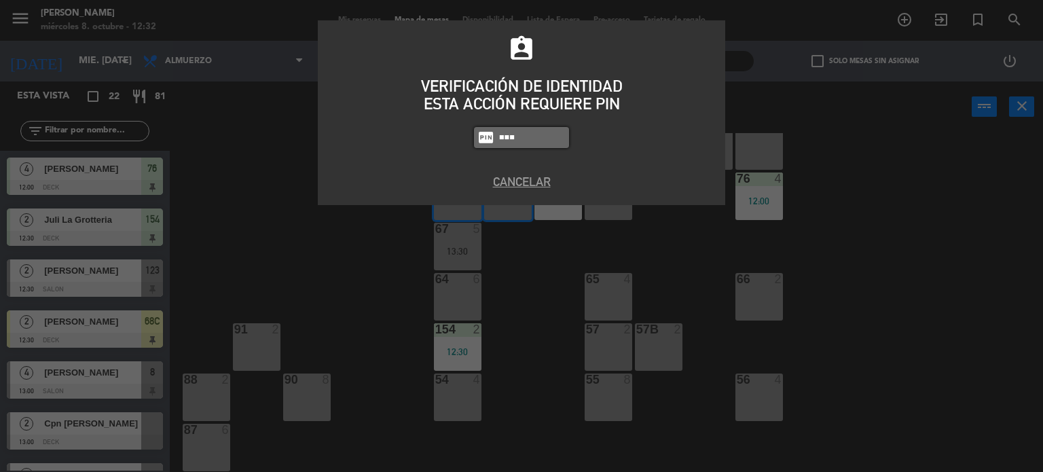
type input "2104"
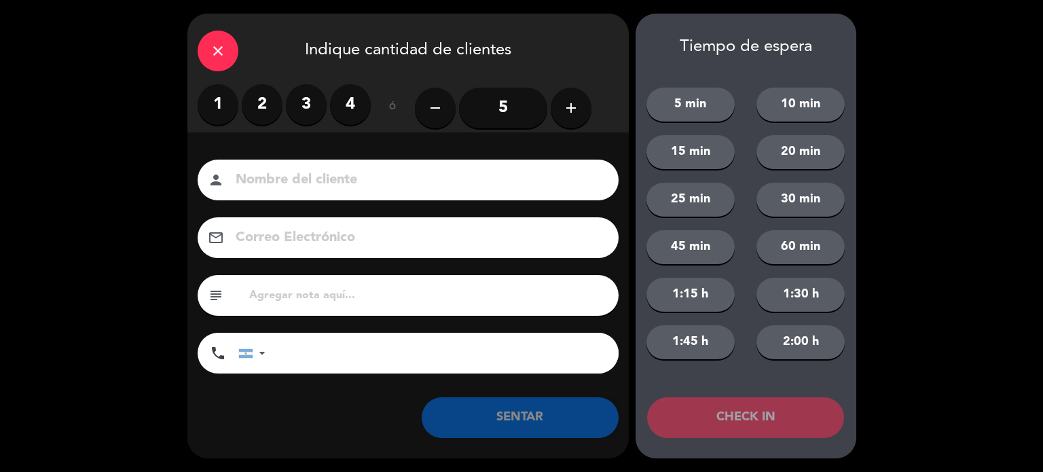
click at [288, 97] on label "3" at bounding box center [306, 104] width 41 height 41
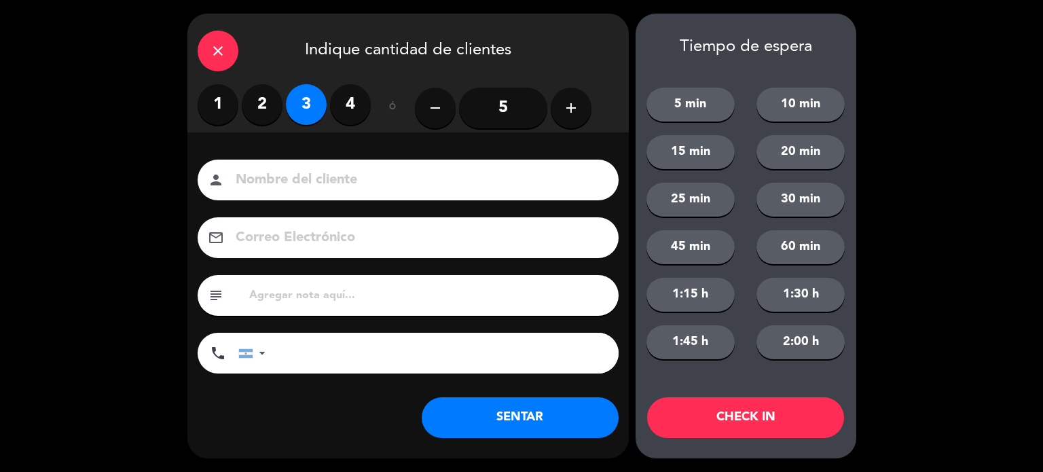
click at [316, 173] on input at bounding box center [417, 180] width 367 height 24
type input "Pasaglia"
click at [531, 417] on button "SENTAR" at bounding box center [520, 417] width 197 height 41
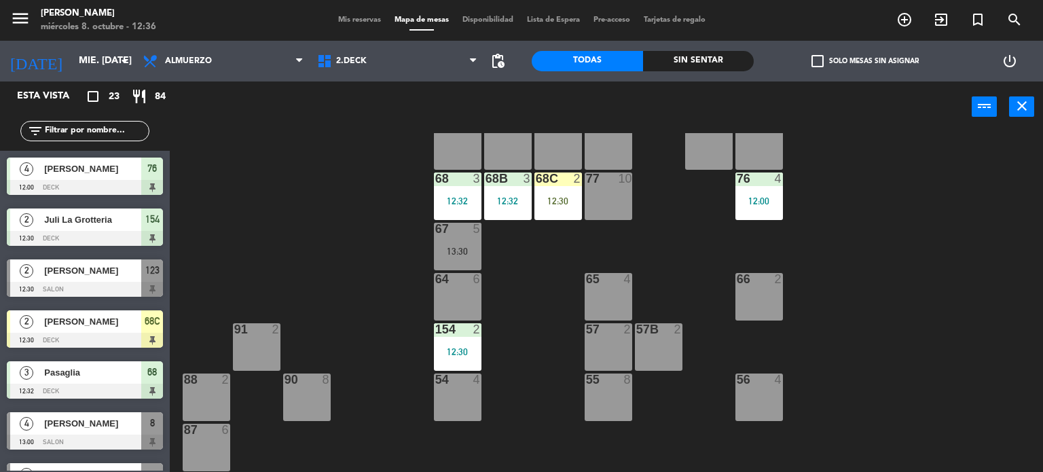
click at [114, 133] on input "text" at bounding box center [95, 131] width 105 height 15
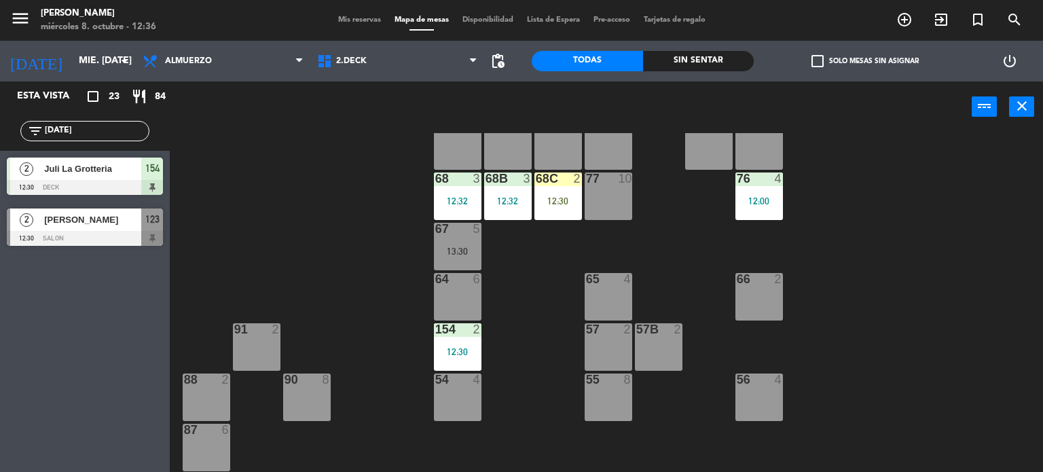
type input "[DATE]"
click at [55, 290] on div "Esta vista crop_square 23 restaurant 84 filter_list [DATE] Juli La Grotteria 12…" at bounding box center [85, 276] width 170 height 390
click at [42, 225] on div "2" at bounding box center [26, 219] width 33 height 22
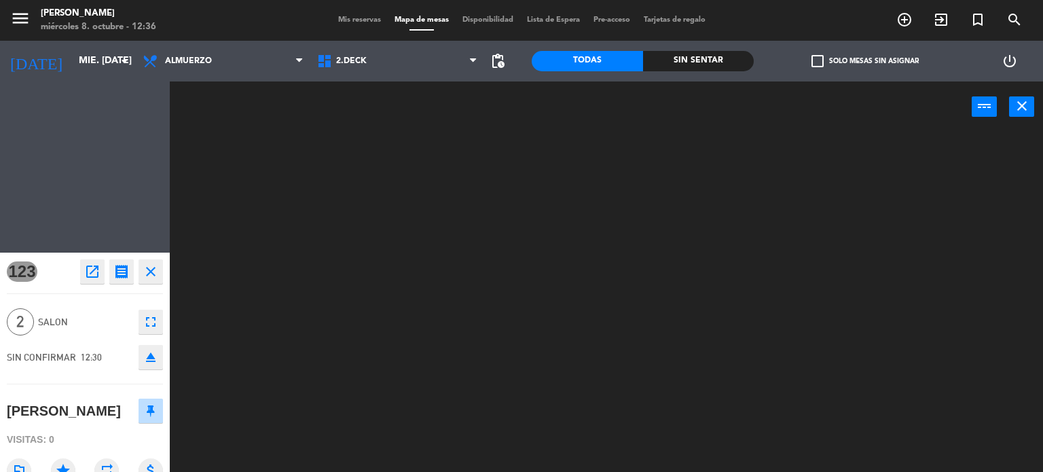
scroll to position [0, 0]
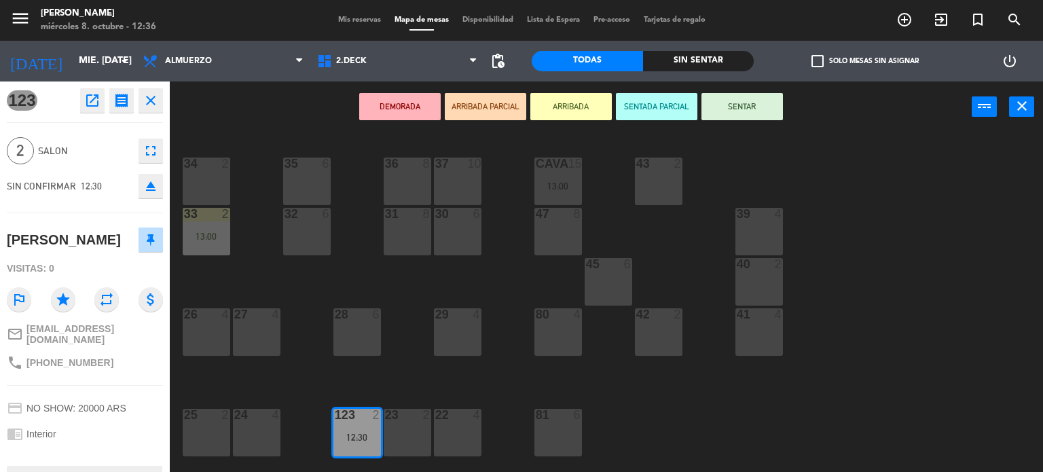
click at [562, 115] on button "ARRIBADA" at bounding box center [570, 106] width 81 height 27
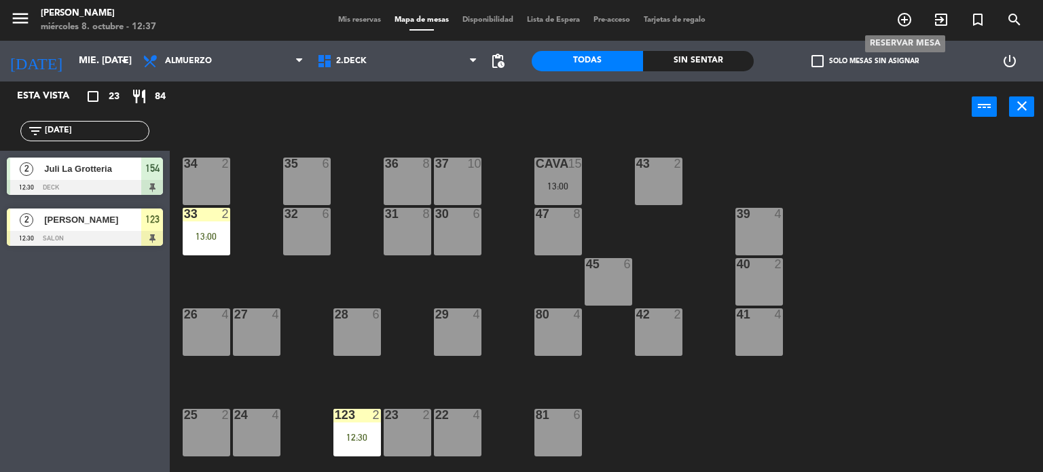
click at [895, 21] on span "add_circle_outline" at bounding box center [904, 19] width 37 height 23
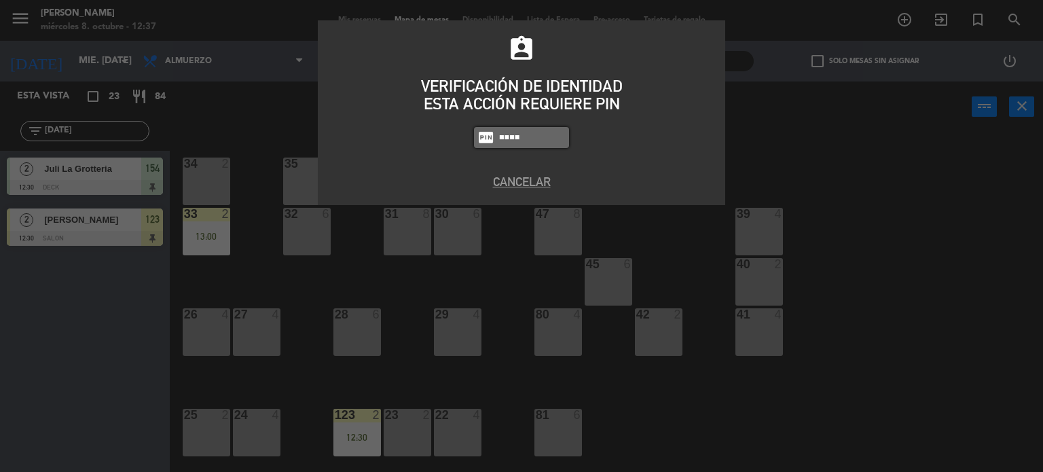
type input "4307"
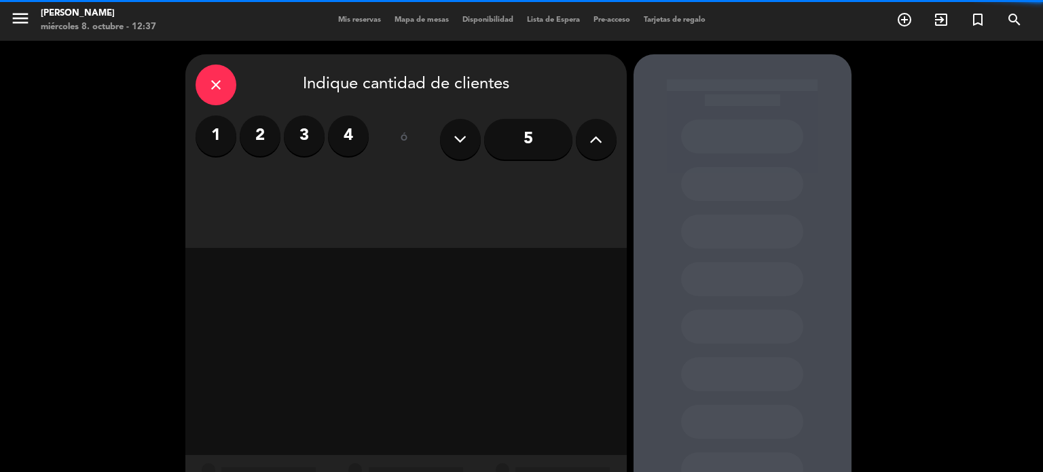
click at [380, 126] on div "1 2 3 4 ó 5" at bounding box center [405, 139] width 421 height 48
click at [348, 140] on label "4" at bounding box center [348, 135] width 41 height 41
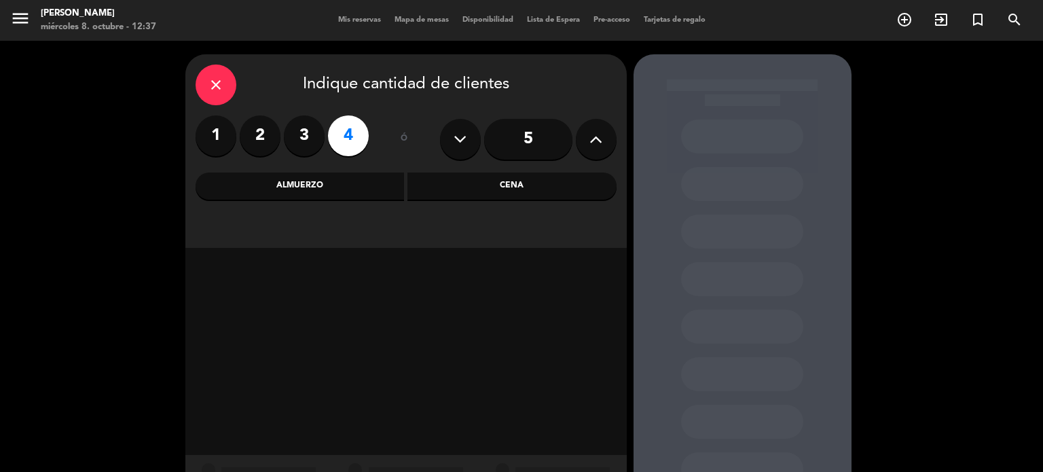
drag, startPoint x: 492, startPoint y: 198, endPoint x: 462, endPoint y: 202, distance: 30.2
click at [491, 198] on div "Cena" at bounding box center [511, 185] width 209 height 27
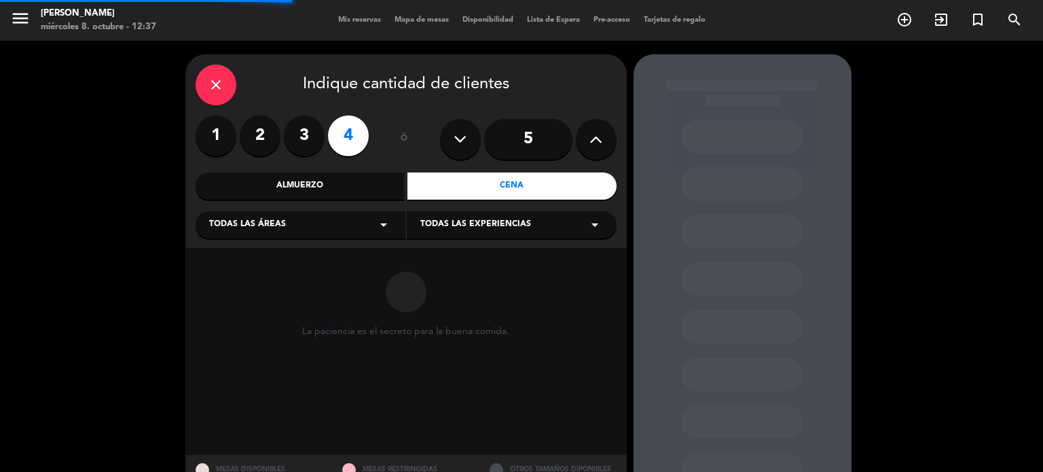
click at [307, 225] on div "Todas las áreas arrow_drop_down" at bounding box center [300, 224] width 210 height 27
click at [233, 295] on div "SALON" at bounding box center [300, 299] width 183 height 14
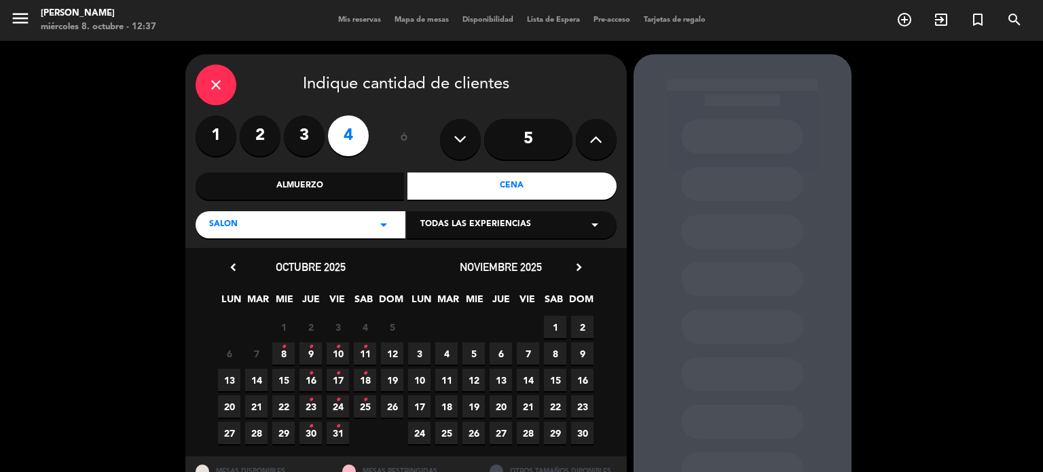
click at [286, 350] on span "8 •" at bounding box center [283, 353] width 22 height 22
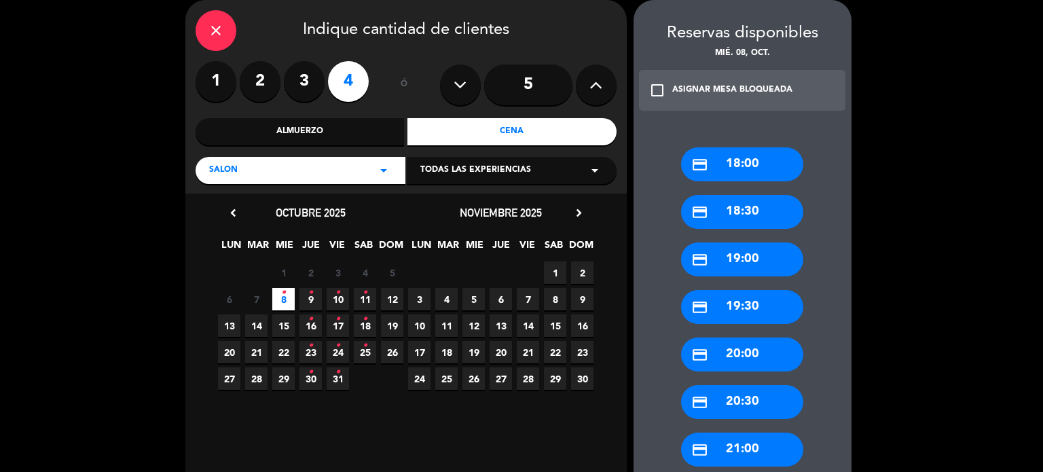
scroll to position [258, 0]
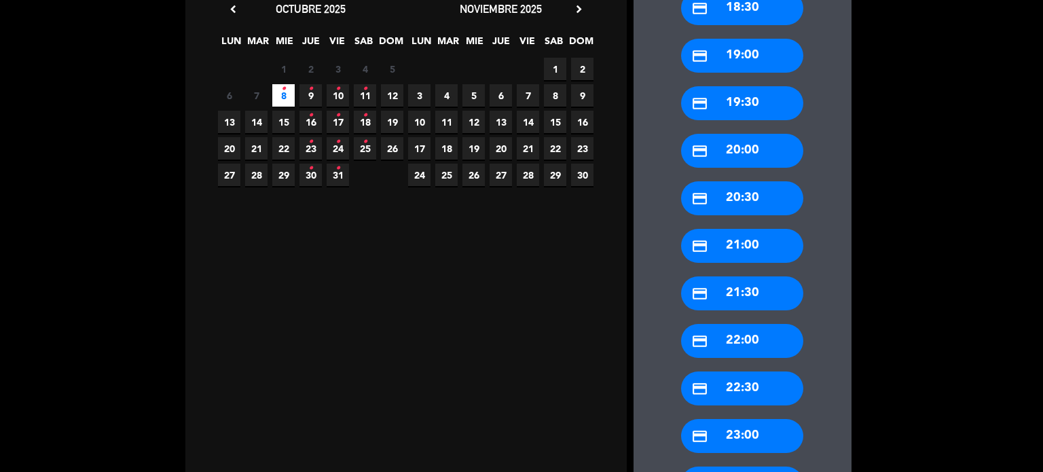
click at [762, 236] on div "credit_card 21:00" at bounding box center [742, 246] width 122 height 34
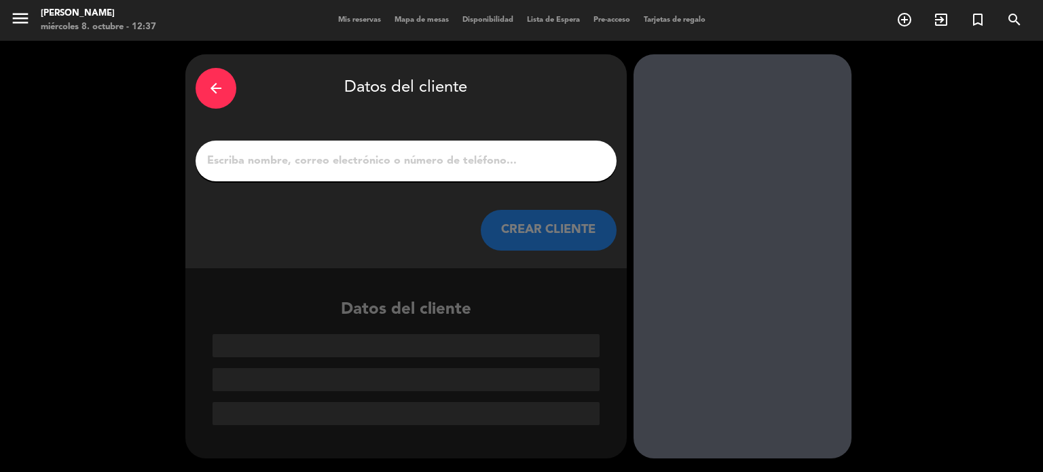
click at [572, 172] on div at bounding box center [405, 161] width 421 height 41
click at [569, 168] on input "1" at bounding box center [406, 160] width 400 height 19
type input "e"
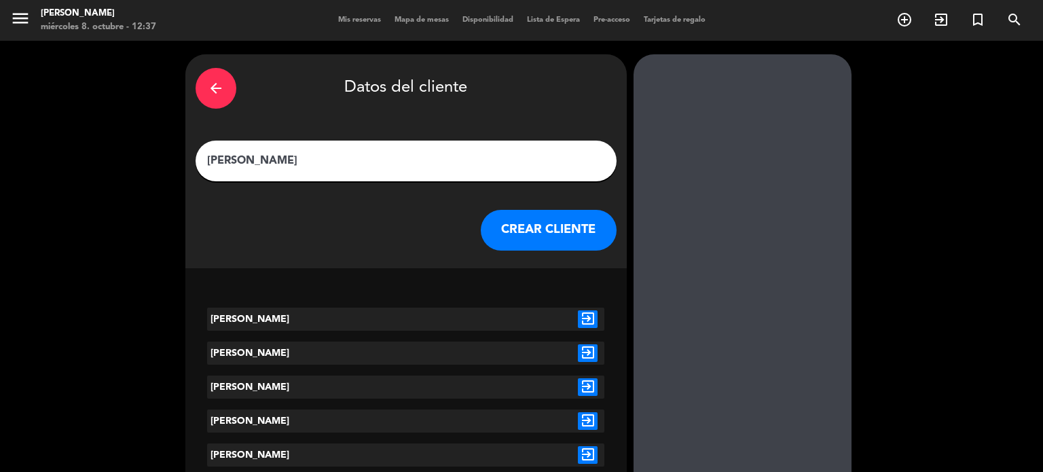
type input "[PERSON_NAME]"
click at [592, 379] on icon "exit_to_app" at bounding box center [588, 387] width 20 height 18
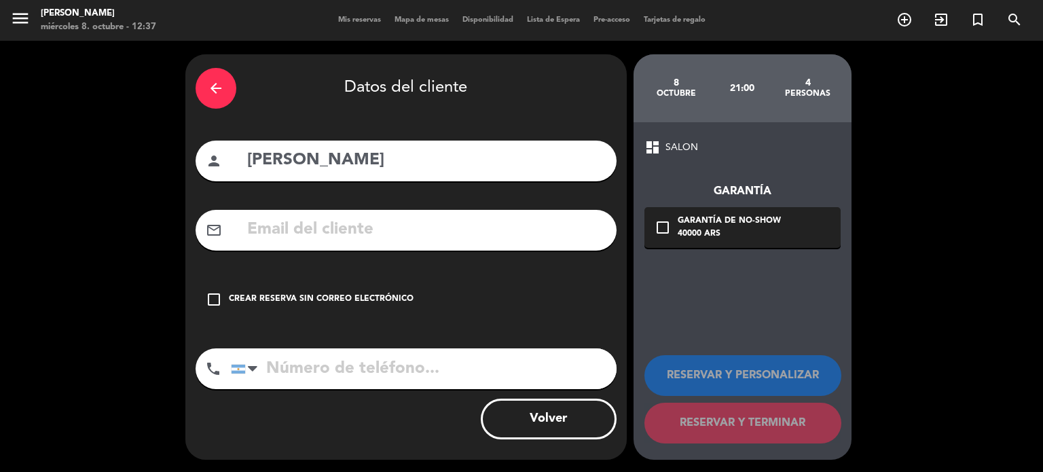
click at [503, 173] on input "[PERSON_NAME]" at bounding box center [426, 161] width 360 height 28
type input "[PERSON_NAME] tr"
click at [538, 322] on div "arrow_back Datos del cliente person [PERSON_NAME] tr mail_outline check_box_out…" at bounding box center [405, 256] width 441 height 405
click at [510, 309] on div "check_box_outline_blank Crear reserva sin correo electrónico" at bounding box center [405, 299] width 421 height 41
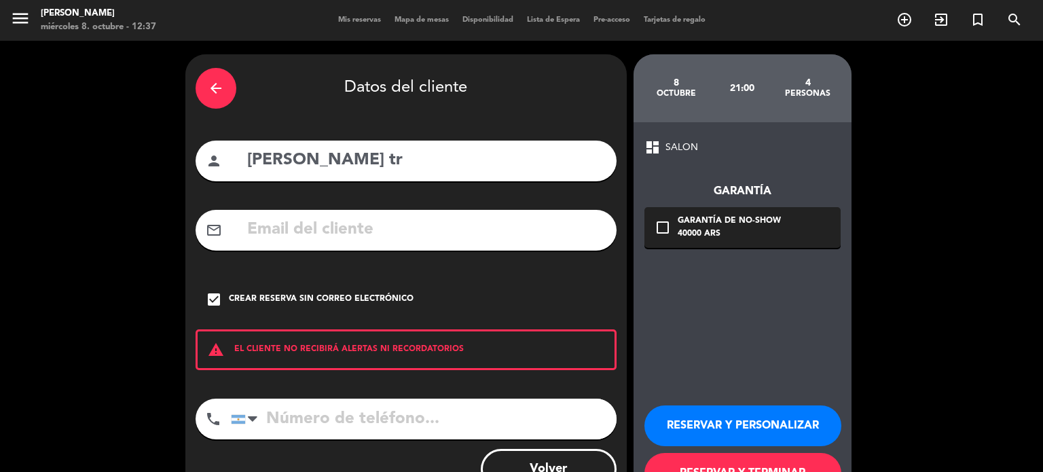
click at [717, 461] on button "RESERVAR Y TERMINAR" at bounding box center [742, 473] width 197 height 41
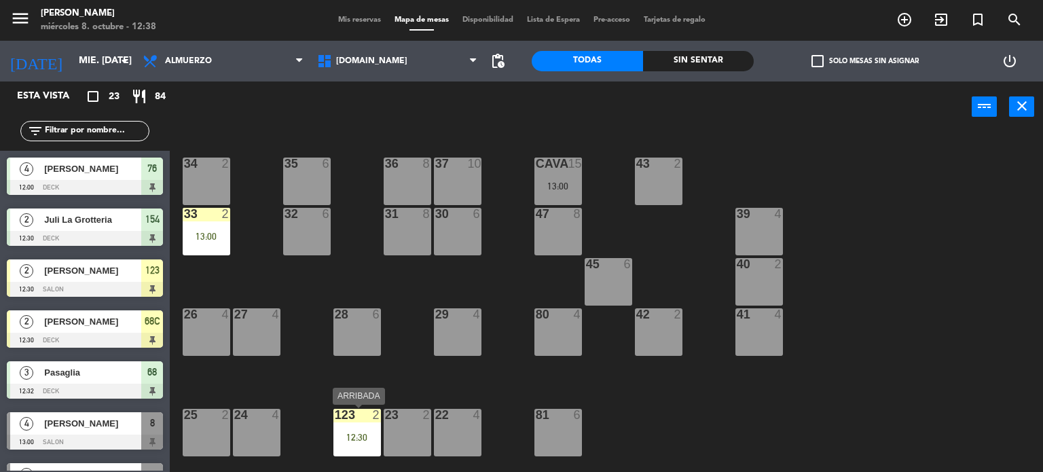
click at [372, 438] on div "34 2 35 6 36 8 43 2 37 10 CAVA 15 13:00 33 2 13:00 32 6 31 8 30 6 47 8 39 4 45 …" at bounding box center [611, 302] width 863 height 339
click at [213, 232] on div "13:00" at bounding box center [207, 236] width 48 height 10
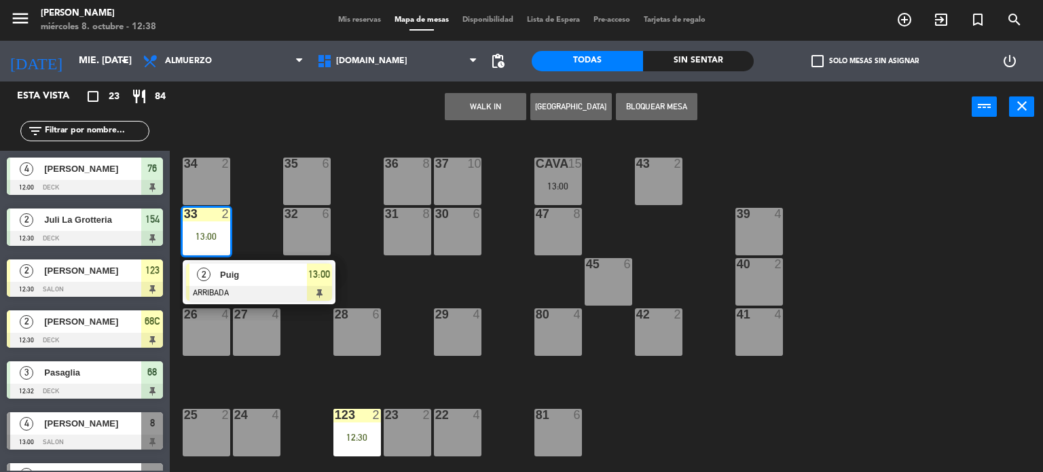
click at [244, 211] on div "34 2 35 6 36 8 43 2 37 10 CAVA 15 13:00 33 2 13:00 2 Puig ARRIBADA 13:00 32 6 3…" at bounding box center [611, 302] width 863 height 339
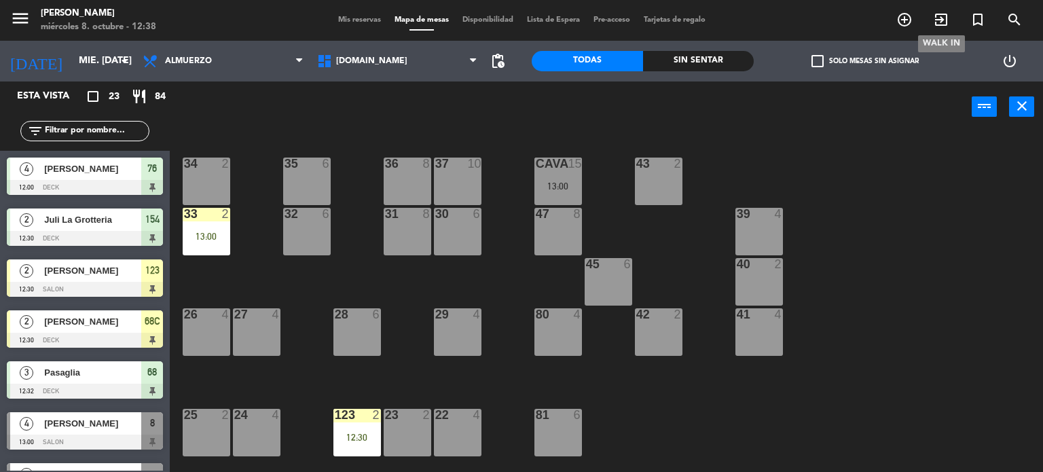
click at [948, 19] on icon "exit_to_app" at bounding box center [941, 20] width 16 height 16
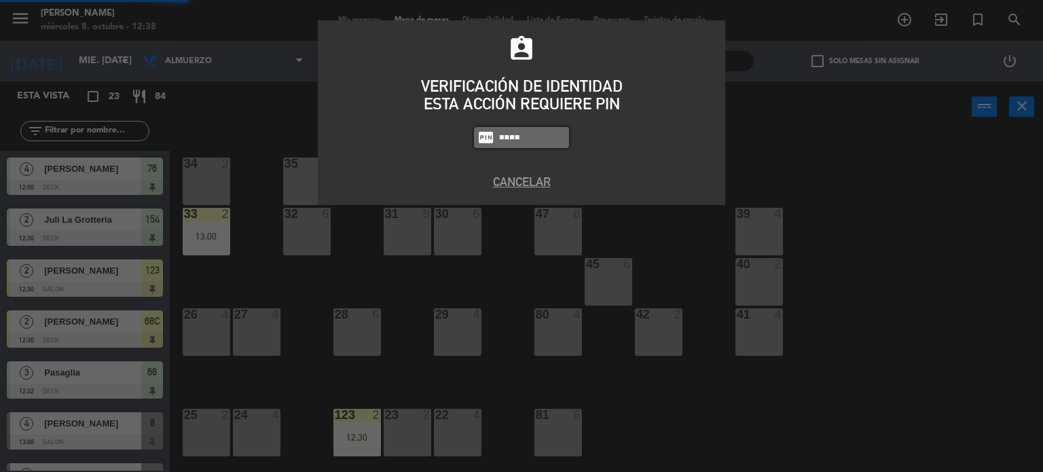
type input "4307"
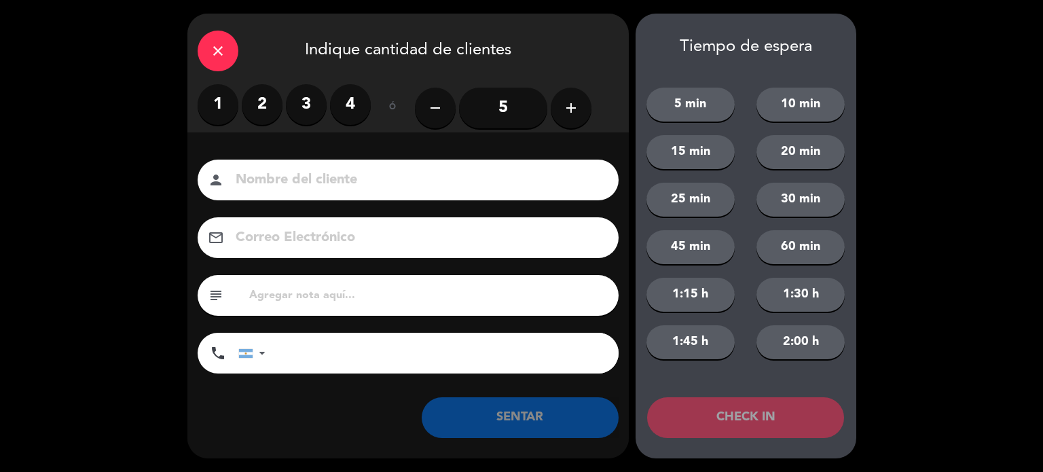
click at [288, 186] on input at bounding box center [417, 180] width 367 height 24
type input "[PERSON_NAME]"
click at [303, 94] on label "3" at bounding box center [306, 104] width 41 height 41
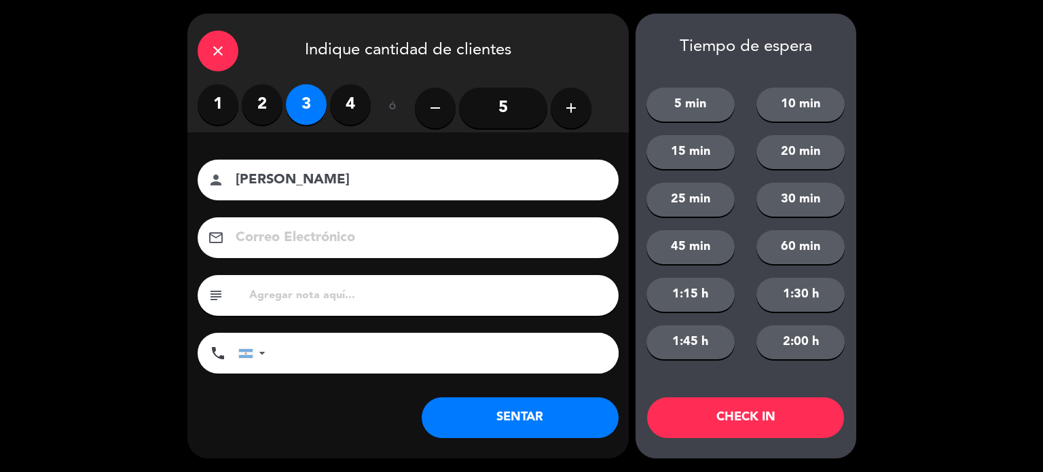
click at [749, 402] on button "CHECK IN" at bounding box center [745, 417] width 197 height 41
click at [221, 38] on div "close" at bounding box center [218, 51] width 41 height 41
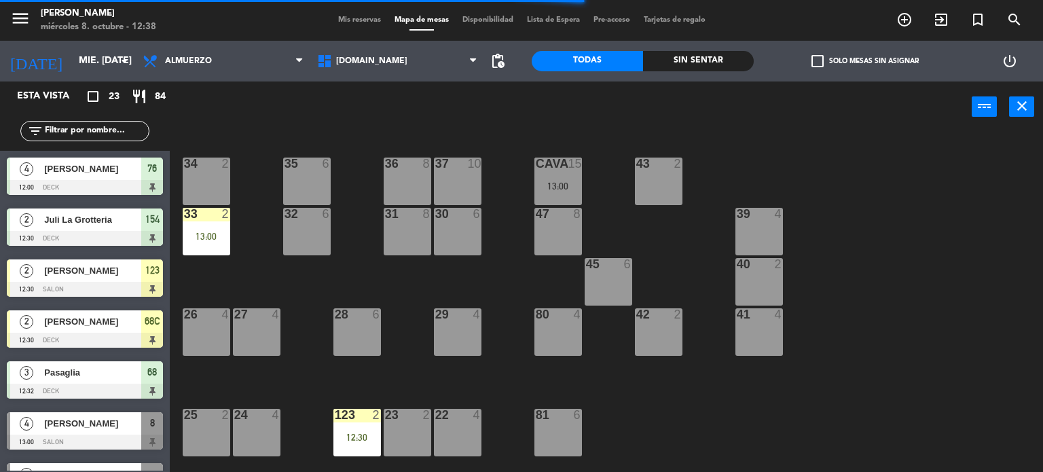
click at [354, 438] on div "12:30" at bounding box center [357, 437] width 48 height 10
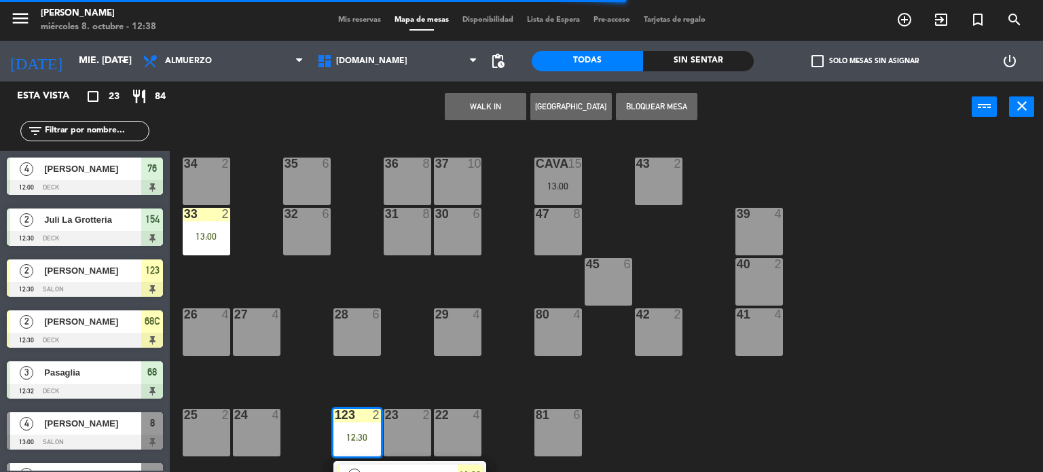
scroll to position [271, 0]
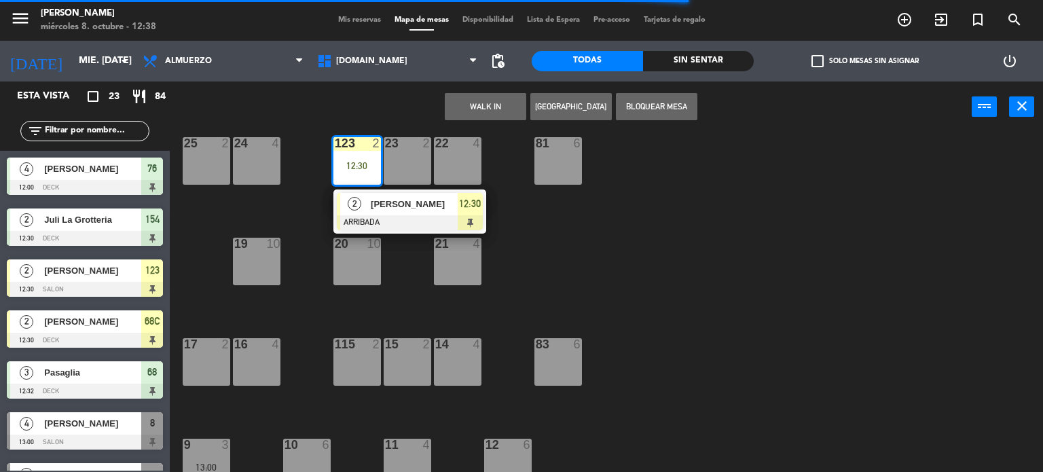
click at [751, 274] on div "34 2 35 6 36 8 43 2 37 10 CAVA 15 13:00 33 2 13:00 32 6 31 8 30 6 47 8 39 4 45 …" at bounding box center [611, 302] width 863 height 339
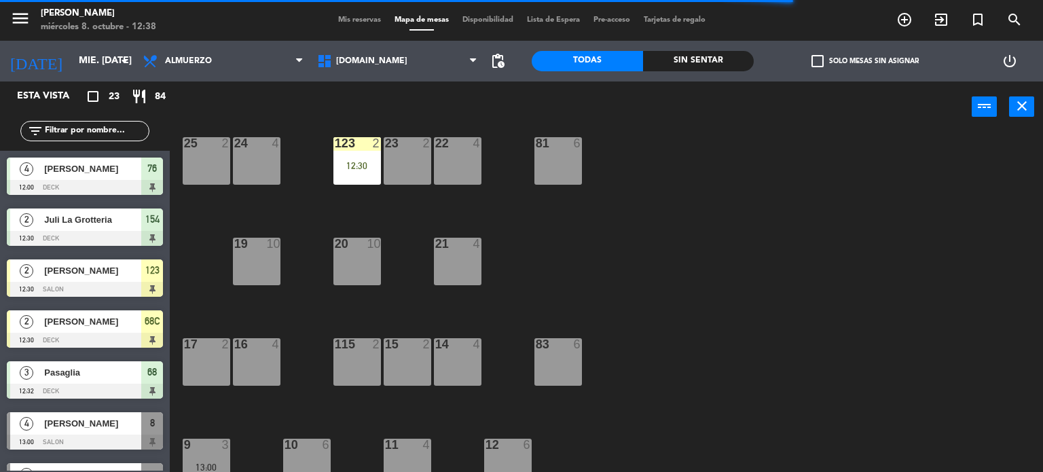
click at [343, 155] on div "123 2 12:30" at bounding box center [357, 161] width 48 height 48
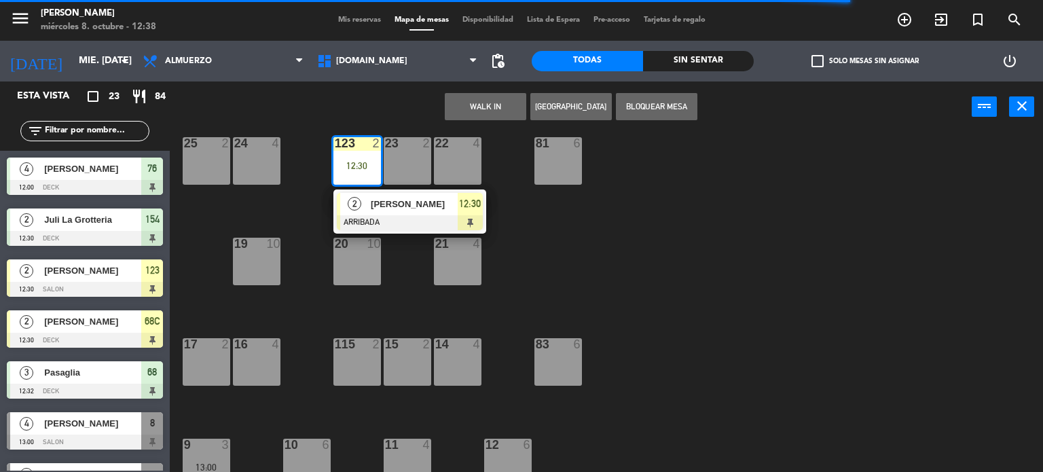
click at [52, 124] on input "text" at bounding box center [95, 131] width 105 height 15
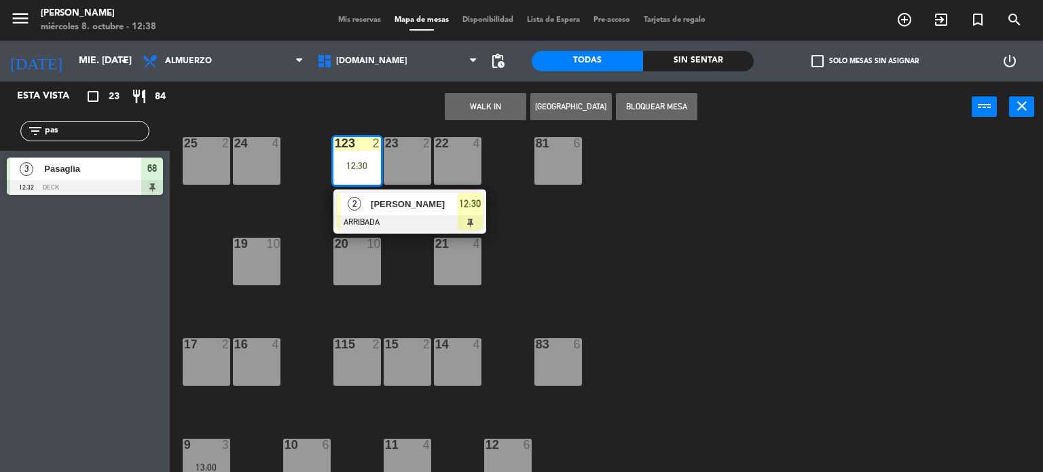
type input "pas"
click at [26, 320] on div "Esta vista crop_square 23 restaurant 84 filter_list pas 3 Pasaglia 12:32 DECK 68" at bounding box center [85, 276] width 170 height 390
drag, startPoint x: 711, startPoint y: 378, endPoint x: 337, endPoint y: 174, distance: 426.7
click at [699, 365] on div "34 2 35 6 36 8 43 2 37 10 CAVA 15 13:00 33 2 13:00 32 6 31 8 30 6 47 8 39 4 45 …" at bounding box center [611, 302] width 863 height 339
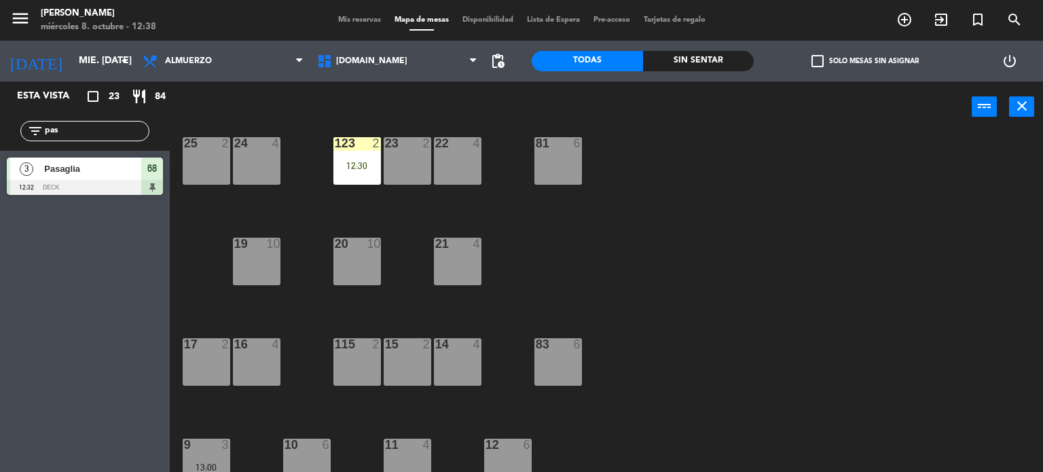
drag, startPoint x: 60, startPoint y: 130, endPoint x: 0, endPoint y: 160, distance: 66.5
click at [0, 157] on div "Esta vista crop_square 23 restaurant 84 filter_list pas 3 Pasaglia 12:32 DECK 68" at bounding box center [85, 141] width 170 height 120
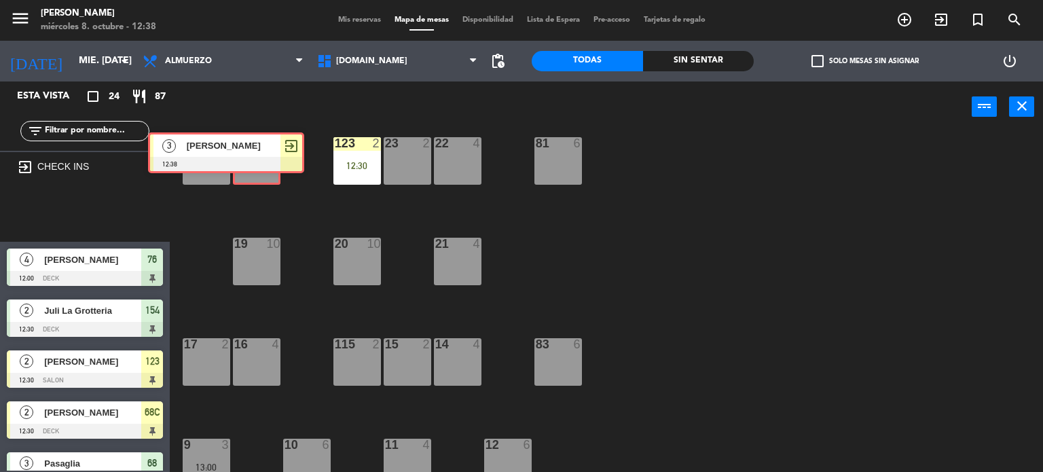
drag, startPoint x: 237, startPoint y: 212, endPoint x: 250, endPoint y: 158, distance: 56.0
click at [248, 155] on div "Esta vista crop_square 24 restaurant 87 filter_list exit_to_app CHECK INS 3 and…" at bounding box center [521, 276] width 1043 height 391
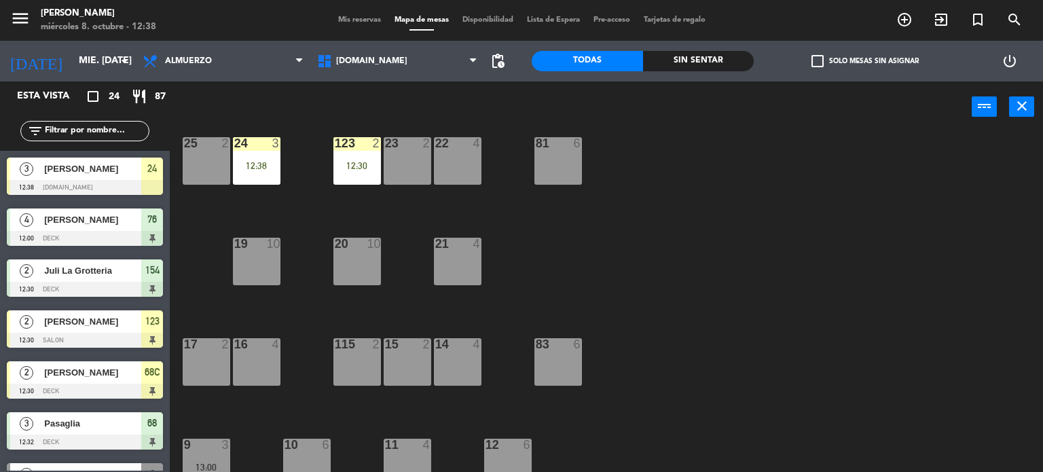
drag, startPoint x: 250, startPoint y: 158, endPoint x: 266, endPoint y: 212, distance: 56.5
click at [251, 170] on div "24 3 12:38" at bounding box center [257, 161] width 48 height 48
click at [267, 219] on div "34 2 35 6 36 8 43 2 37 10 CAVA 15 13:00 33 2 13:00 32 6 31 8 30 6 47 8 39 4 45 …" at bounding box center [611, 302] width 863 height 339
click at [267, 182] on div "24 3 12:38" at bounding box center [257, 161] width 48 height 48
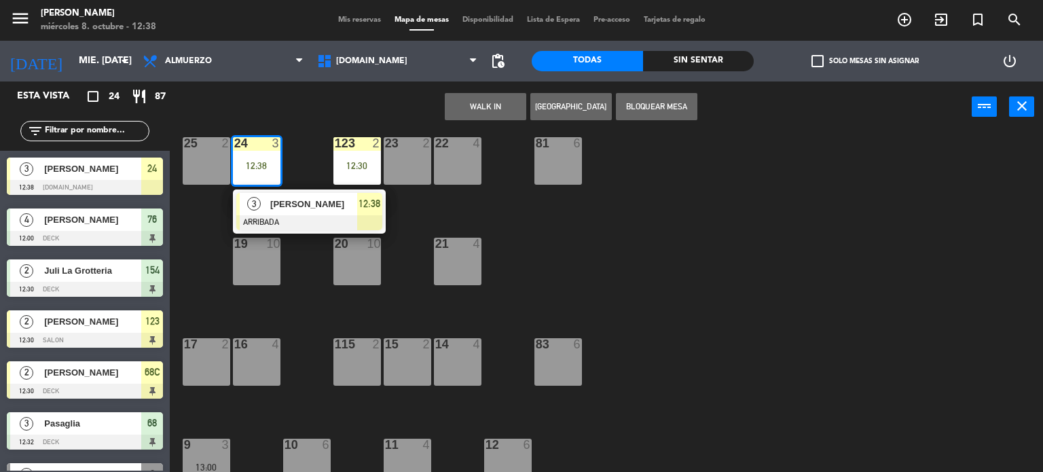
click at [282, 233] on div "3 [PERSON_NAME] 12:38" at bounding box center [309, 211] width 153 height 44
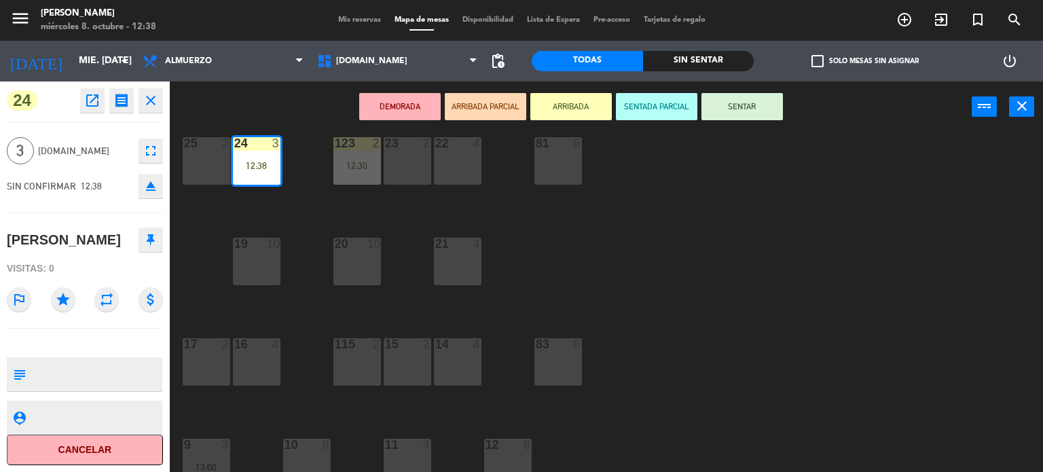
click at [763, 97] on button "SENTAR" at bounding box center [741, 106] width 81 height 27
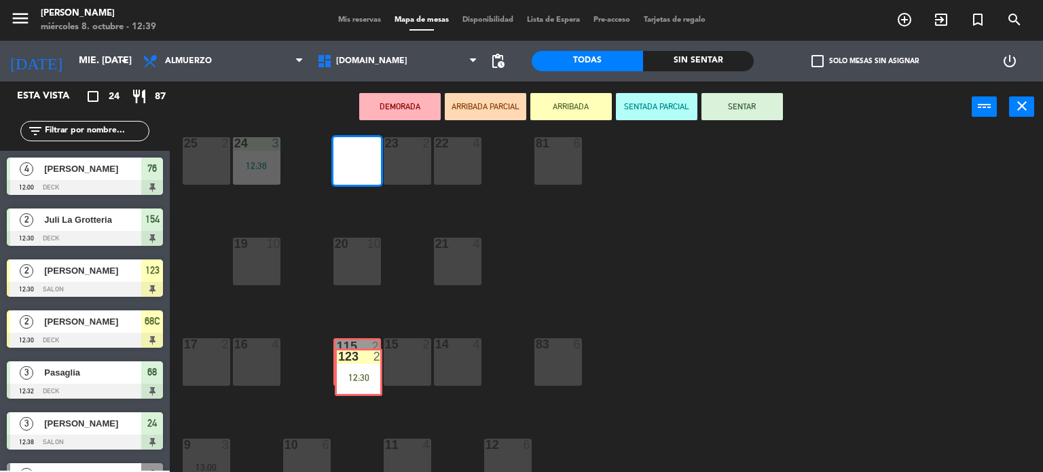
drag, startPoint x: 356, startPoint y: 166, endPoint x: 357, endPoint y: 377, distance: 211.1
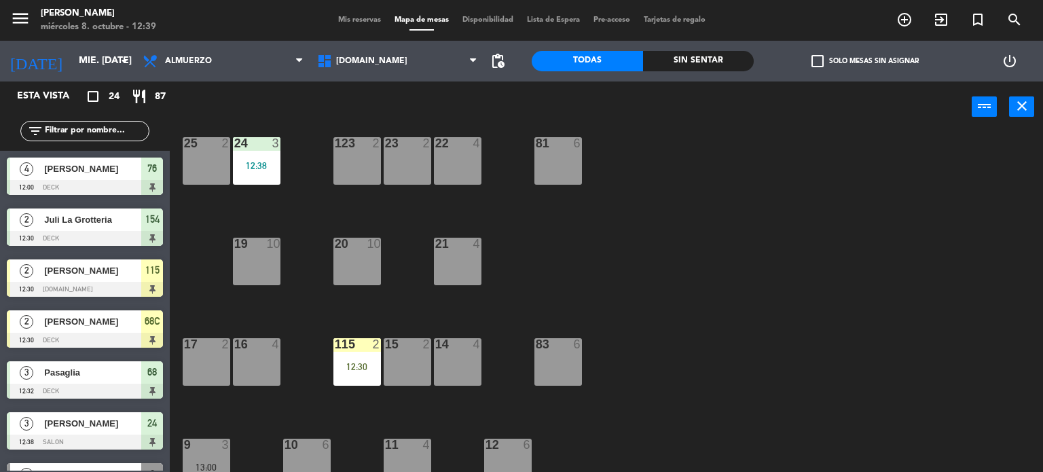
click at [359, 374] on div "115 2 12:30" at bounding box center [357, 362] width 48 height 48
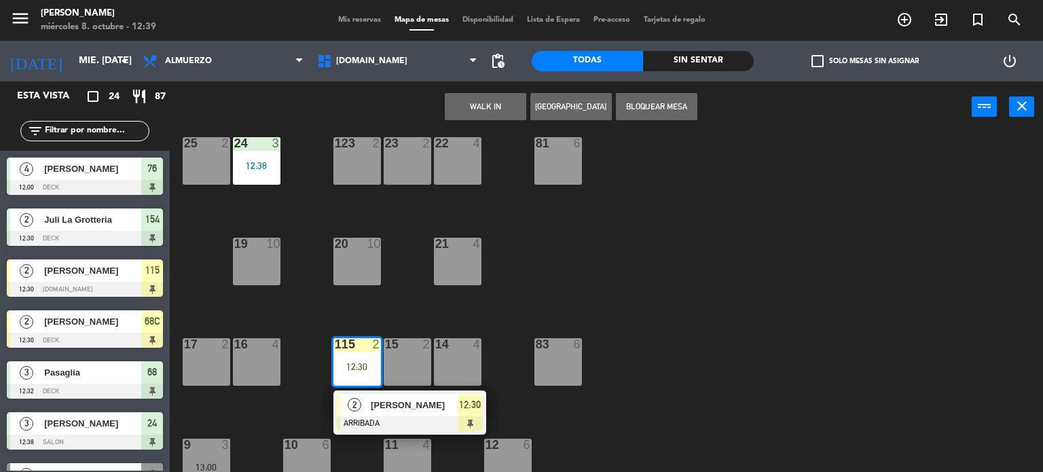
click at [375, 396] on div "[PERSON_NAME]" at bounding box center [413, 405] width 88 height 22
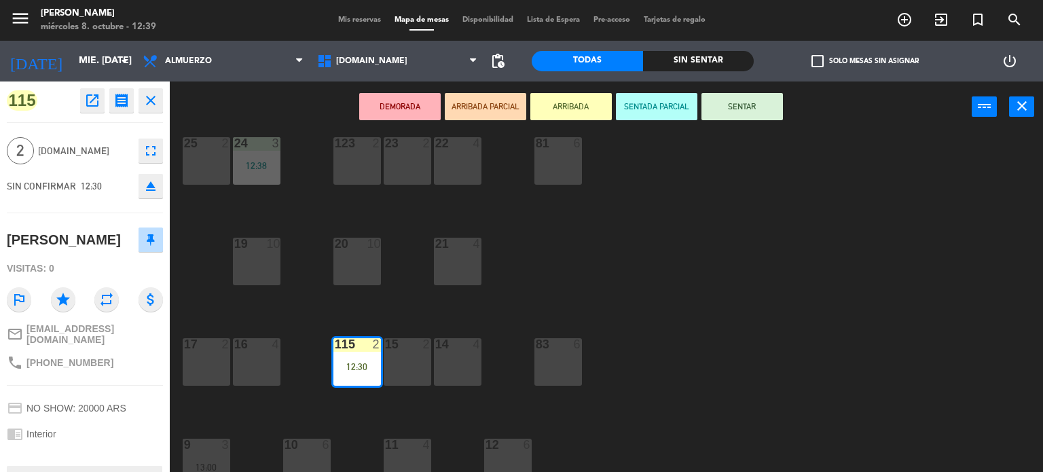
click at [728, 121] on div "DEMORADA ARRIBADA PARCIAL ARRIBADA SENTADA PARCIAL SENTAR power_input close" at bounding box center [571, 107] width 802 height 52
click at [730, 107] on button "SENTAR" at bounding box center [741, 106] width 81 height 27
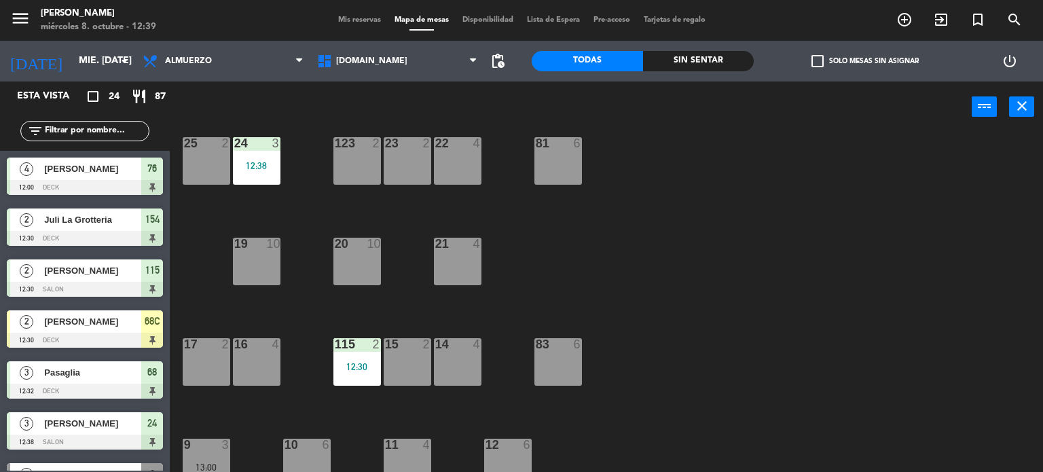
drag, startPoint x: 925, startPoint y: 270, endPoint x: 923, endPoint y: 263, distance: 7.7
click at [926, 269] on div "34 2 35 6 36 8 43 2 37 10 CAVA 15 13:00 33 2 13:00 32 6 31 8 30 6 47 8 39 4 45 …" at bounding box center [611, 302] width 863 height 339
click at [911, 227] on div "34 2 35 6 36 8 43 2 37 10 CAVA 15 13:00 33 2 13:00 32 6 31 8 30 6 47 8 39 4 45 …" at bounding box center [611, 302] width 863 height 339
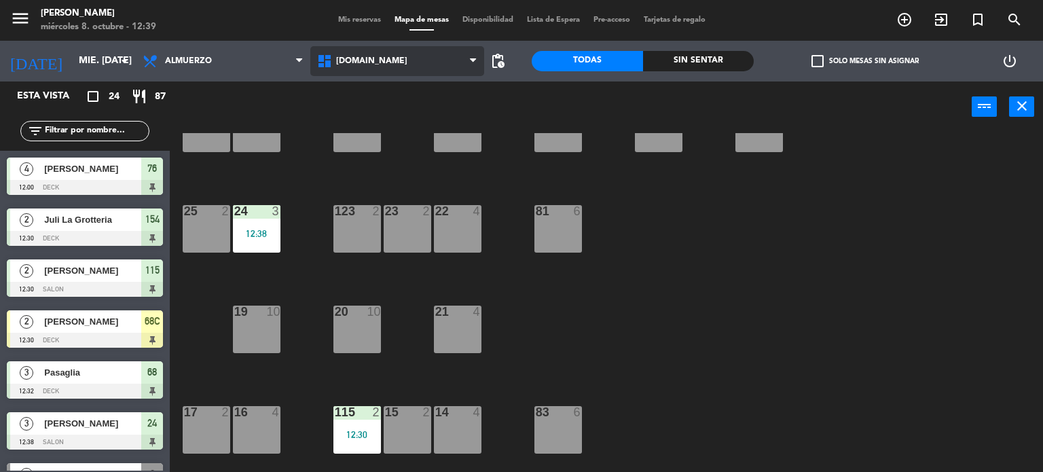
click at [367, 70] on span "[DOMAIN_NAME]" at bounding box center [397, 61] width 174 height 30
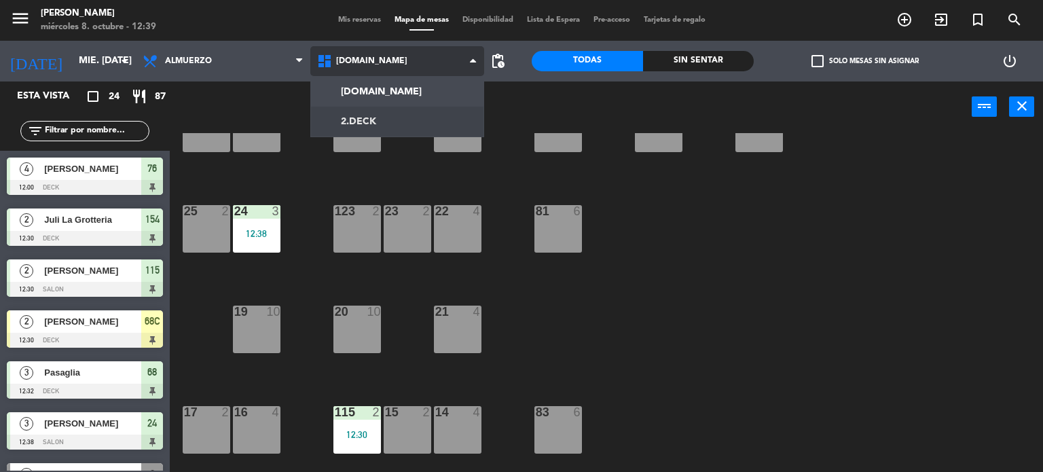
click at [361, 125] on ng-component "menu [PERSON_NAME] miércoles 8. octubre - 12:39 Mis reservas Mapa de mesas Disp…" at bounding box center [521, 236] width 1043 height 472
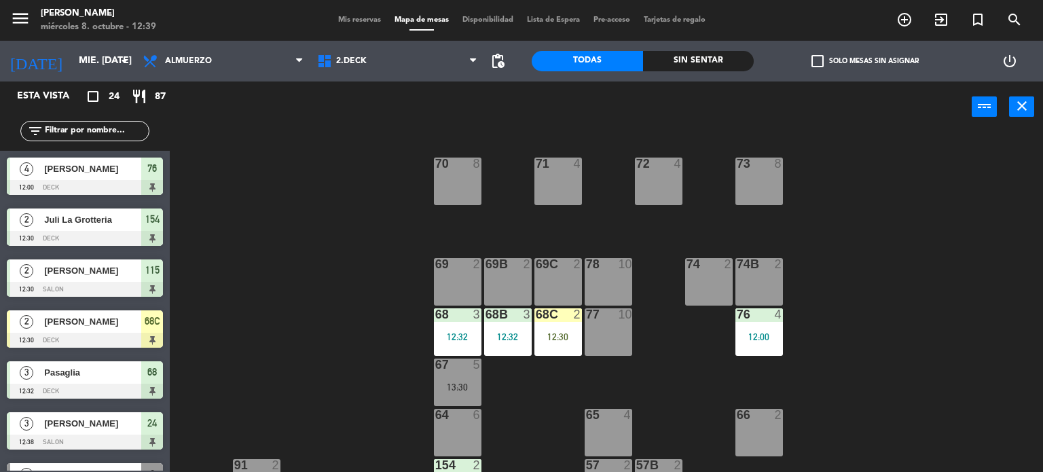
scroll to position [284, 0]
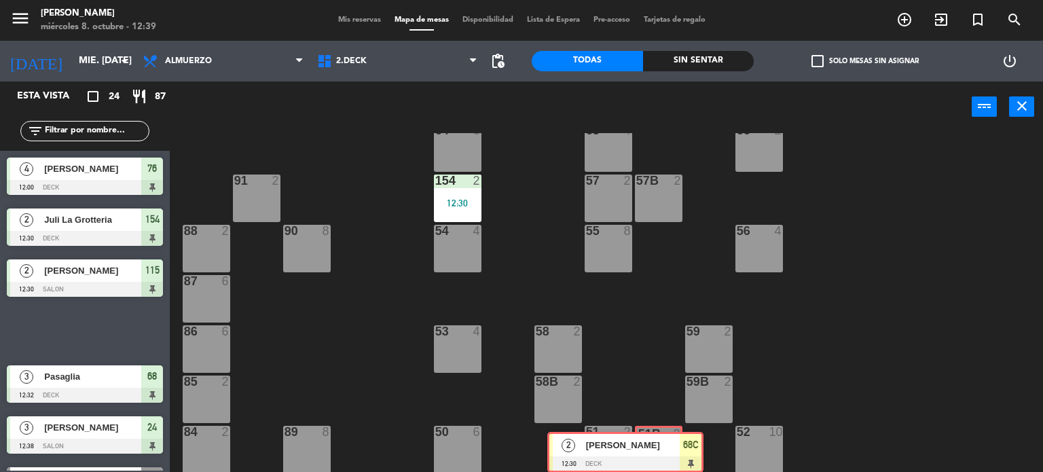
drag, startPoint x: 420, startPoint y: 402, endPoint x: 668, endPoint y: 453, distance: 252.9
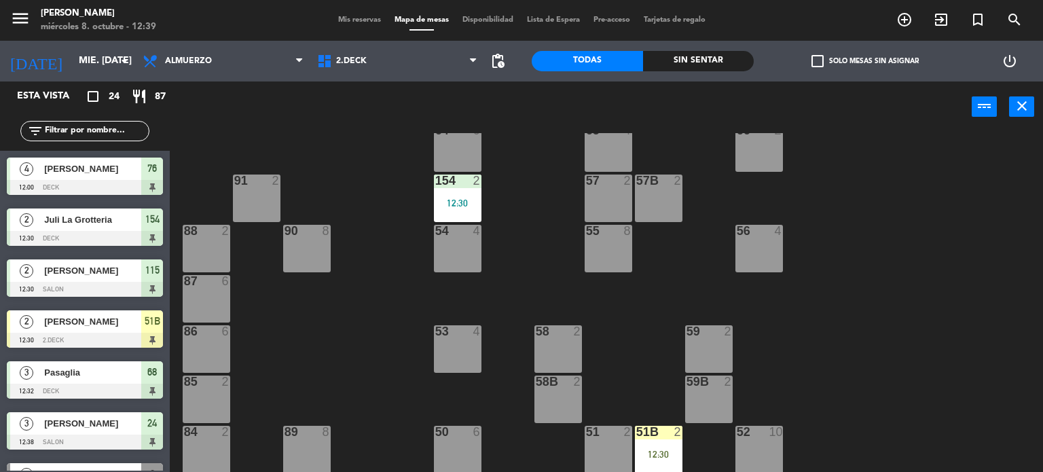
click at [668, 453] on div "12:30" at bounding box center [659, 454] width 48 height 10
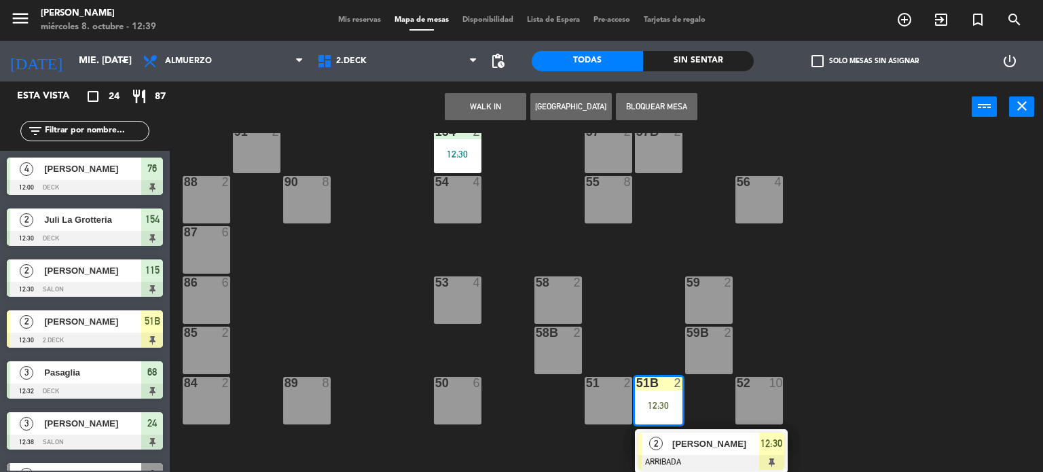
click at [700, 398] on div "71 4 72 4 73 8 70 8 74 2 74B 2 69 2 69B 2 69C 2 78 10 77 10 76 4 12:00 68 3 12:…" at bounding box center [611, 302] width 863 height 339
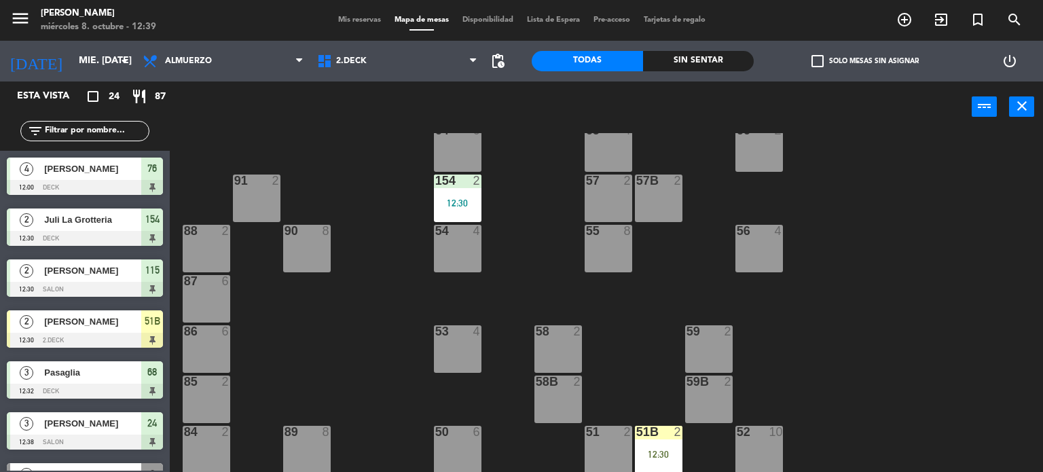
click at [663, 464] on div "51B 2 12:30" at bounding box center [659, 450] width 48 height 48
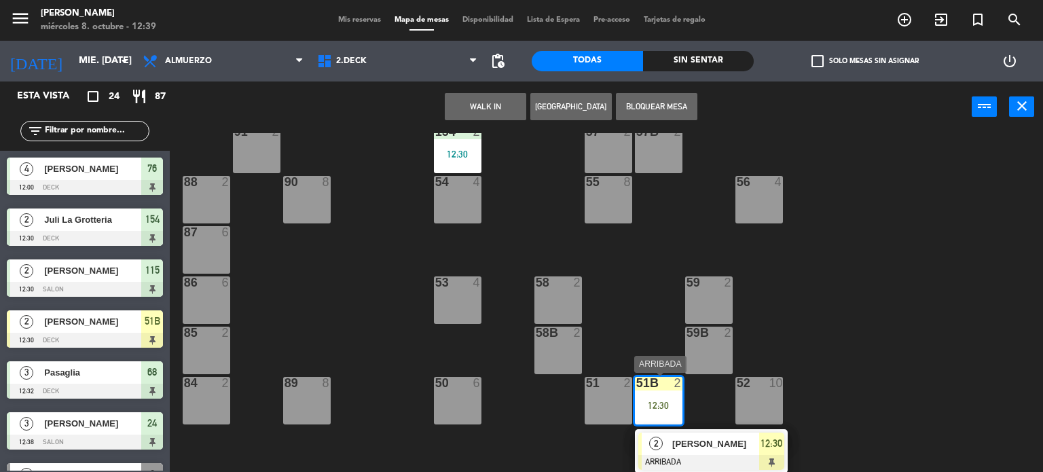
click at [675, 453] on div "[PERSON_NAME]" at bounding box center [715, 443] width 88 height 22
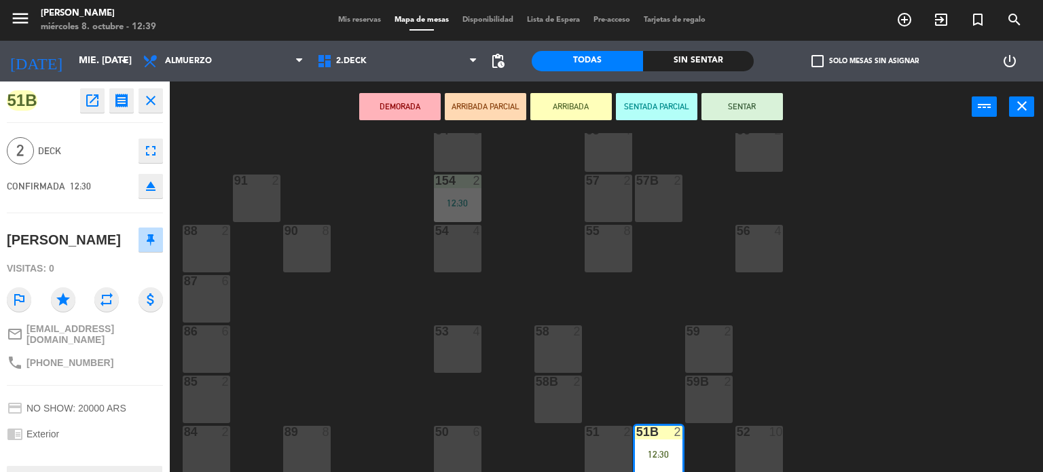
click at [730, 102] on button "SENTAR" at bounding box center [741, 106] width 81 height 27
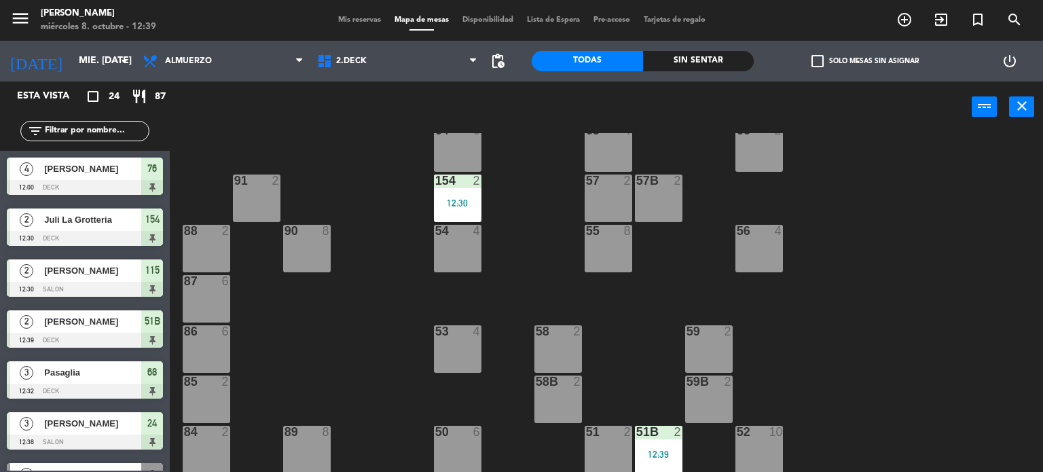
click at [367, 20] on span "Mis reservas" at bounding box center [359, 19] width 56 height 7
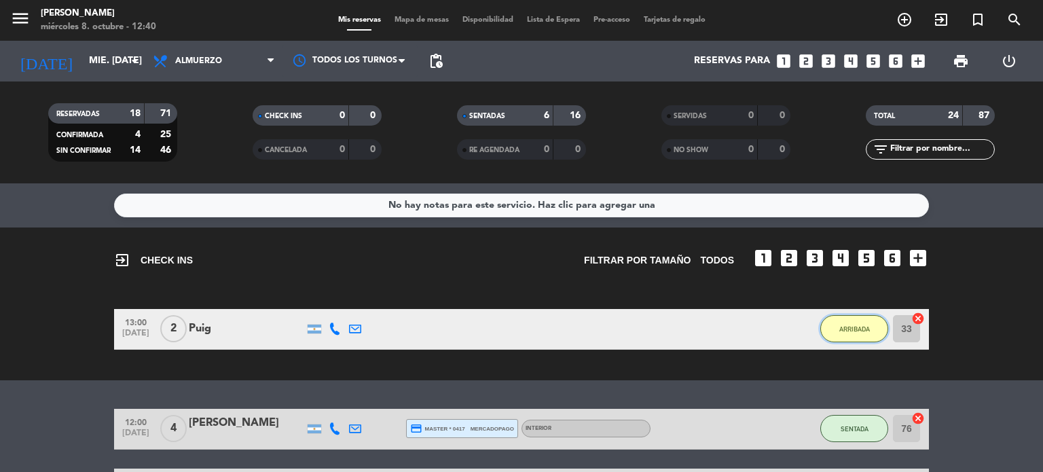
click at [861, 326] on span "ARRIBADA" at bounding box center [854, 328] width 31 height 7
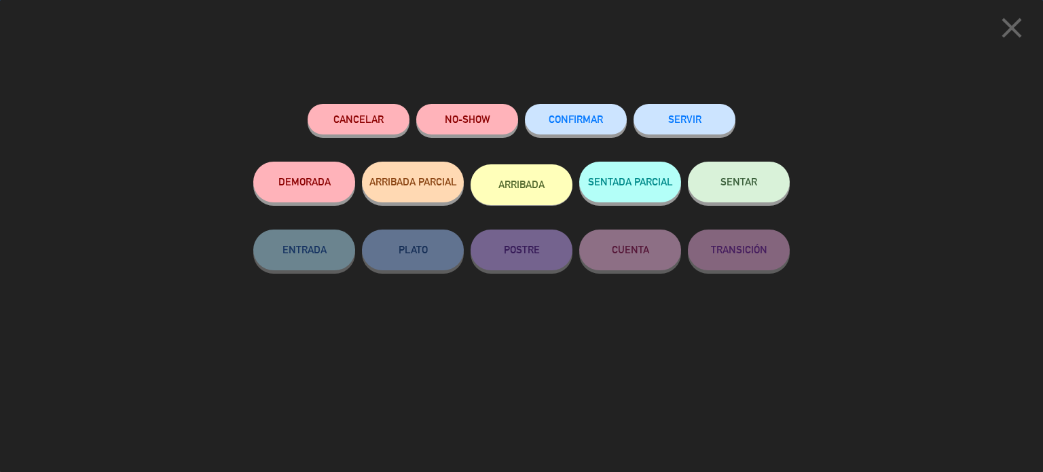
click at [732, 183] on span "SENTAR" at bounding box center [738, 182] width 37 height 12
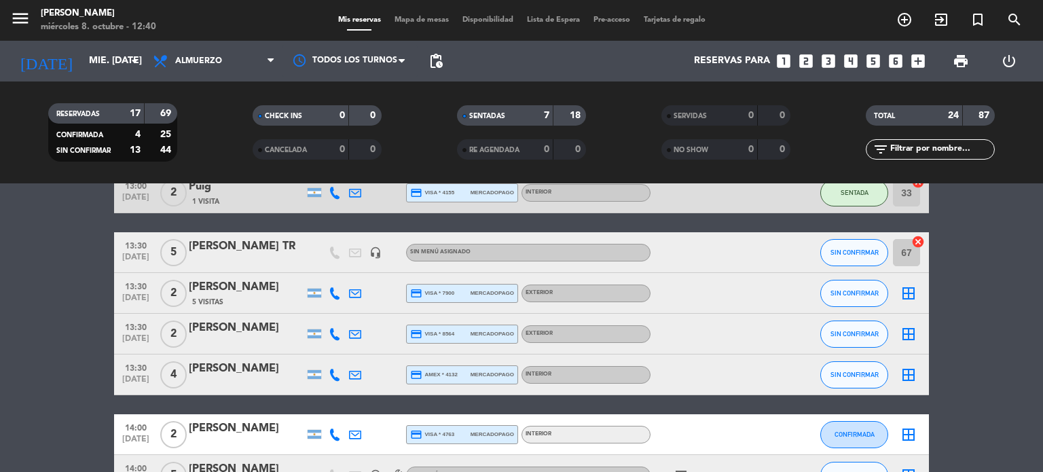
scroll to position [952, 0]
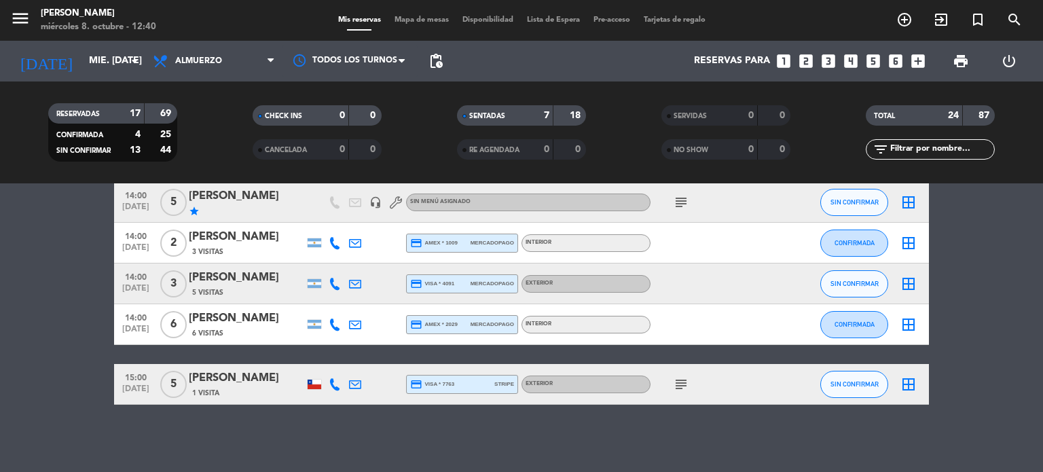
drag, startPoint x: 393, startPoint y: 16, endPoint x: 409, endPoint y: 16, distance: 15.6
click at [409, 16] on span "Mapa de mesas" at bounding box center [422, 19] width 68 height 7
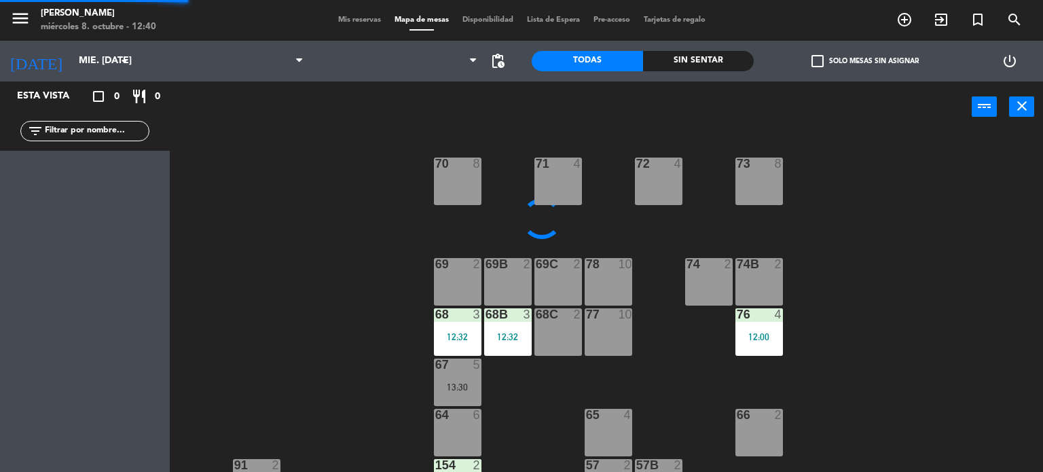
drag, startPoint x: 409, startPoint y: 16, endPoint x: 418, endPoint y: 16, distance: 9.5
click at [417, 16] on span "Mapa de mesas" at bounding box center [422, 19] width 68 height 7
click at [939, 58] on div "check_box_outline_blank Solo mesas sin asignar" at bounding box center [864, 61] width 222 height 41
click at [928, 57] on div "check_box_outline_blank Solo mesas sin asignar" at bounding box center [864, 61] width 222 height 41
click at [908, 56] on label "check_box_outline_blank Solo mesas sin asignar" at bounding box center [864, 61] width 107 height 12
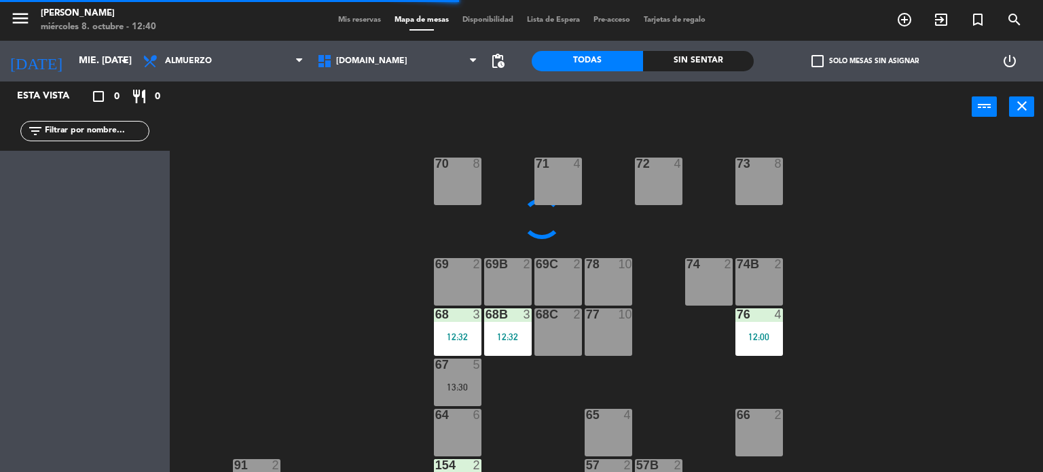
click at [865, 61] on input "check_box_outline_blank Solo mesas sin asignar" at bounding box center [865, 61] width 0 height 0
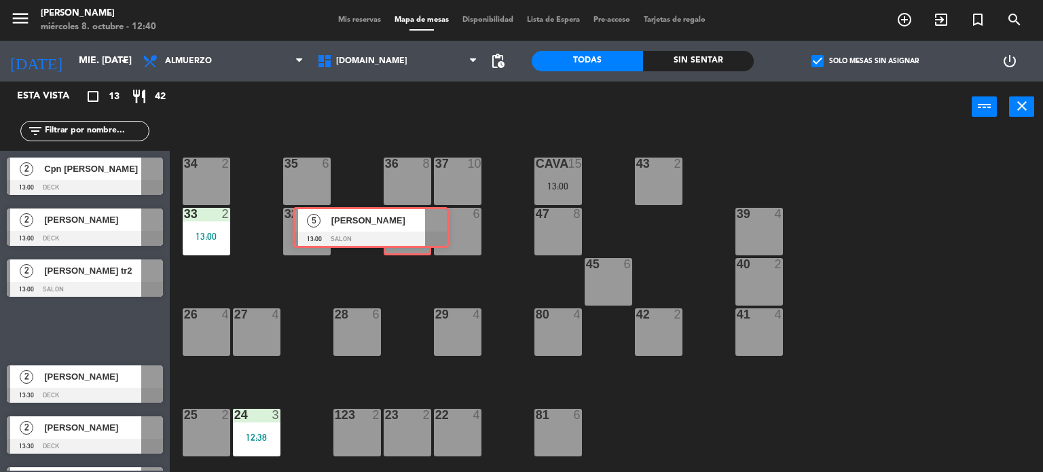
drag, startPoint x: 104, startPoint y: 336, endPoint x: 390, endPoint y: 233, distance: 303.8
click at [390, 233] on div "Esta vista crop_square 13 restaurant 42 filter_list 2 Cpn [PERSON_NAME] 13:00 D…" at bounding box center [521, 276] width 1043 height 391
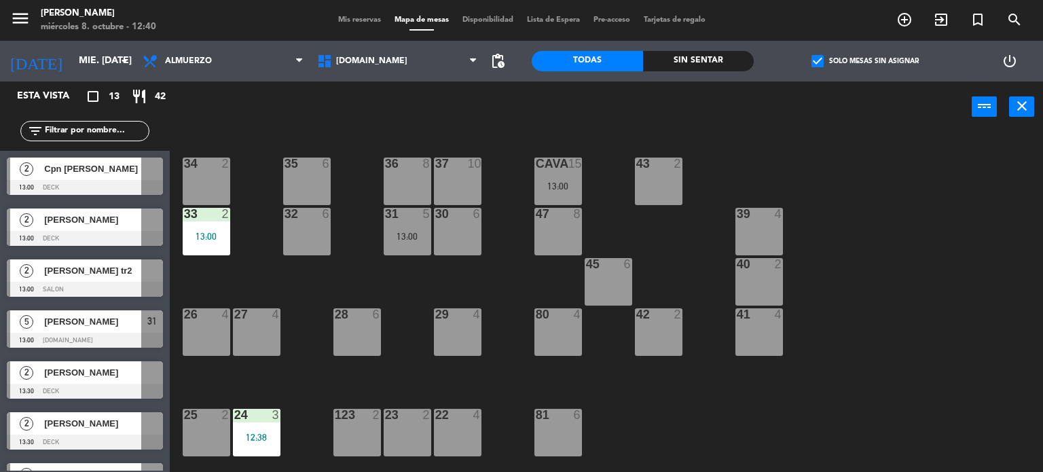
scroll to position [136, 0]
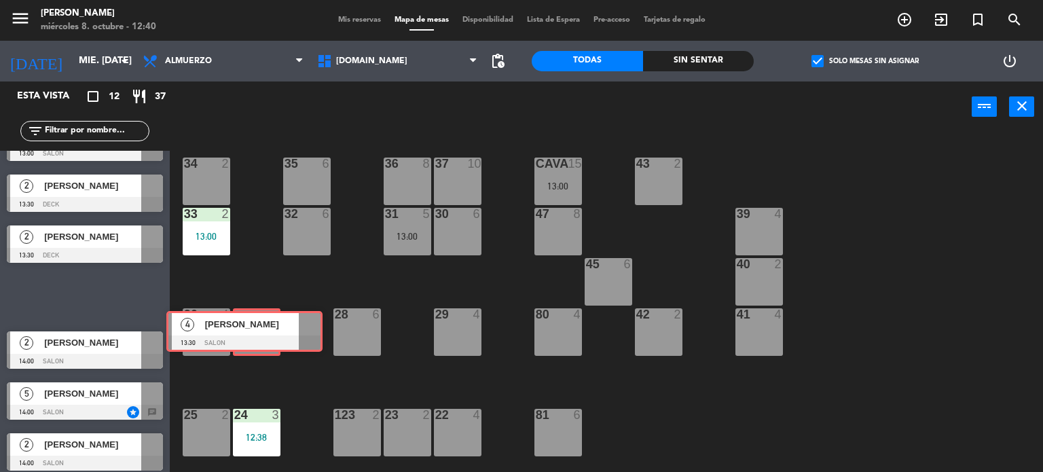
drag, startPoint x: 97, startPoint y: 293, endPoint x: 257, endPoint y: 327, distance: 163.2
click at [257, 327] on div "Esta vista crop_square 12 restaurant 37 filter_list 2 Cpn [PERSON_NAME] 13:00 D…" at bounding box center [521, 276] width 1043 height 391
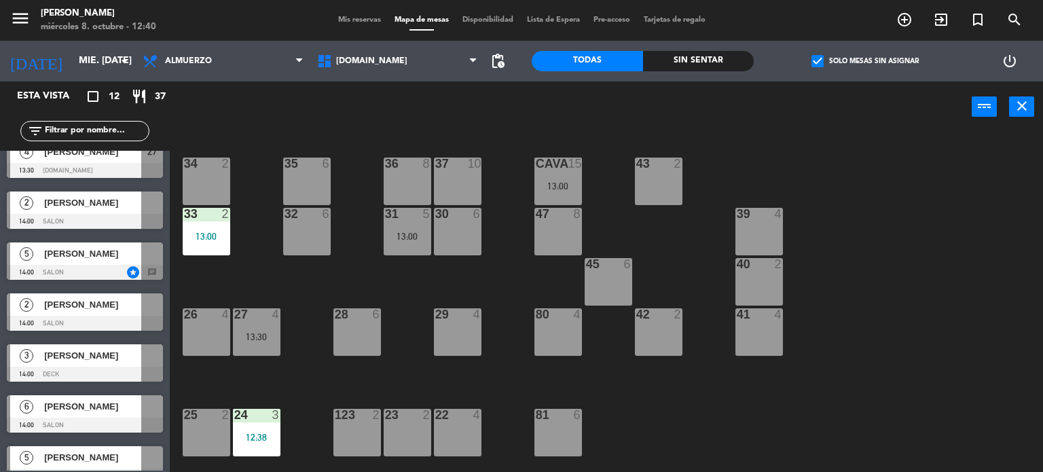
scroll to position [0, 0]
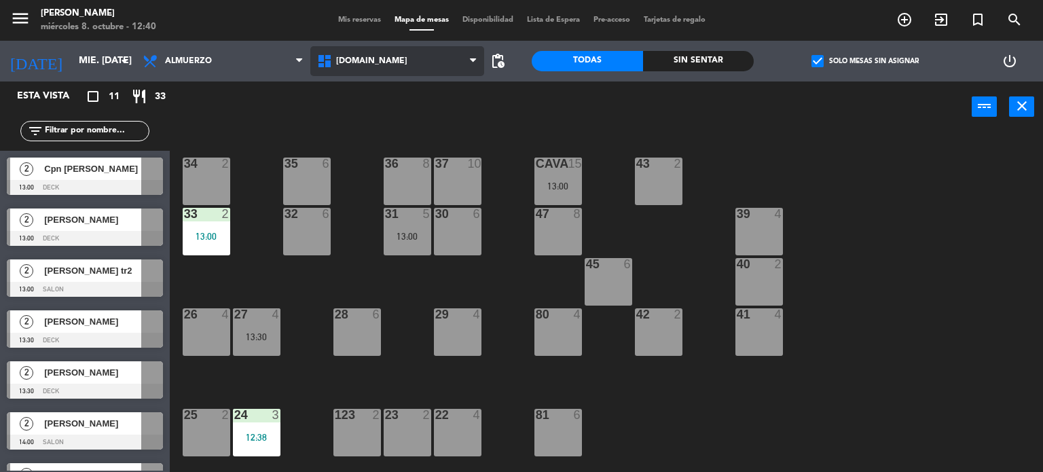
click at [417, 58] on span "[DOMAIN_NAME]" at bounding box center [397, 61] width 174 height 30
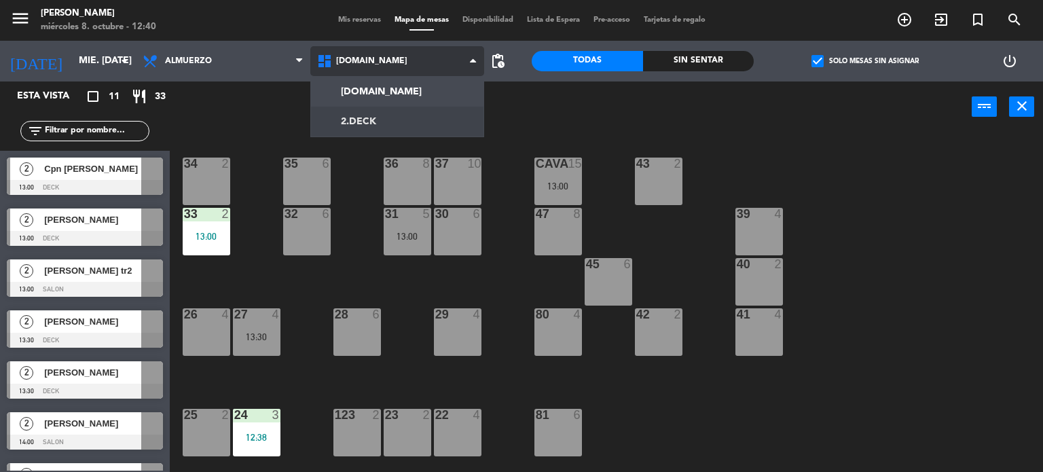
click at [420, 114] on ng-component "menu [PERSON_NAME] miércoles 8. octubre - 12:40 Mis reservas Mapa de mesas Disp…" at bounding box center [521, 236] width 1043 height 472
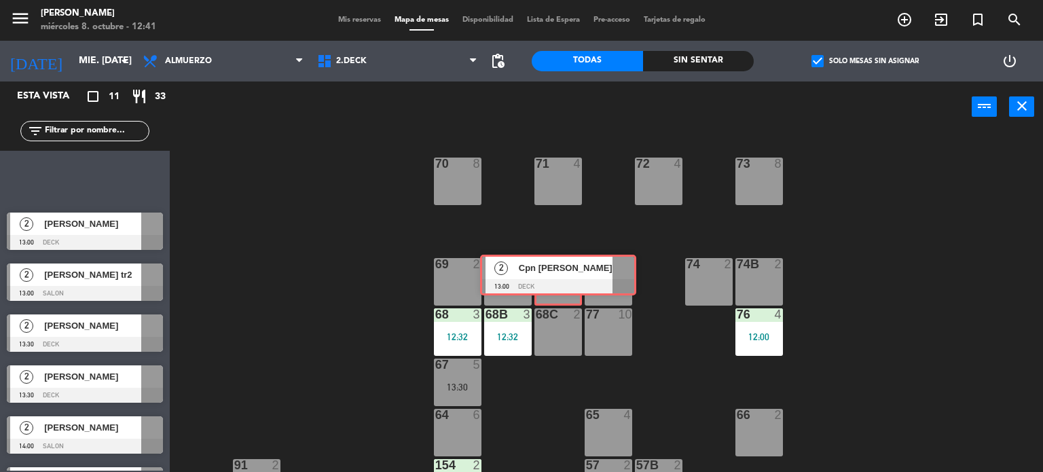
drag, startPoint x: 90, startPoint y: 171, endPoint x: 563, endPoint y: 268, distance: 482.9
click at [563, 268] on div "Esta vista crop_square 11 restaurant 33 filter_list 2 Cpn [PERSON_NAME] 13:00 D…" at bounding box center [521, 276] width 1043 height 391
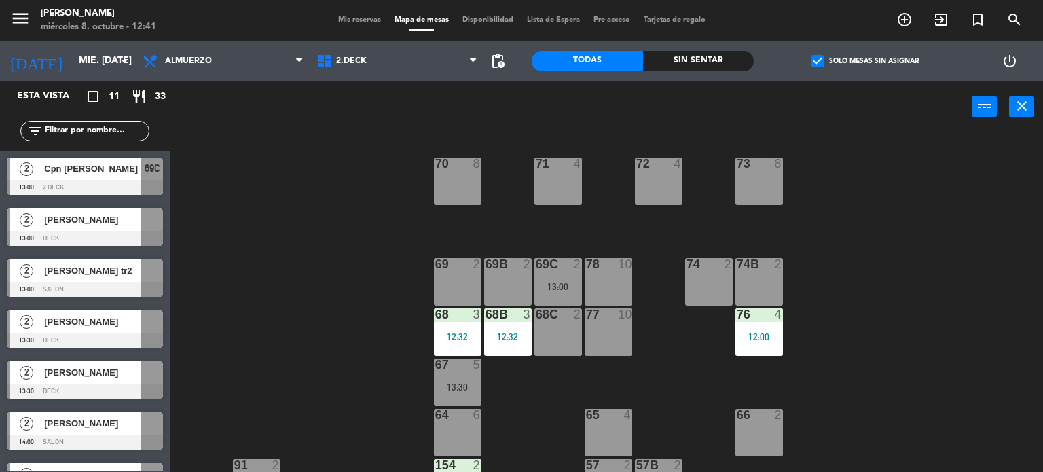
scroll to position [284, 0]
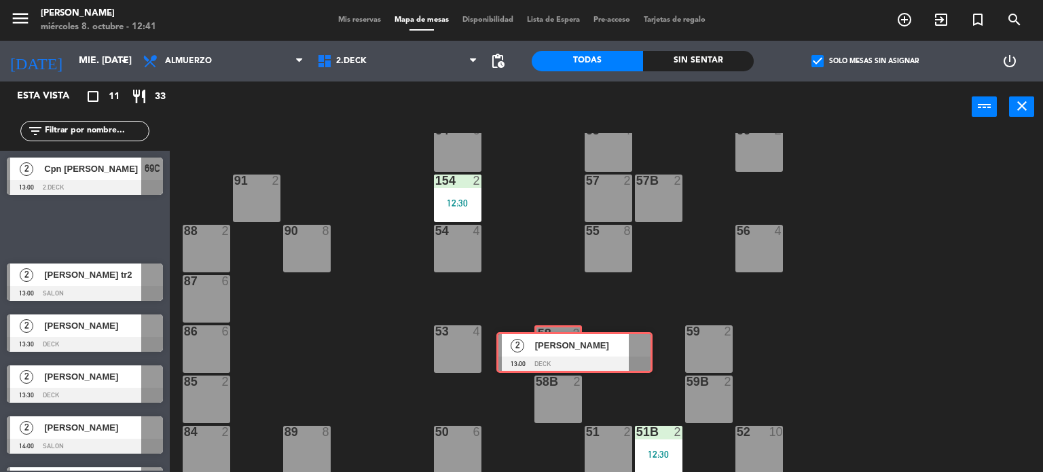
drag, startPoint x: 588, startPoint y: 249, endPoint x: 563, endPoint y: 354, distance: 107.5
click at [563, 354] on div "Esta vista crop_square 11 restaurant 33 filter_list 2 Cpn [PERSON_NAME] 13:00 2…" at bounding box center [521, 276] width 1043 height 391
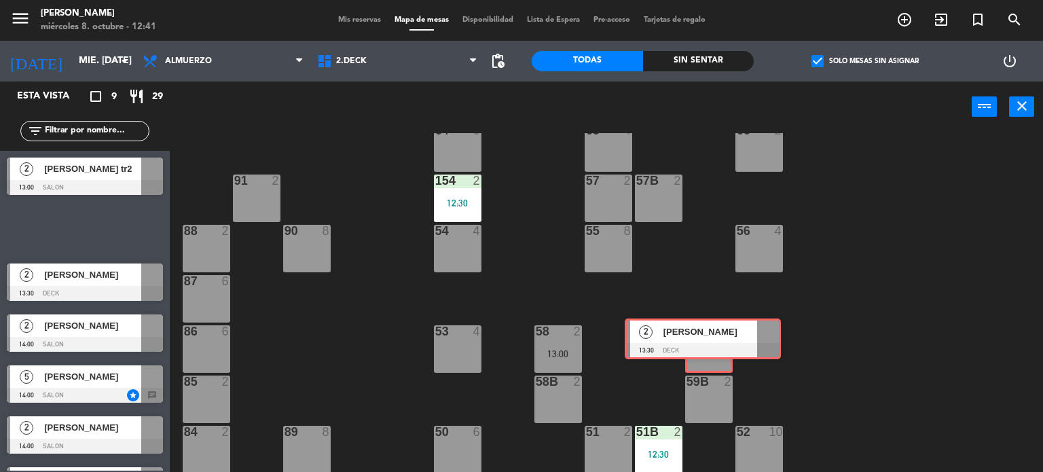
drag, startPoint x: 92, startPoint y: 233, endPoint x: 706, endPoint y: 341, distance: 622.9
click at [706, 341] on div "Esta vista crop_square 9 restaurant 29 filter_list 2 [PERSON_NAME] tr2 13:00 SA…" at bounding box center [521, 276] width 1043 height 391
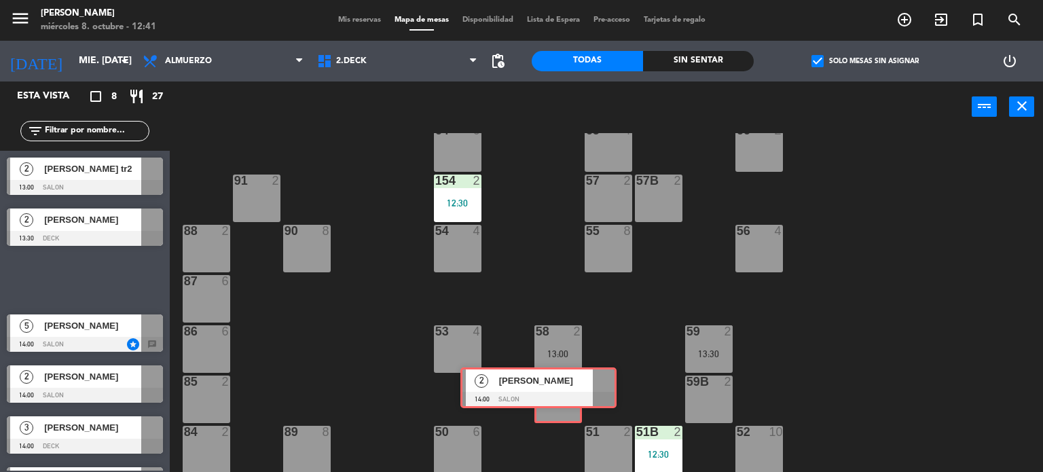
click at [559, 392] on div "Esta vista crop_square 8 restaurant 27 filter_list 2 [PERSON_NAME] tr2 13:00 SA…" at bounding box center [521, 276] width 1043 height 391
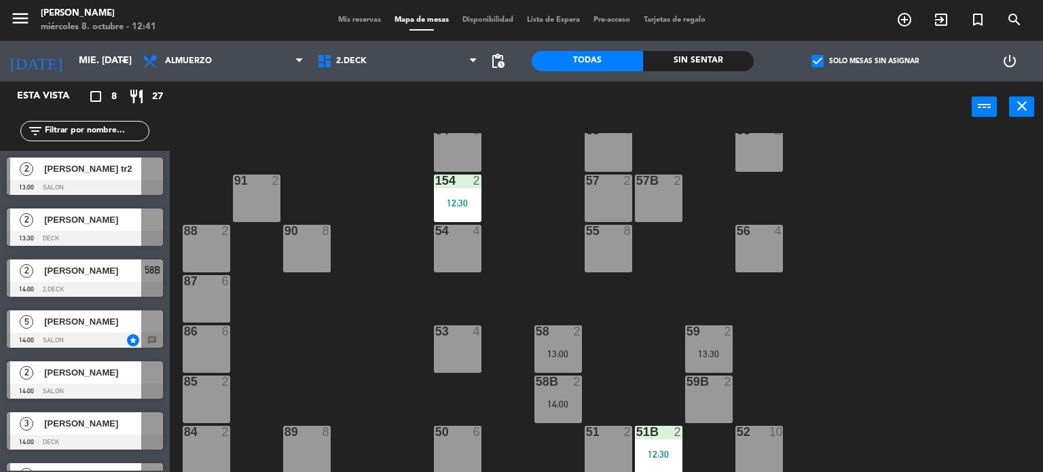
scroll to position [0, 0]
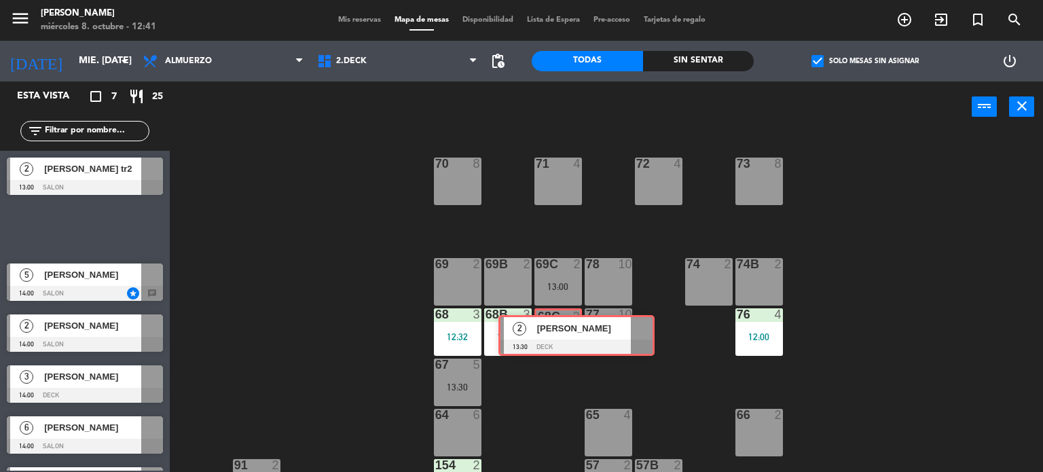
drag, startPoint x: 66, startPoint y: 238, endPoint x: 558, endPoint y: 345, distance: 503.8
click at [557, 345] on div "Esta vista crop_square 7 restaurant 25 filter_list 2 [PERSON_NAME] tr2 13:00 SA…" at bounding box center [521, 276] width 1043 height 391
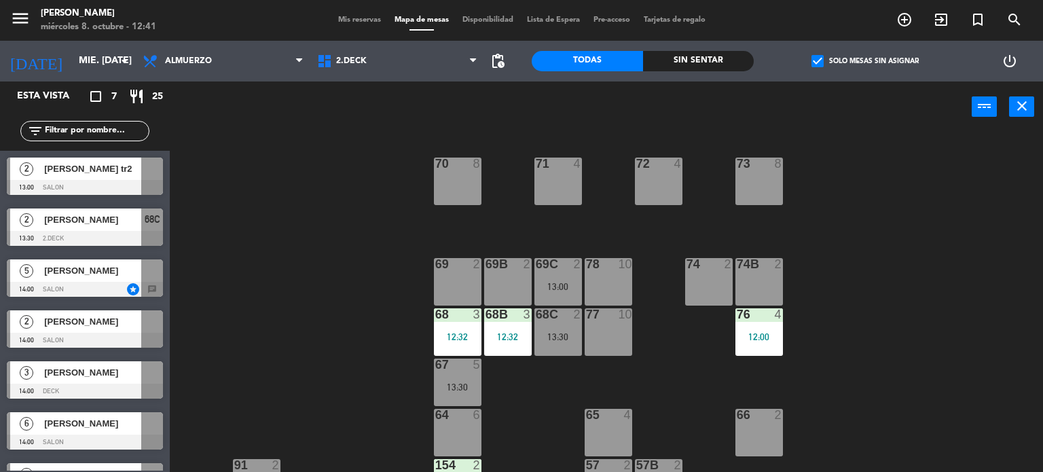
click at [21, 329] on div "2 [PERSON_NAME] 14:00 SALON" at bounding box center [85, 328] width 170 height 51
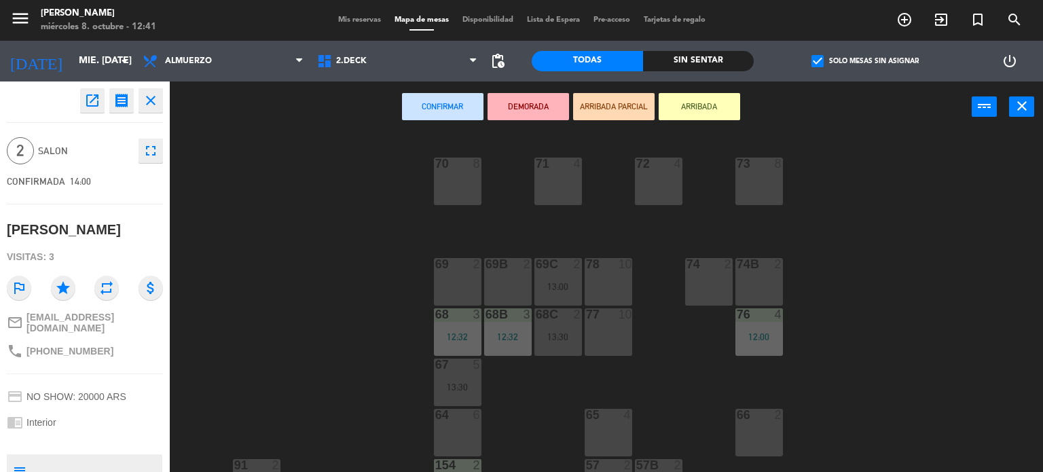
click at [326, 189] on div "71 4 72 4 73 8 70 8 74 2 74B 2 69 2 69B 2 69C 2 13:00 78 10 77 10 76 4 12:00 68…" at bounding box center [611, 302] width 863 height 339
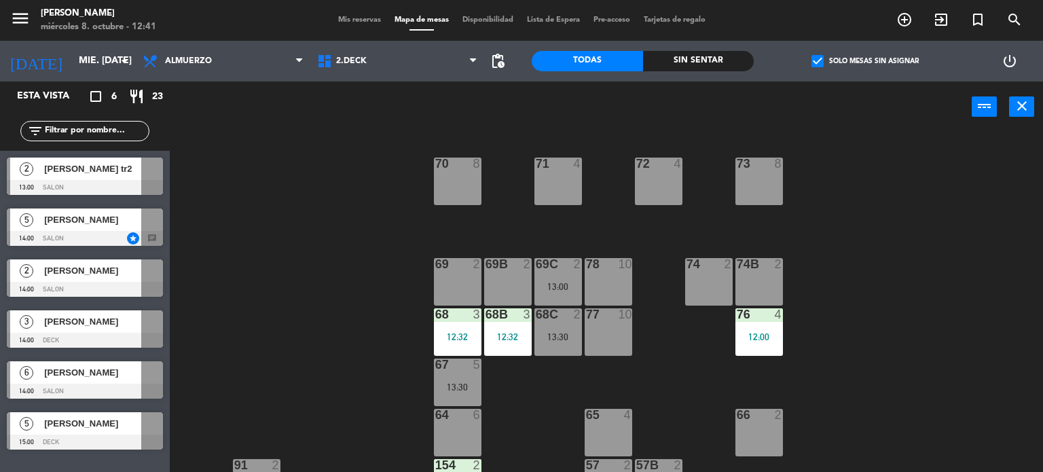
click at [337, 27] on div "menu [PERSON_NAME] miércoles 8. octubre - 12:41 Mis reservas Mapa de mesas Disp…" at bounding box center [521, 20] width 1043 height 41
click at [345, 14] on div "Mis reservas Mapa de mesas Disponibilidad Lista de Espera Pre-acceso Tarjetas d…" at bounding box center [521, 20] width 381 height 12
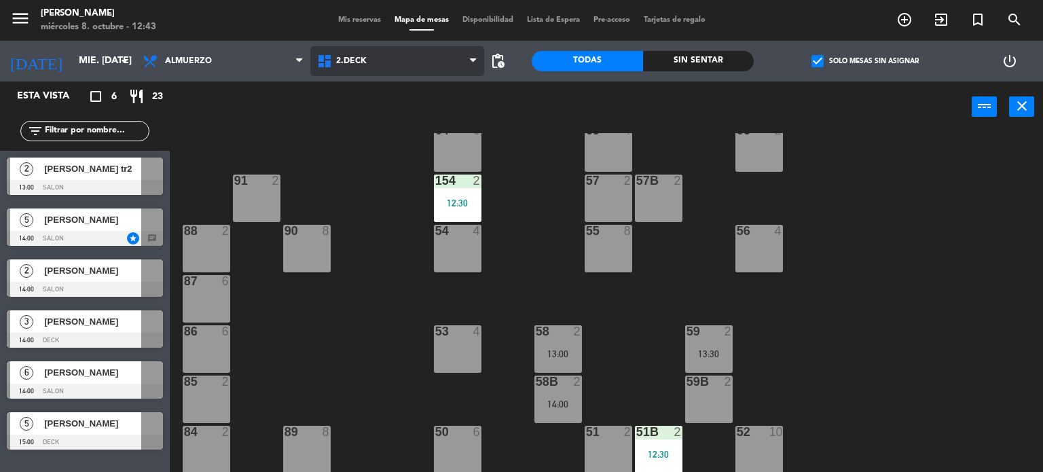
click at [381, 71] on span "2.DECK" at bounding box center [397, 61] width 174 height 30
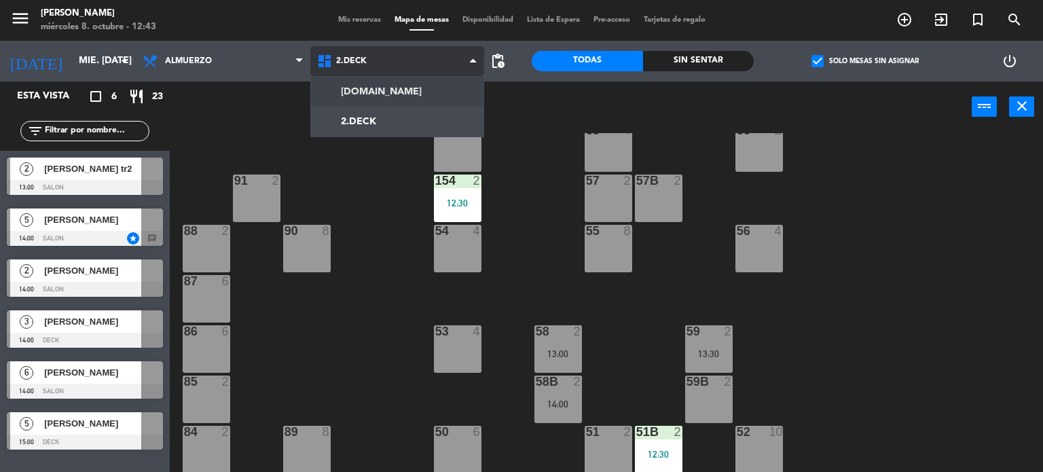
click at [379, 81] on div "[DOMAIN_NAME] [DOMAIN_NAME] [DOMAIN_NAME] [DOMAIN_NAME] [DOMAIN_NAME]" at bounding box center [397, 61] width 174 height 41
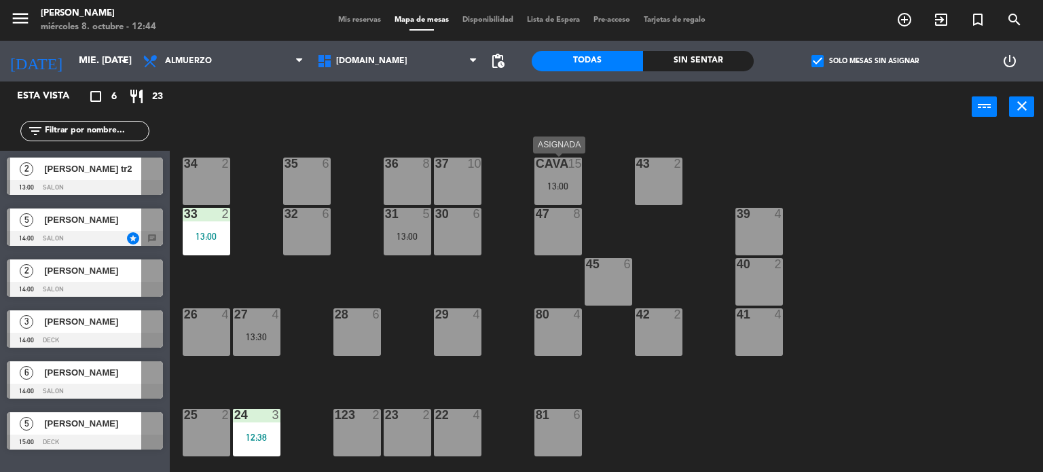
click at [569, 165] on div "15" at bounding box center [575, 163] width 14 height 12
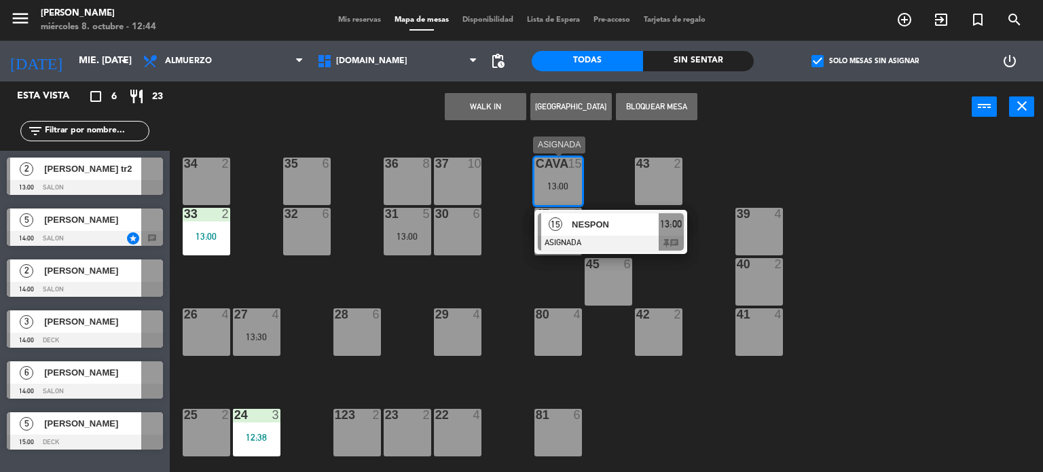
click at [624, 233] on div "NESPON" at bounding box center [614, 224] width 88 height 22
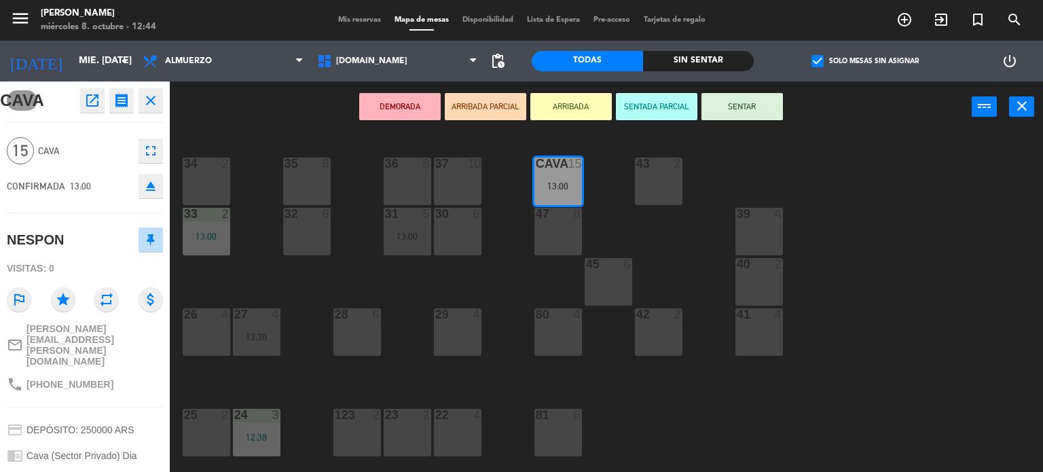
click at [840, 208] on div "34 2 35 6 36 8 43 2 37 10 CAVA 15 13:00 33 2 13:00 32 6 31 5 13:00 30 6 47 8 39…" at bounding box center [611, 302] width 863 height 339
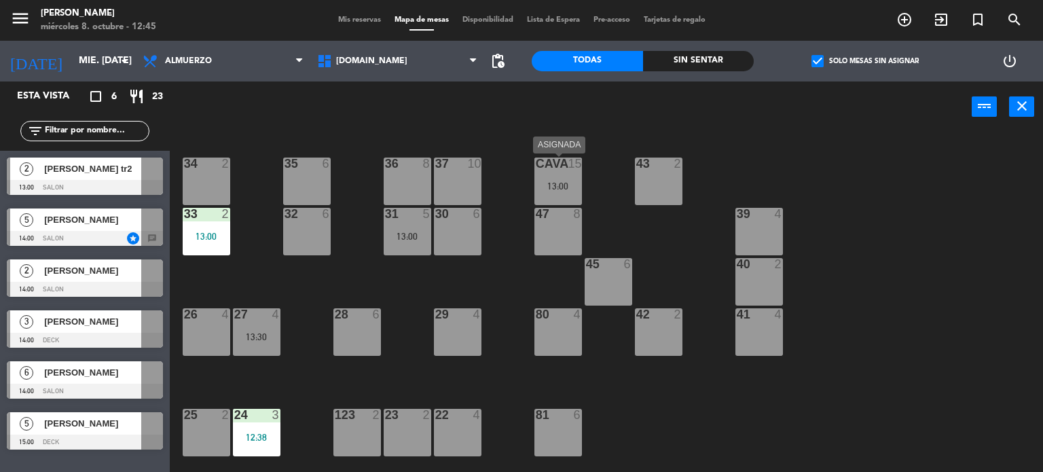
drag, startPoint x: 552, startPoint y: 192, endPoint x: 565, endPoint y: 198, distance: 14.3
click at [554, 192] on div "CAVA 15 13:00" at bounding box center [558, 181] width 48 height 48
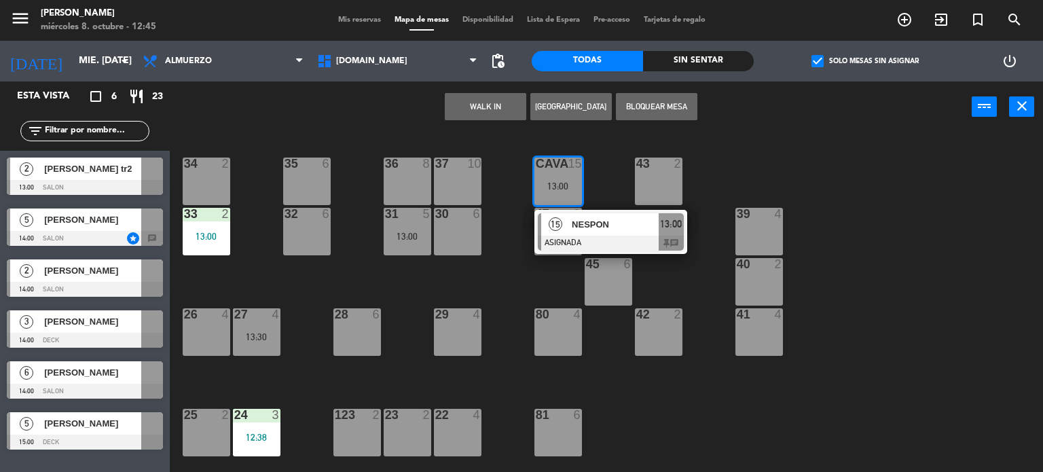
drag, startPoint x: 615, startPoint y: 241, endPoint x: 643, endPoint y: 202, distance: 48.1
click at [616, 241] on div "15 NESPON ASIGNADA 13:00 chat" at bounding box center [610, 232] width 173 height 44
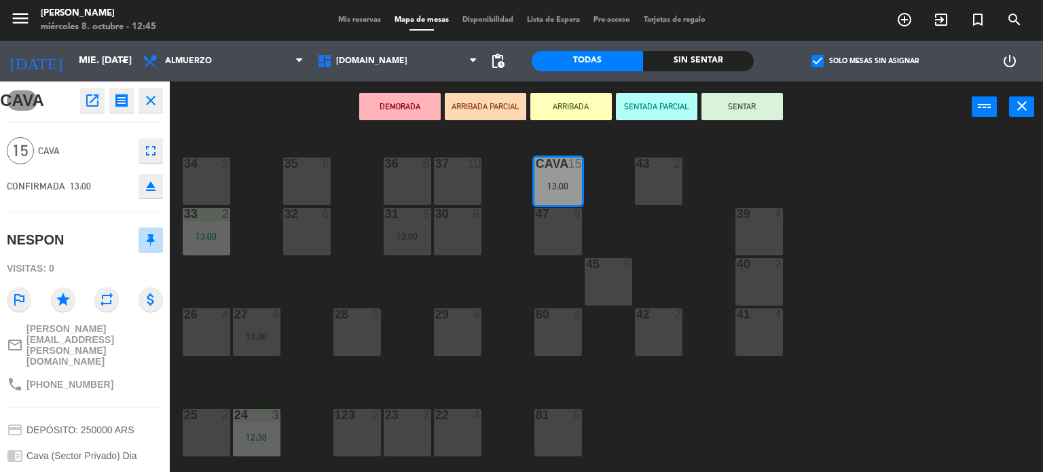
click at [711, 111] on button "SENTAR" at bounding box center [741, 106] width 81 height 27
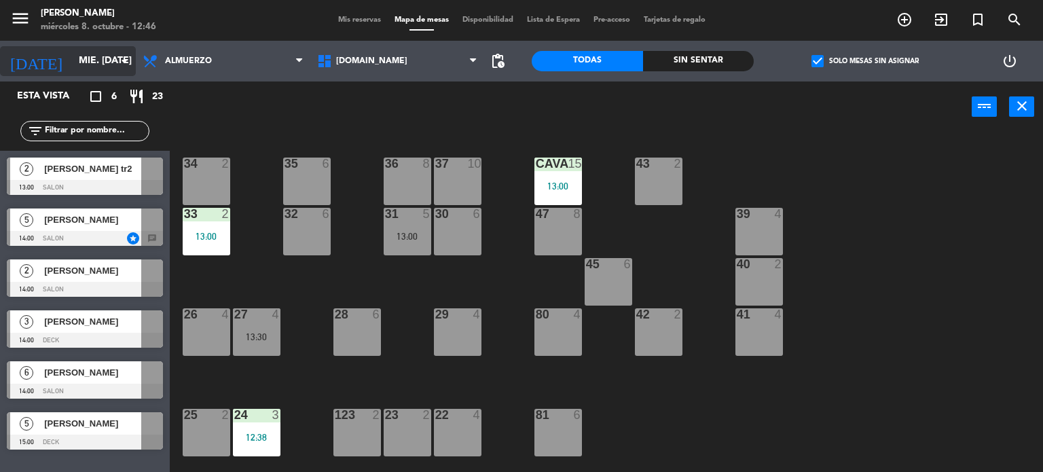
click at [81, 64] on input "mié. [DATE]" at bounding box center [136, 61] width 129 height 24
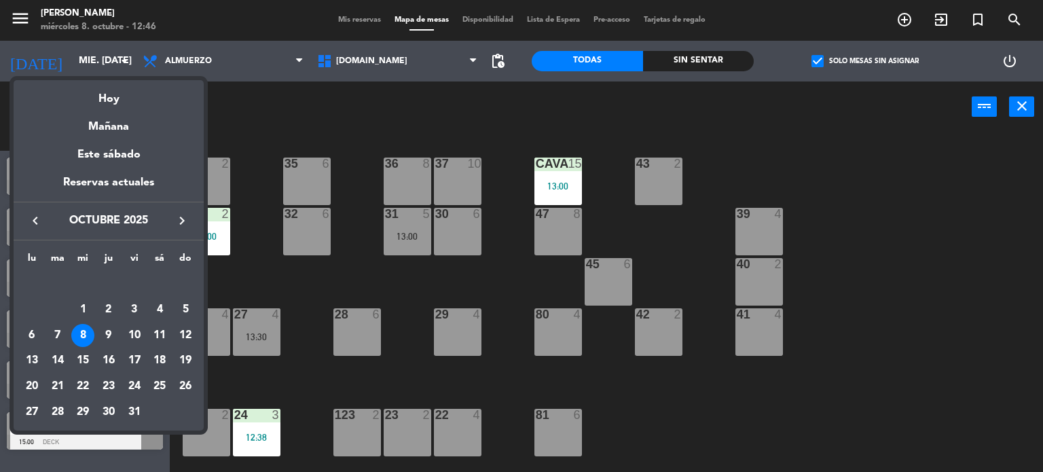
click at [181, 361] on div "19" at bounding box center [185, 360] width 23 height 23
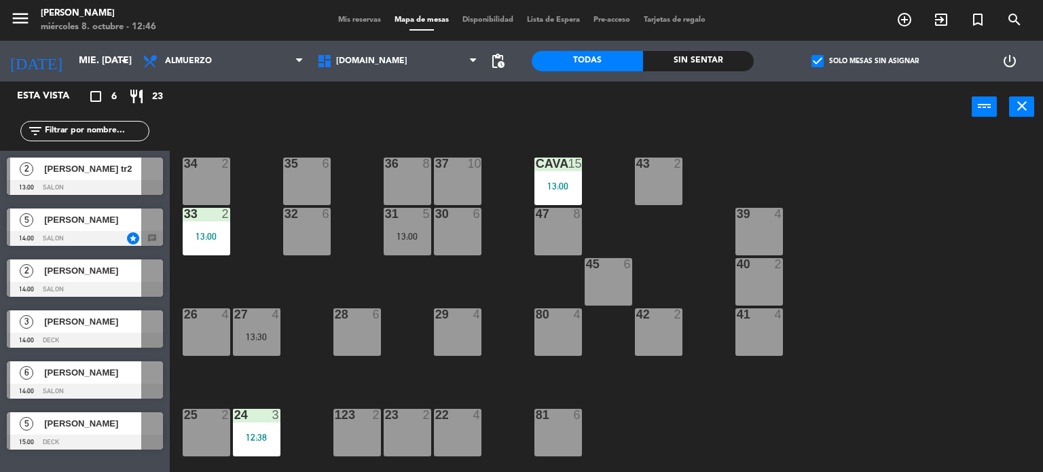
type input "dom. [DATE]"
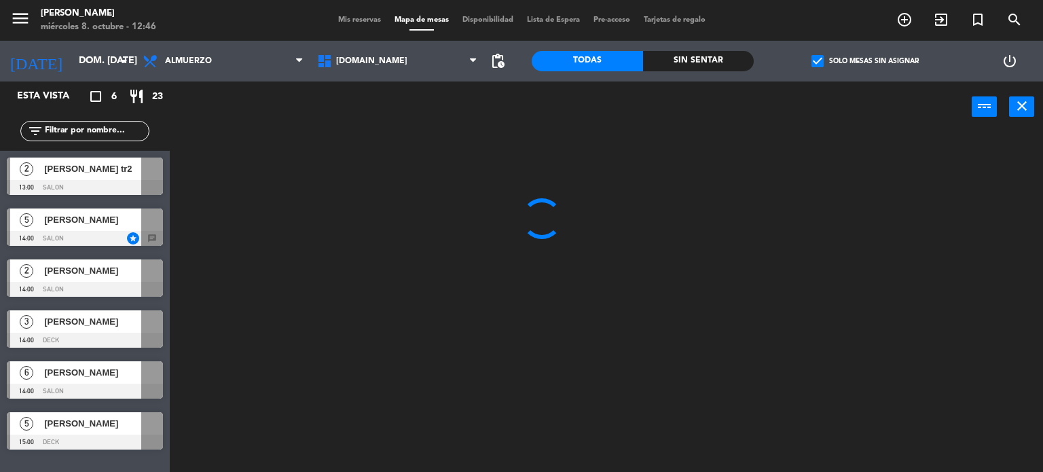
click at [109, 130] on input "text" at bounding box center [95, 131] width 105 height 15
